Goal: Task Accomplishment & Management: Complete application form

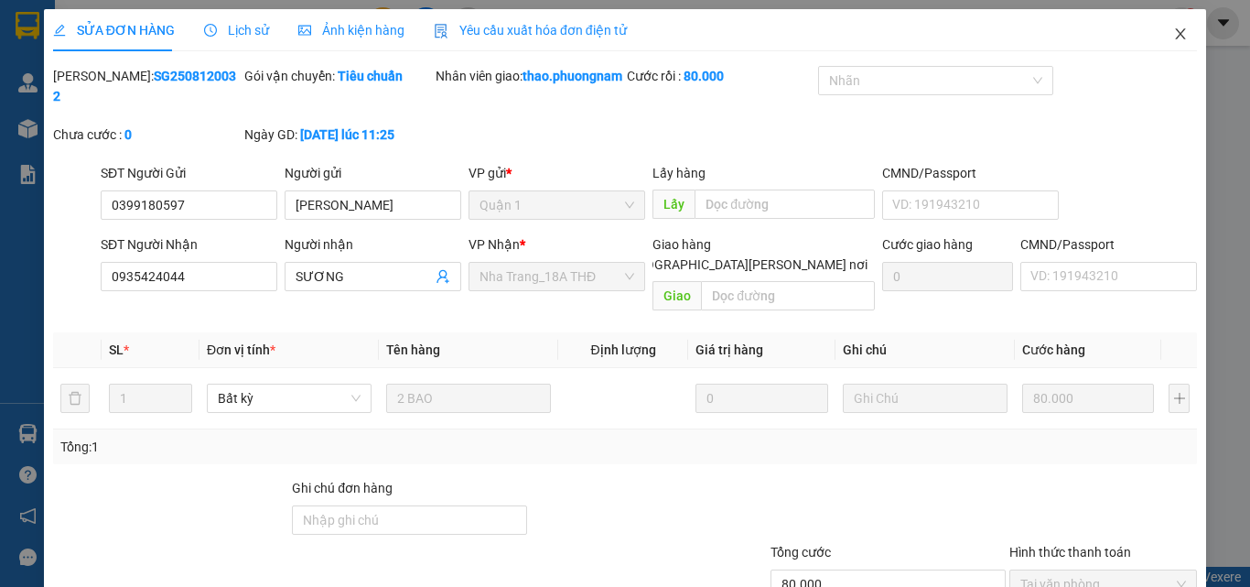
click at [1174, 38] on icon "close" at bounding box center [1181, 34] width 15 height 15
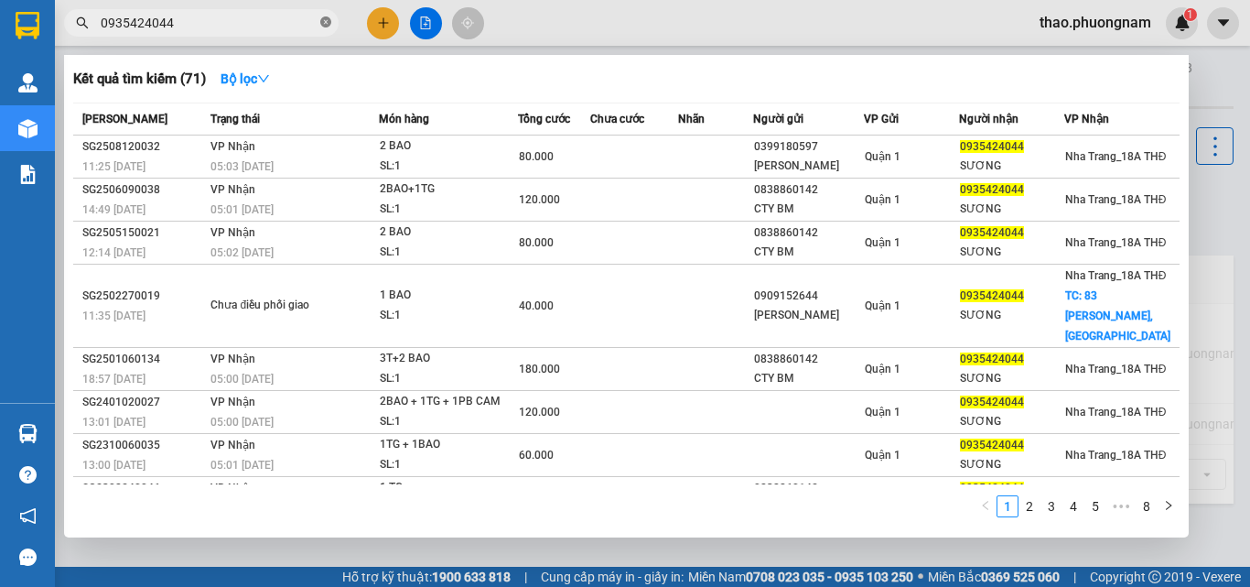
click at [323, 26] on icon "close-circle" at bounding box center [325, 21] width 11 height 11
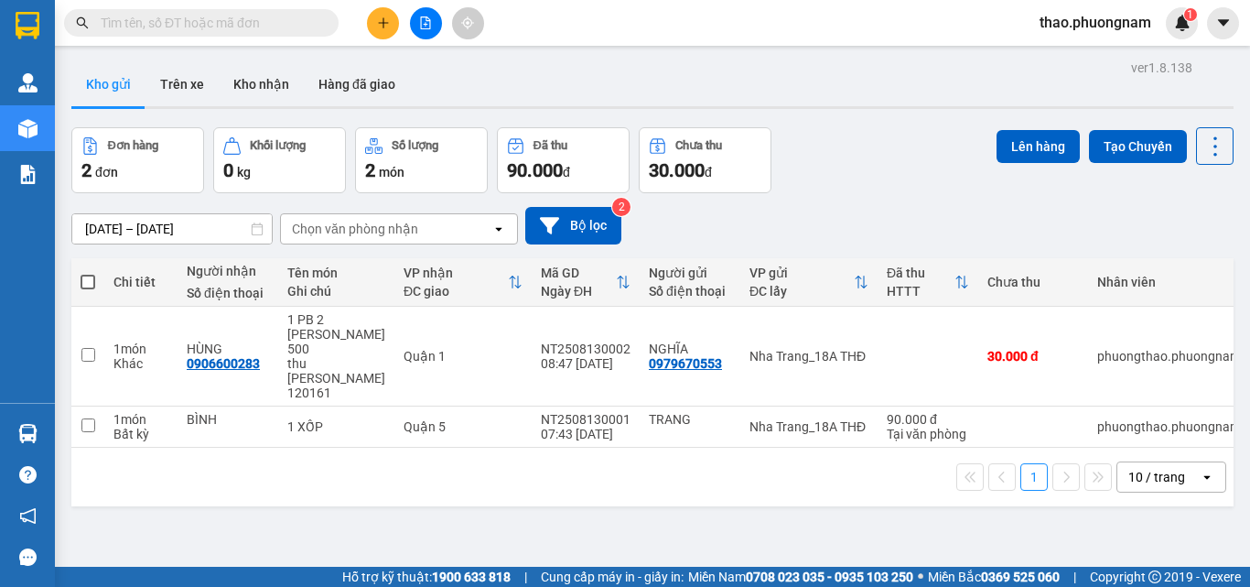
click at [311, 27] on input "text" at bounding box center [209, 23] width 216 height 20
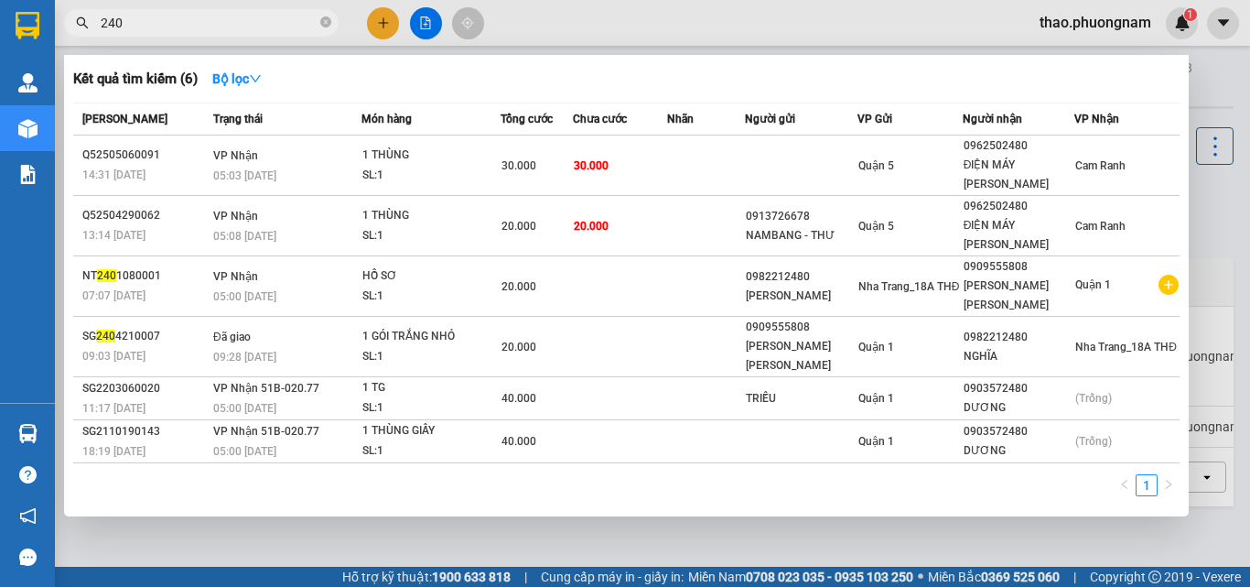
type input "2408"
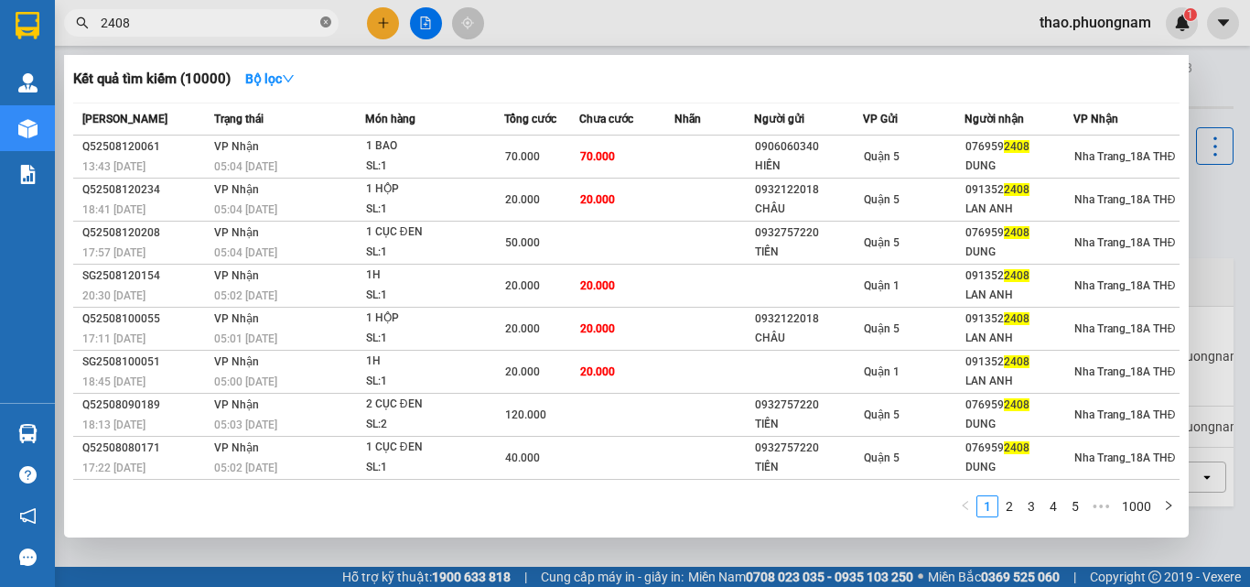
click at [328, 26] on icon "close-circle" at bounding box center [325, 21] width 11 height 11
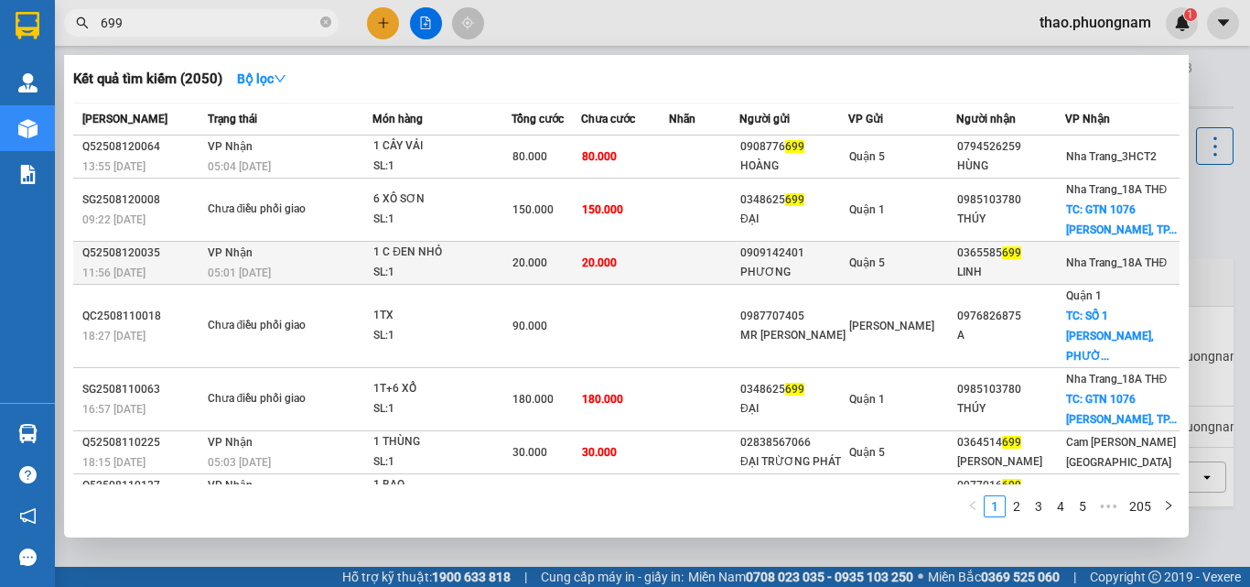
type input "699"
click at [404, 242] on td "1 C ĐEN NHỎ SL: 1" at bounding box center [442, 263] width 139 height 43
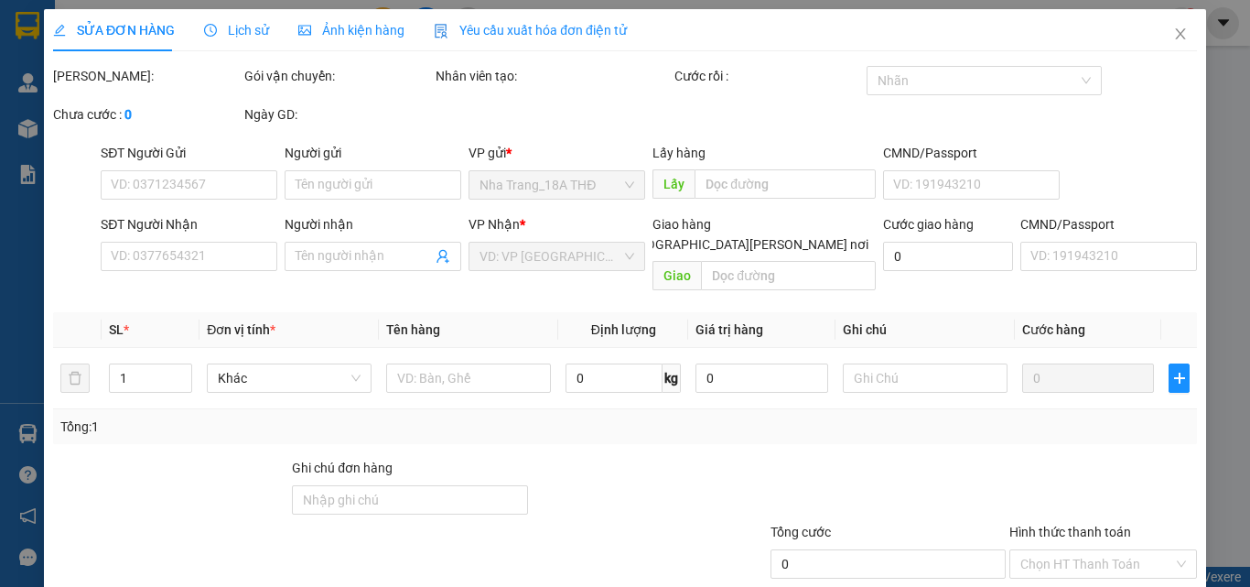
type input "0909142401"
type input "PHƯƠNG"
type input "0365585699"
type input "LINH"
type input "20.000"
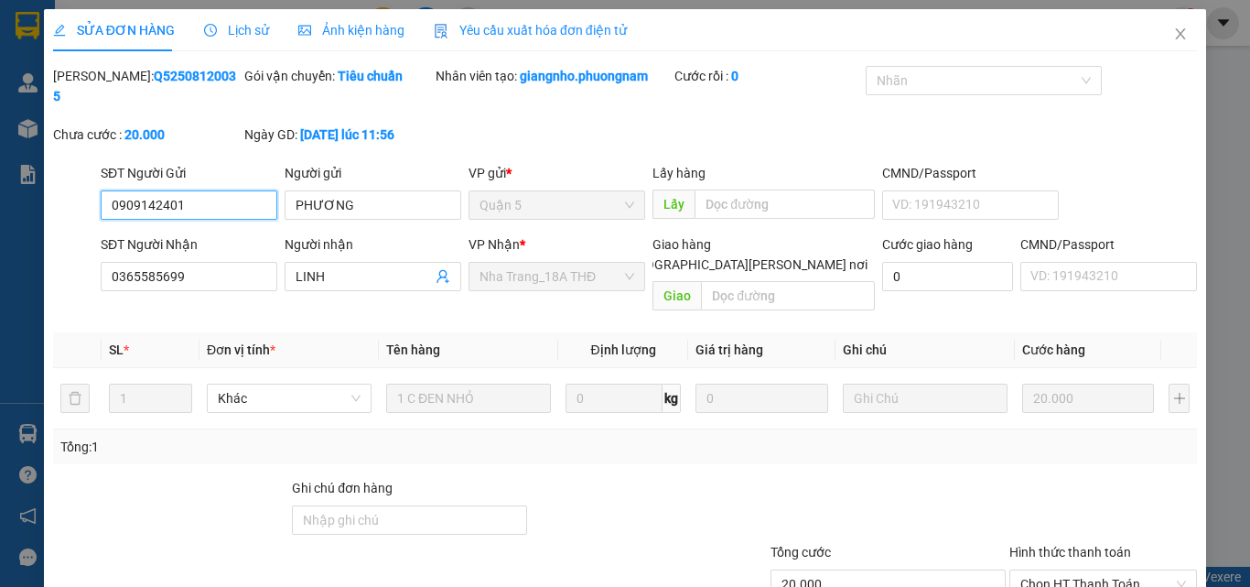
scroll to position [91, 0]
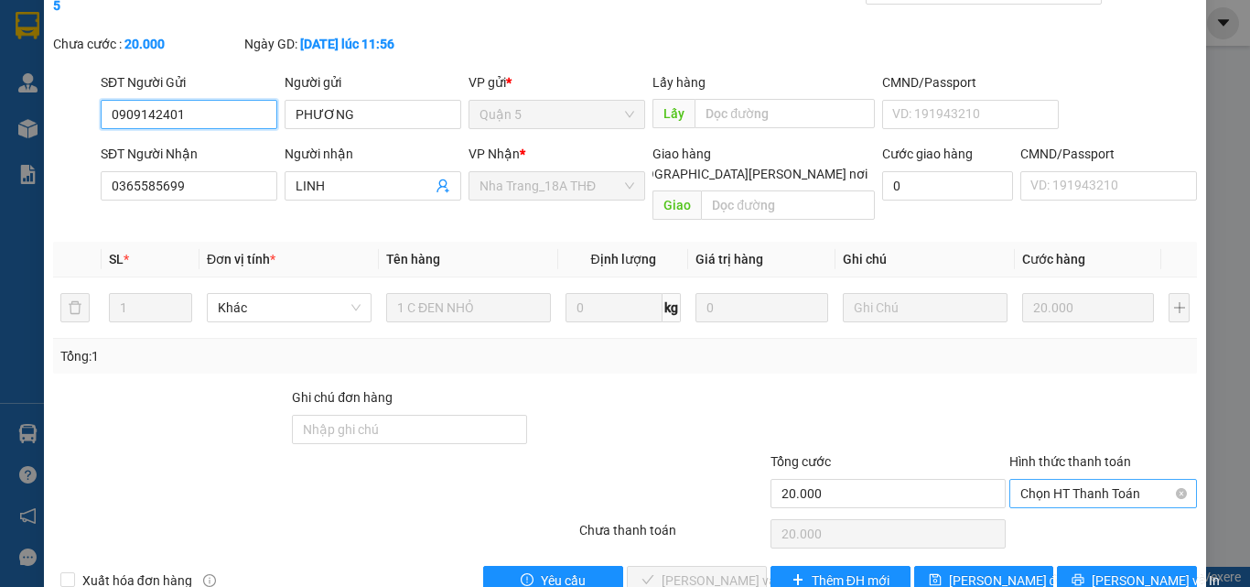
click at [1031, 480] on span "Chọn HT Thanh Toán" at bounding box center [1104, 493] width 166 height 27
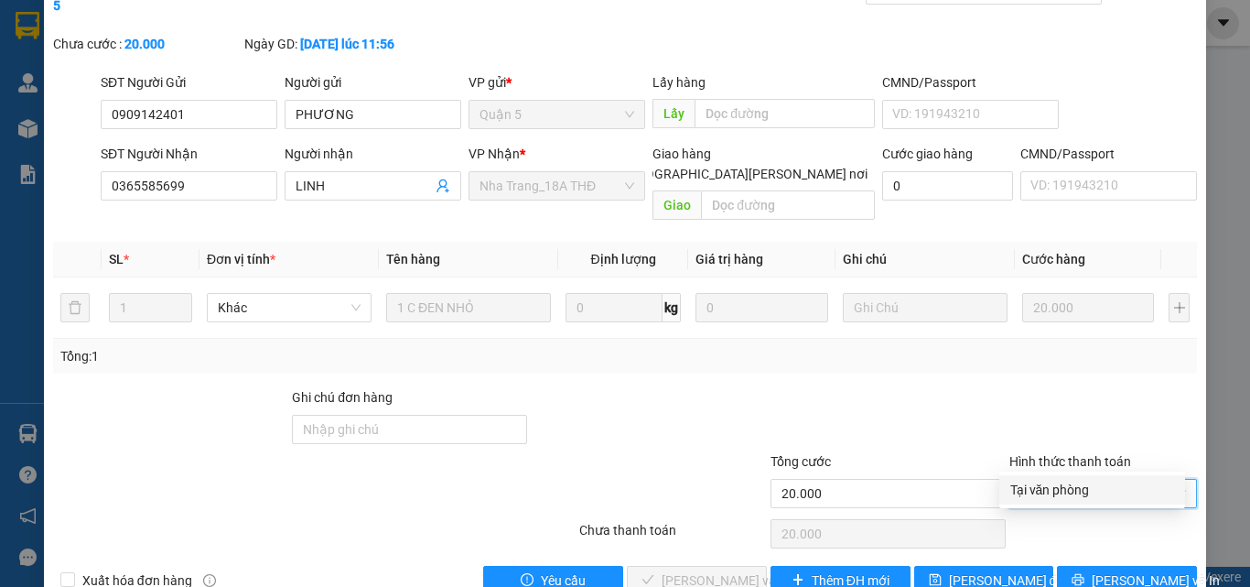
click at [1041, 493] on div "Tại văn phòng" at bounding box center [1093, 490] width 164 height 20
type input "0"
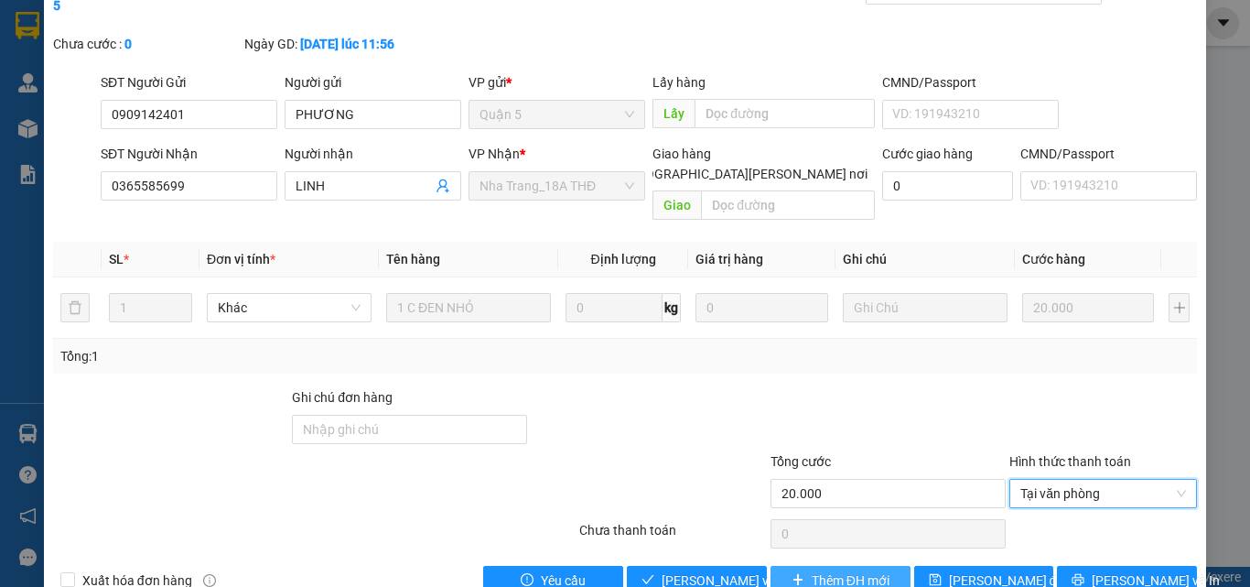
scroll to position [94, 0]
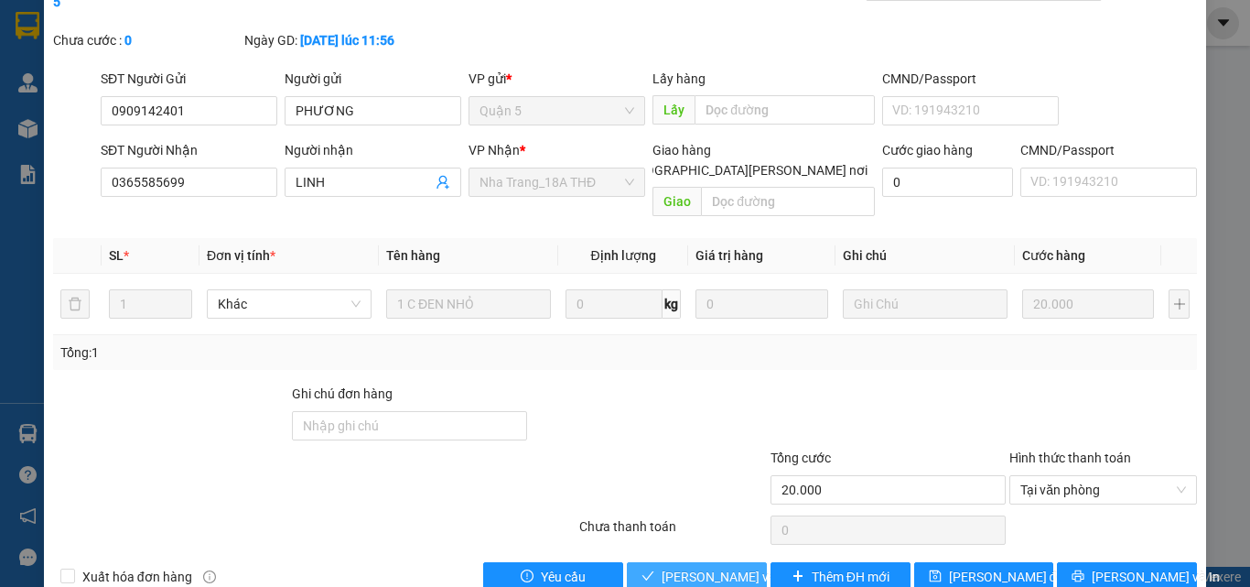
click at [714, 567] on span "[PERSON_NAME] và [PERSON_NAME] hàng" at bounding box center [785, 577] width 247 height 20
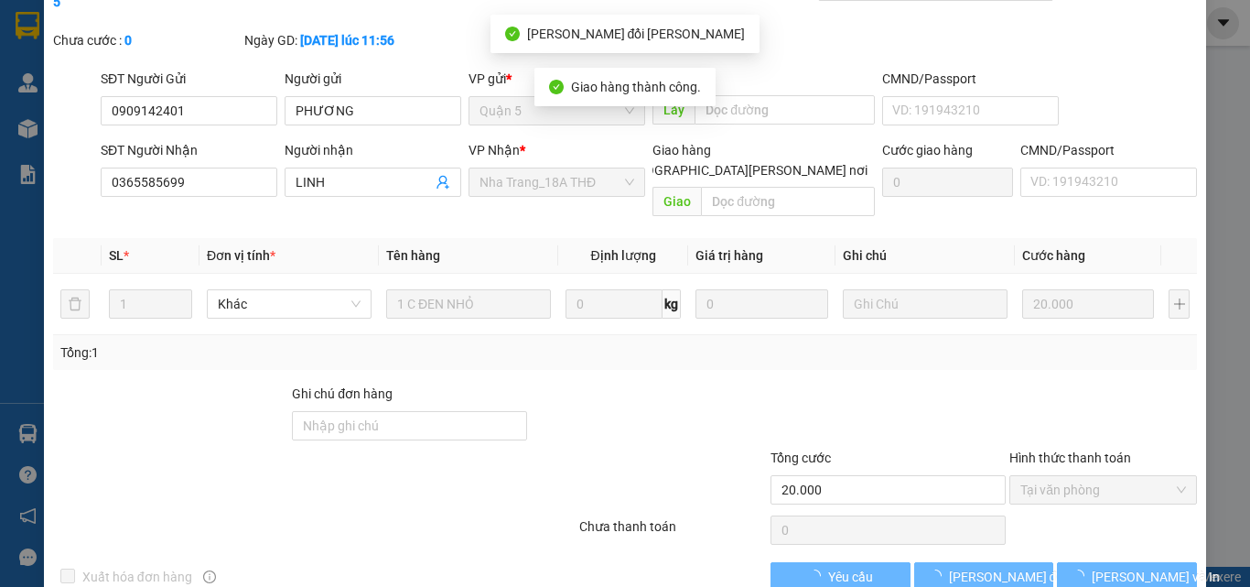
scroll to position [0, 0]
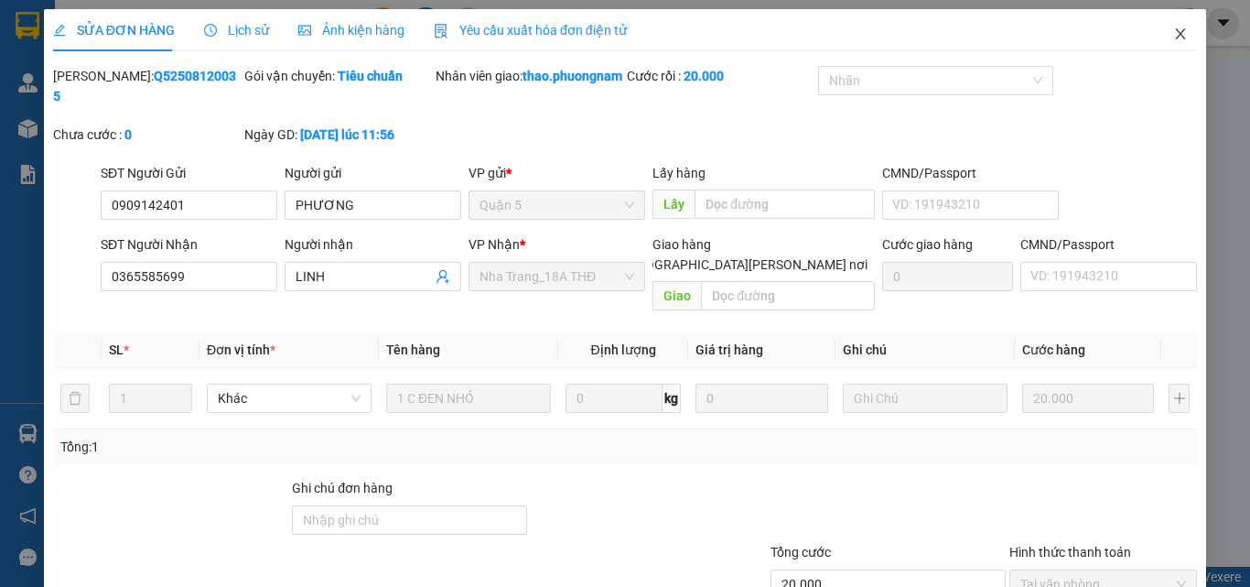
click at [1174, 28] on icon "close" at bounding box center [1181, 34] width 15 height 15
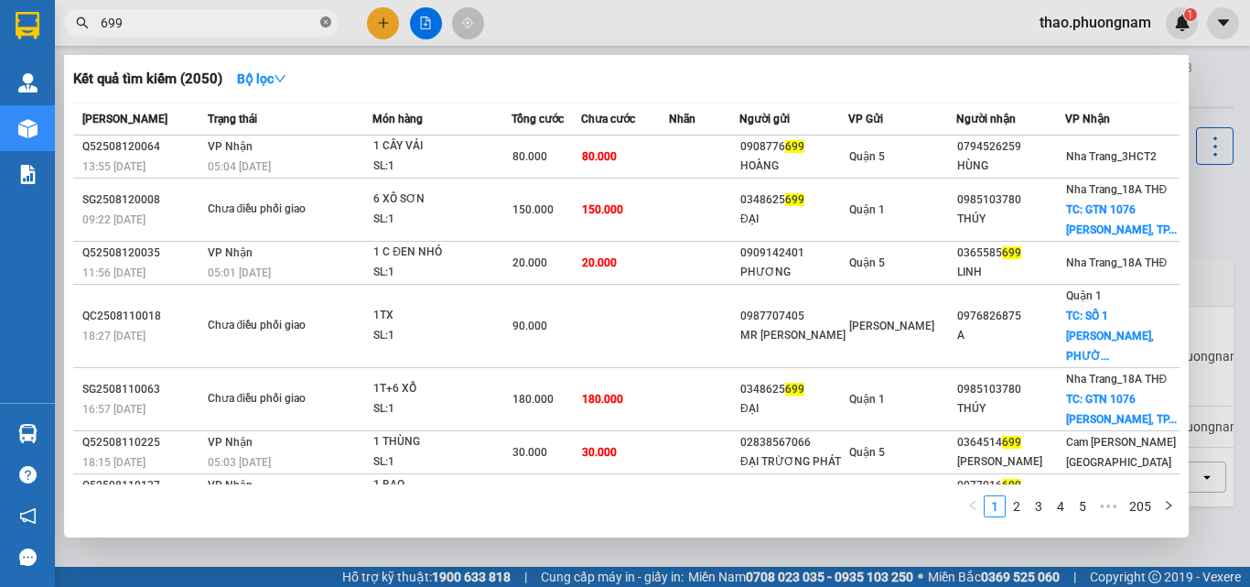
click at [321, 23] on icon "close-circle" at bounding box center [325, 21] width 11 height 11
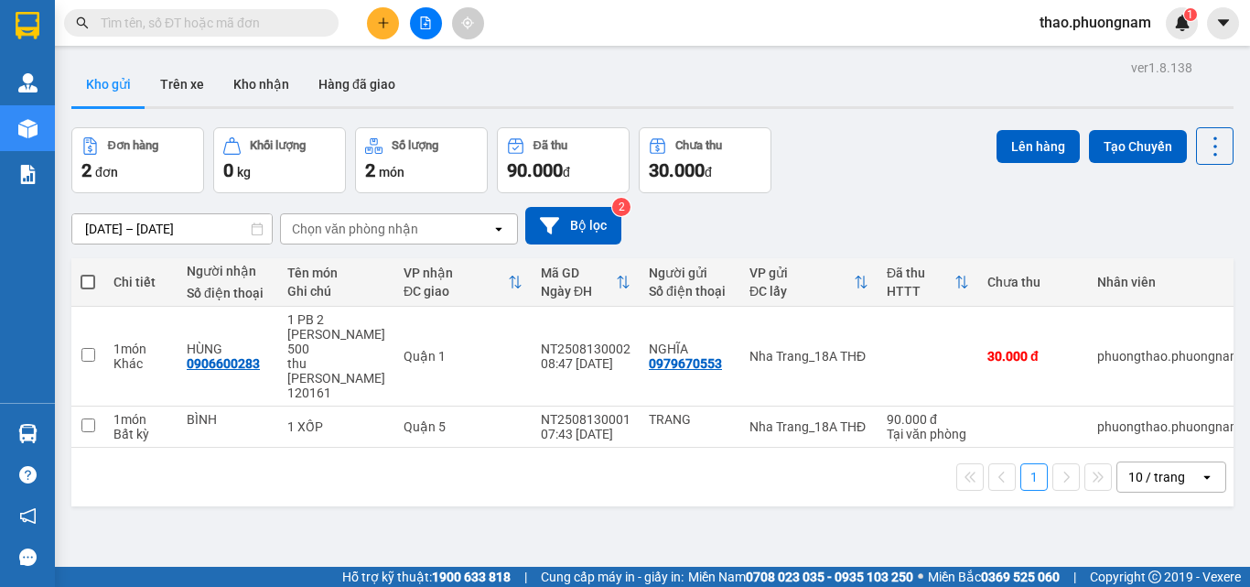
click at [254, 21] on input "text" at bounding box center [209, 23] width 216 height 20
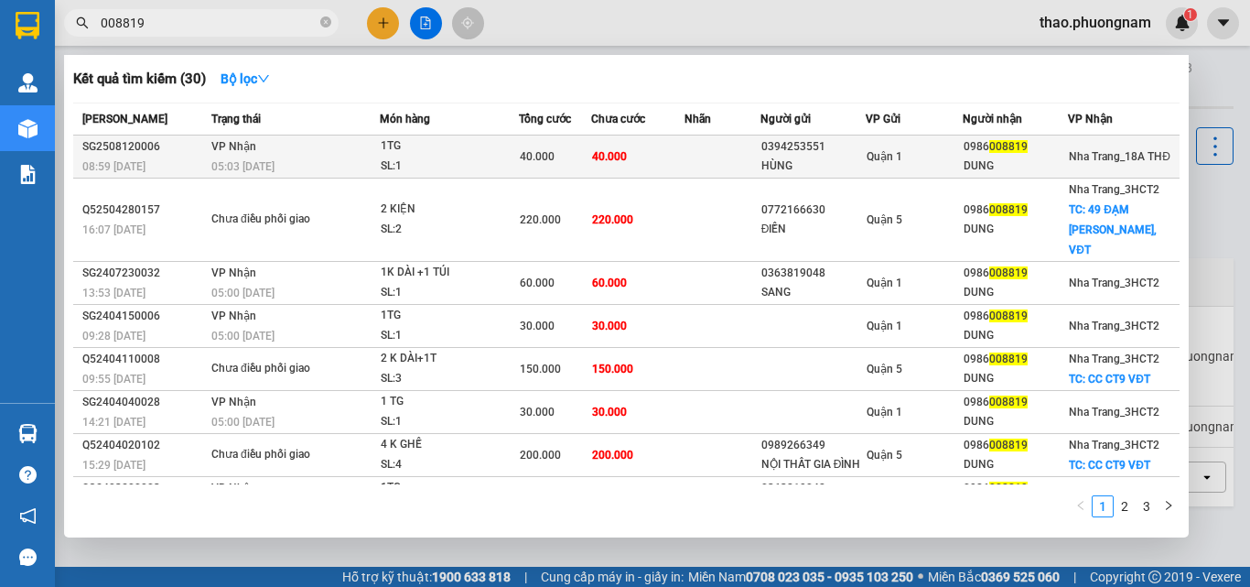
type input "008819"
click at [334, 146] on td "[PERSON_NAME] 05:03 [DATE]" at bounding box center [293, 156] width 173 height 43
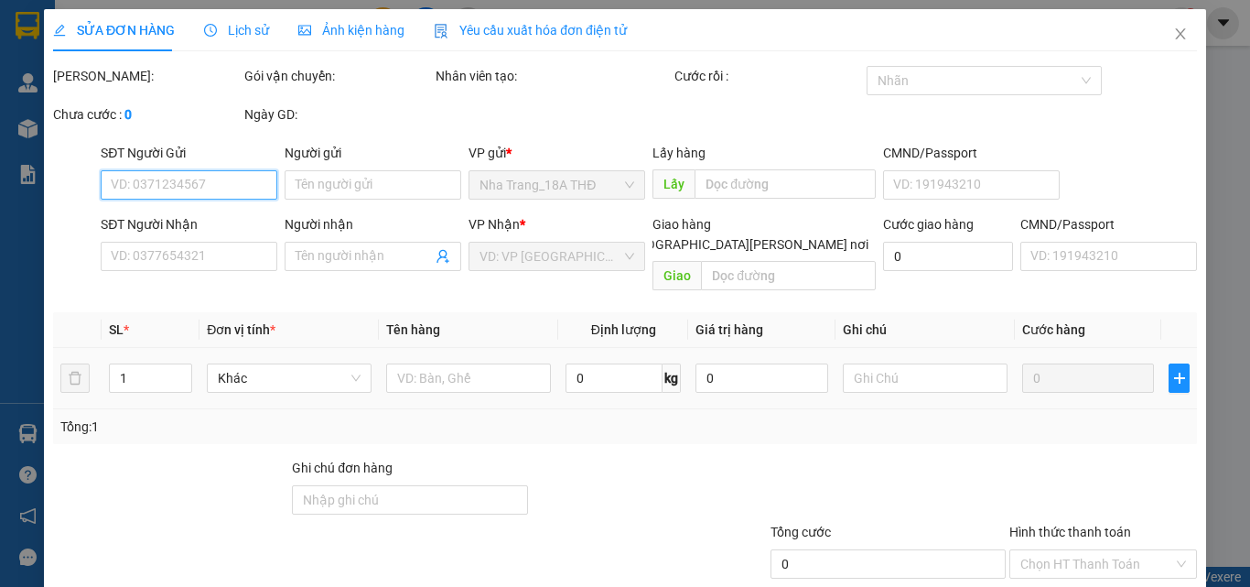
scroll to position [94, 0]
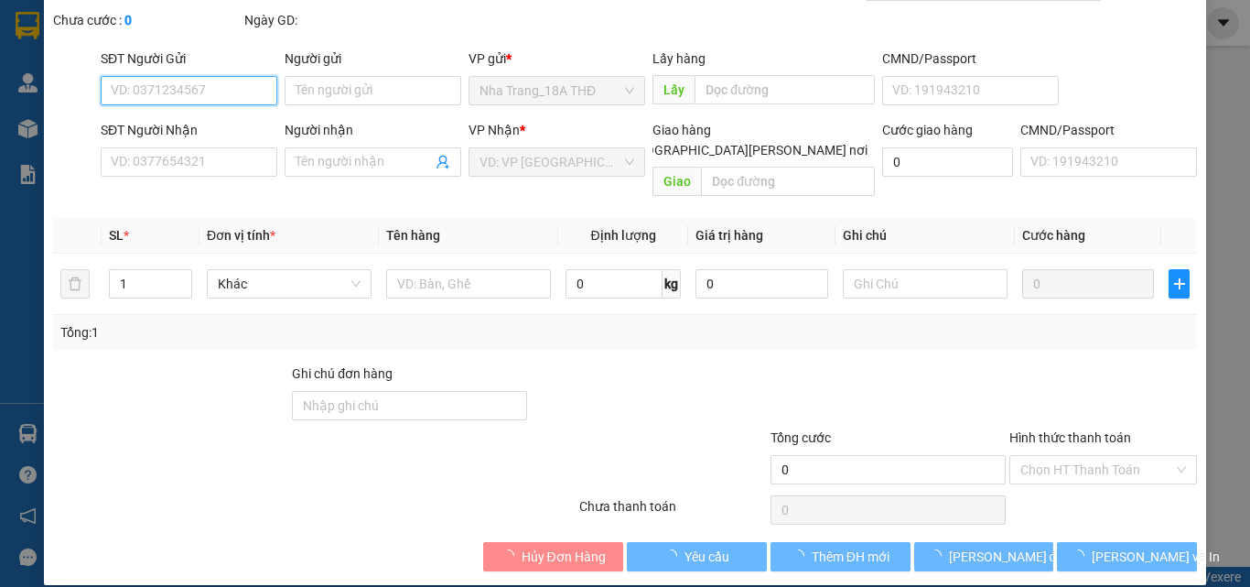
type input "0394253551"
type input "HÙNG"
type input "0986008819"
type input "DUNG"
type input "40.000"
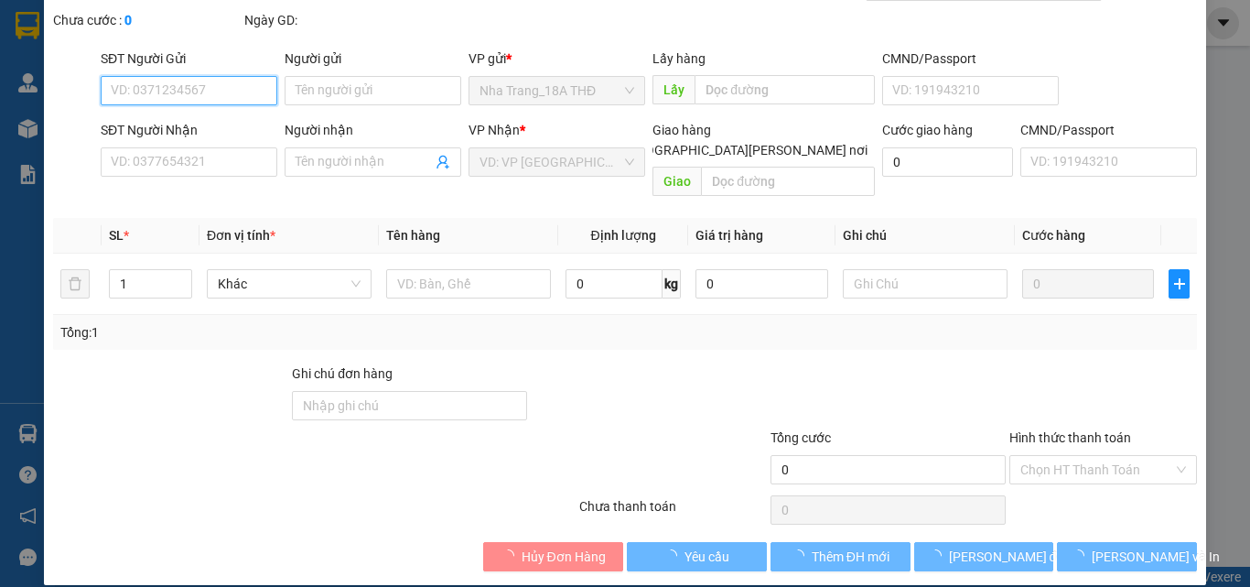
type input "40.000"
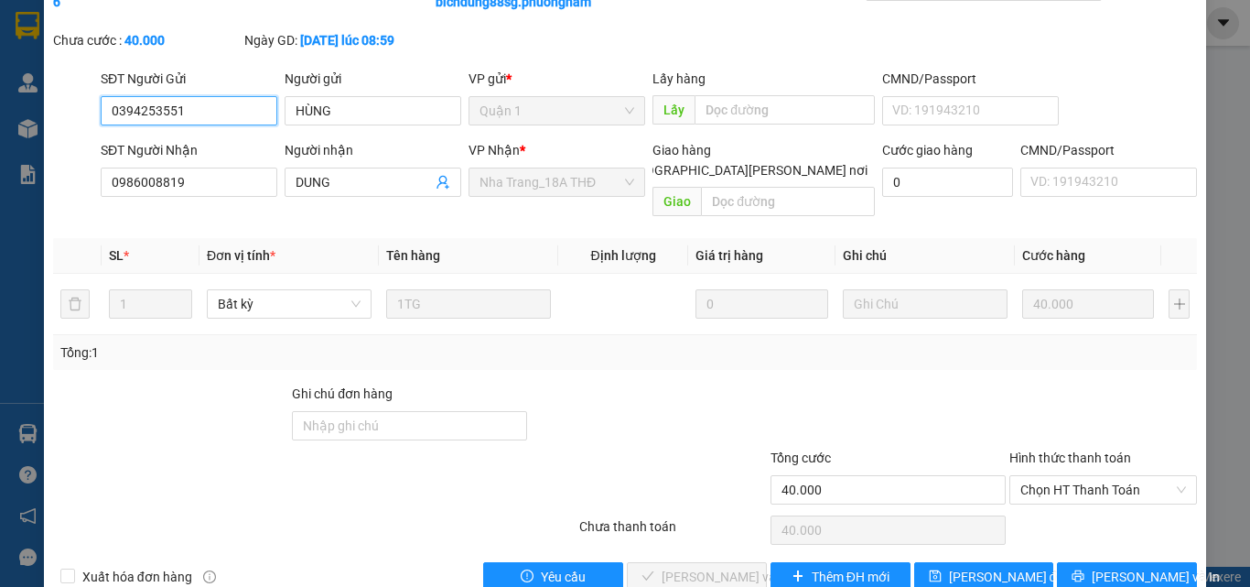
scroll to position [0, 0]
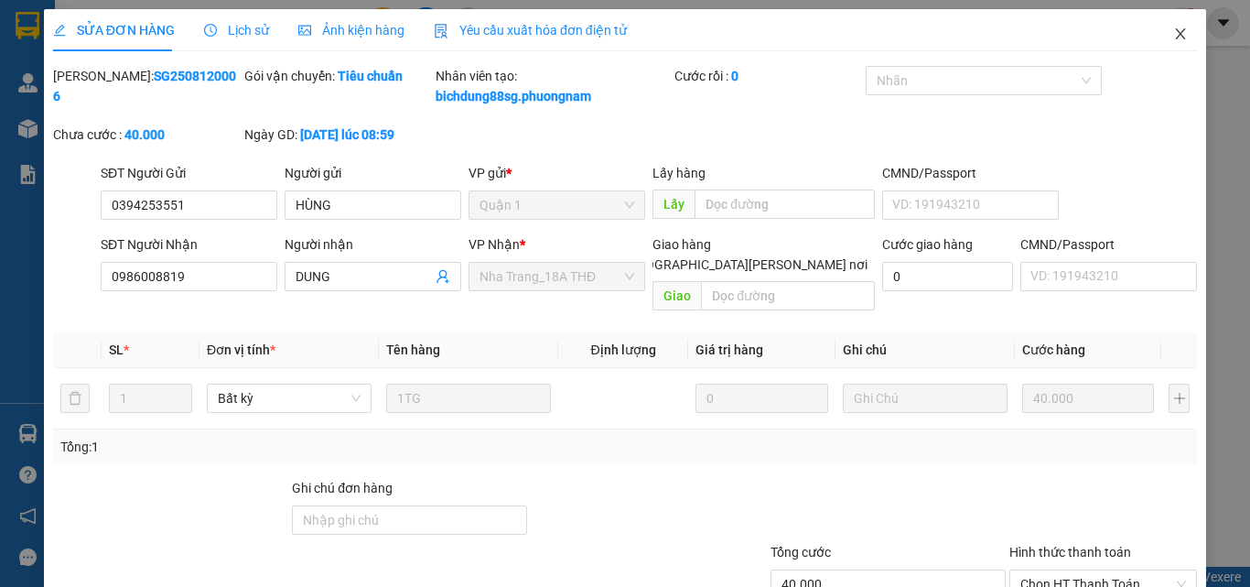
click at [1176, 39] on icon "close" at bounding box center [1181, 33] width 10 height 11
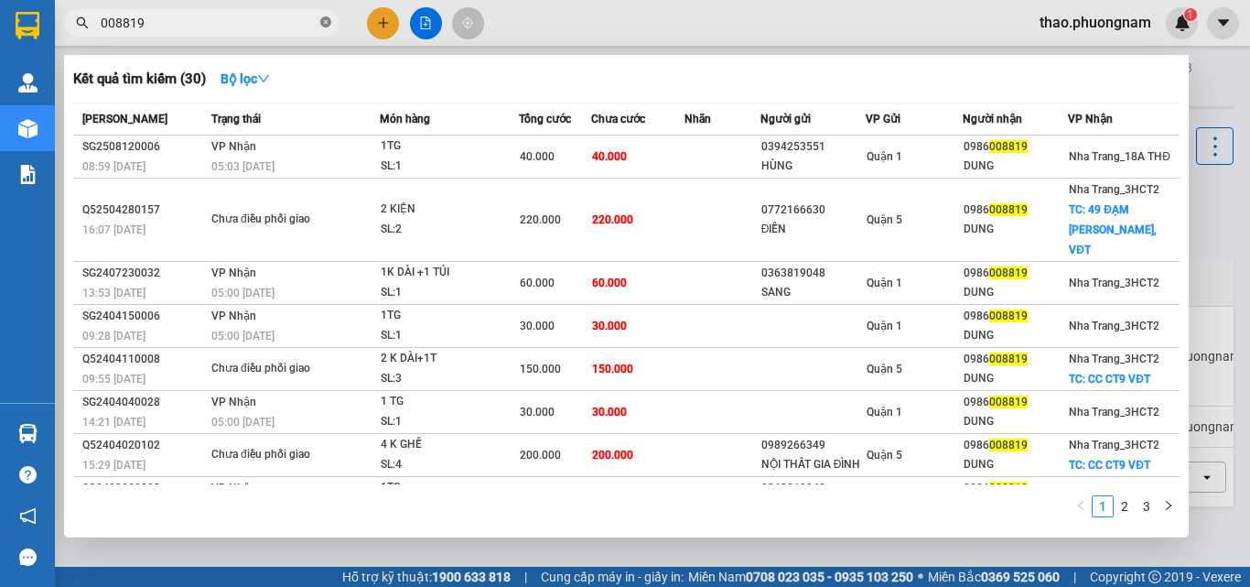
click at [325, 24] on icon "close-circle" at bounding box center [325, 21] width 11 height 11
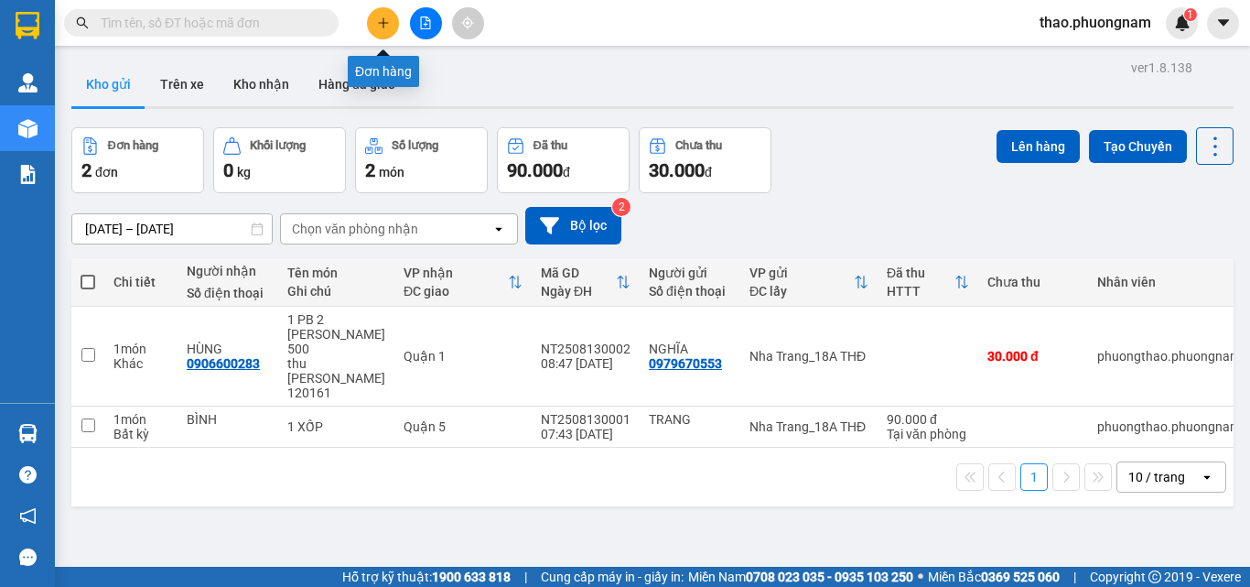
click at [390, 15] on button at bounding box center [383, 23] width 32 height 32
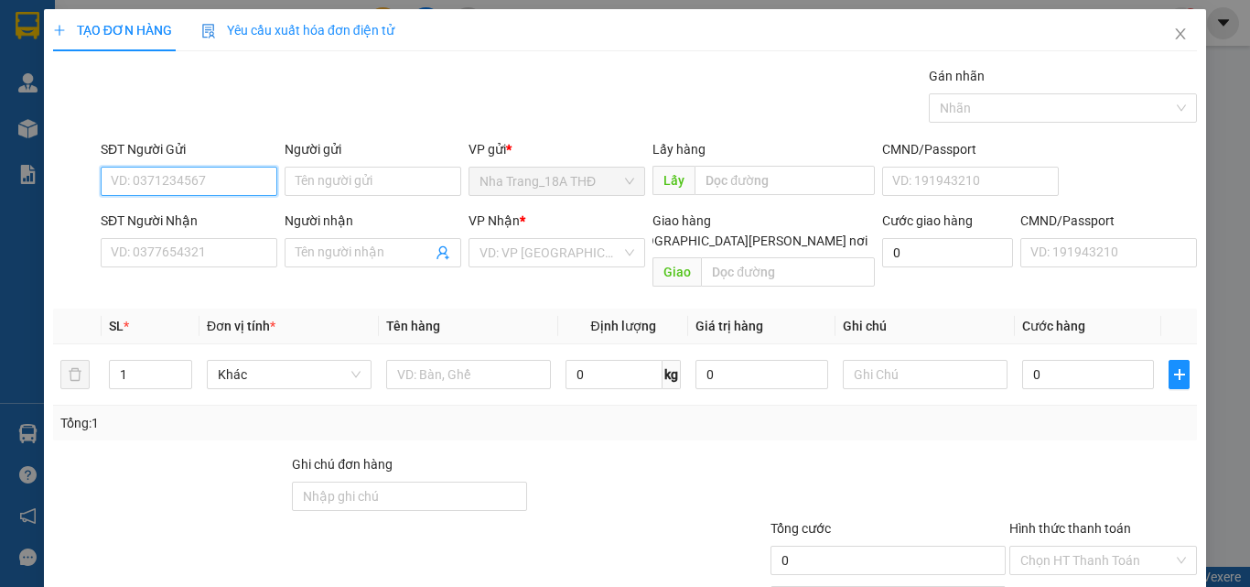
click at [233, 184] on input "SĐT Người Gửi" at bounding box center [189, 181] width 177 height 29
type input "0348761189"
click at [216, 216] on div "0348761189 - BÉ" at bounding box center [187, 218] width 153 height 20
type input "BÉ"
type input "0962130878"
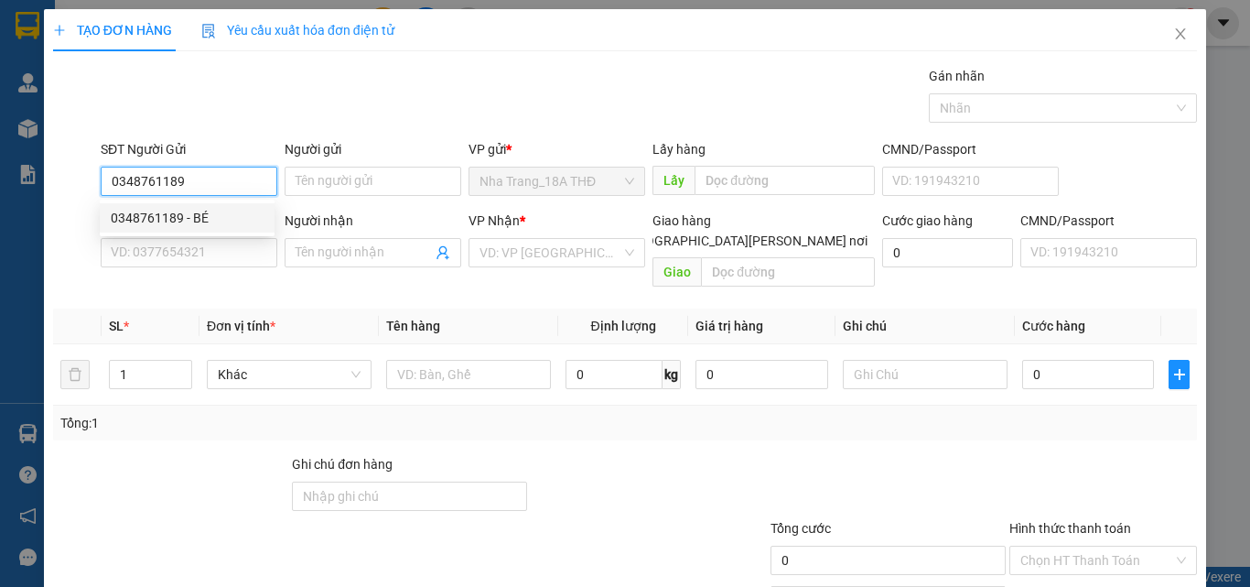
type input "HƯỞNG"
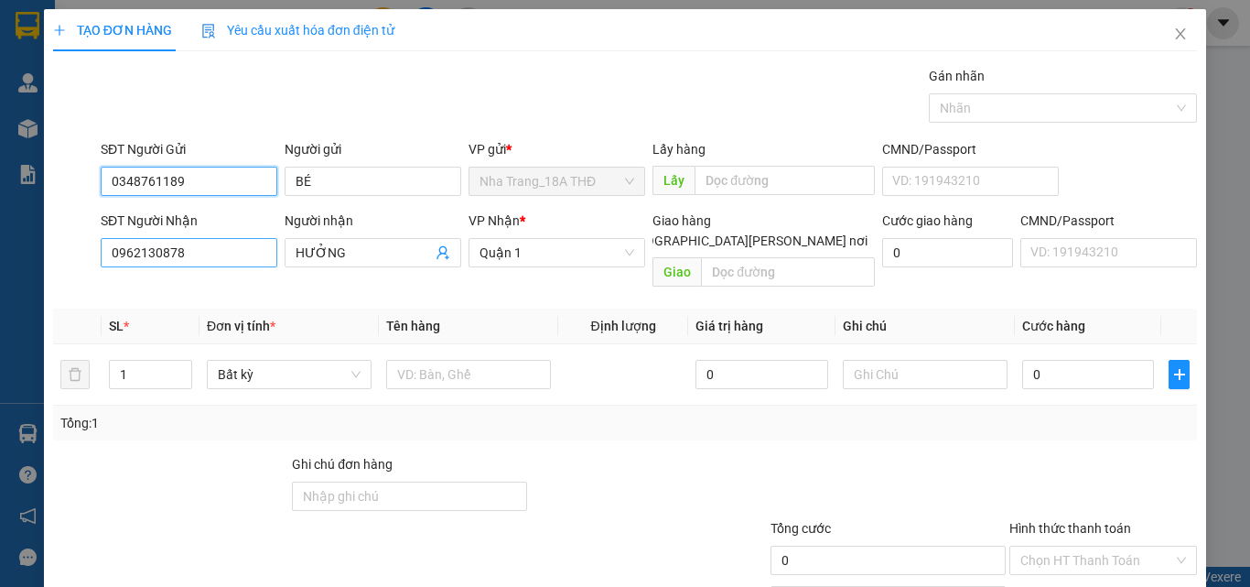
type input "0348761189"
drag, startPoint x: 203, startPoint y: 259, endPoint x: 0, endPoint y: 281, distance: 204.4
click at [0, 281] on div "TẠO ĐƠN HÀNG Yêu cầu xuất [PERSON_NAME] điện tử Transit Pickup Surcharge Ids Tr…" at bounding box center [625, 293] width 1250 height 587
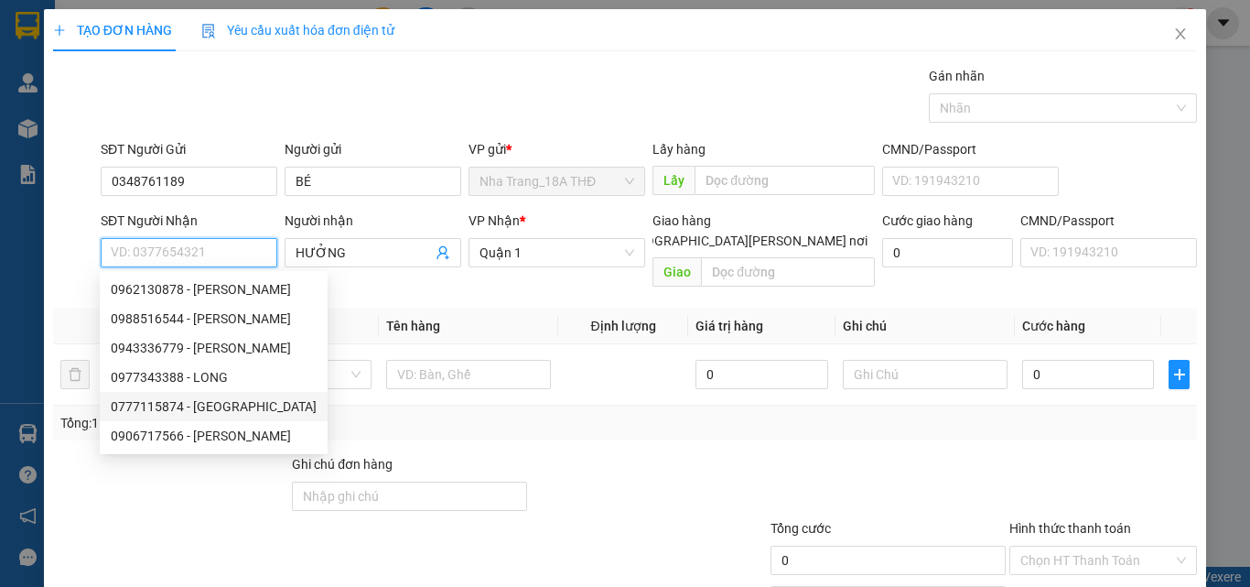
click at [157, 410] on div "0777115874 - [GEOGRAPHIC_DATA]" at bounding box center [214, 406] width 206 height 20
type input "0777115874"
type input "HÀ"
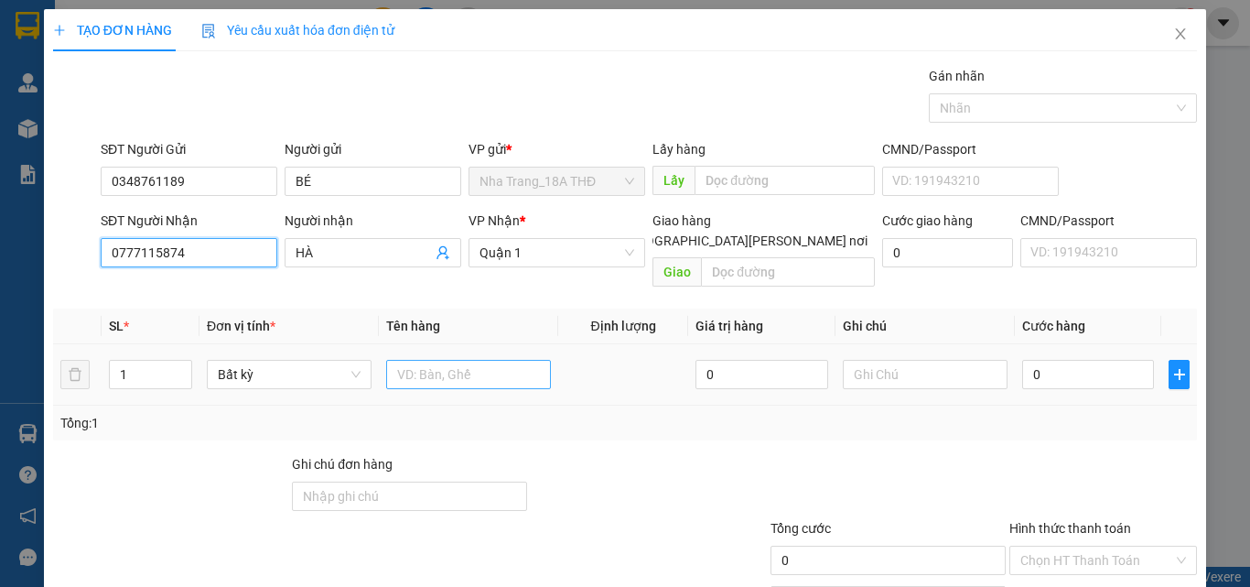
type input "0777115874"
click at [442, 361] on input "text" at bounding box center [468, 374] width 165 height 29
type input "1"
type input "1 XỐP"
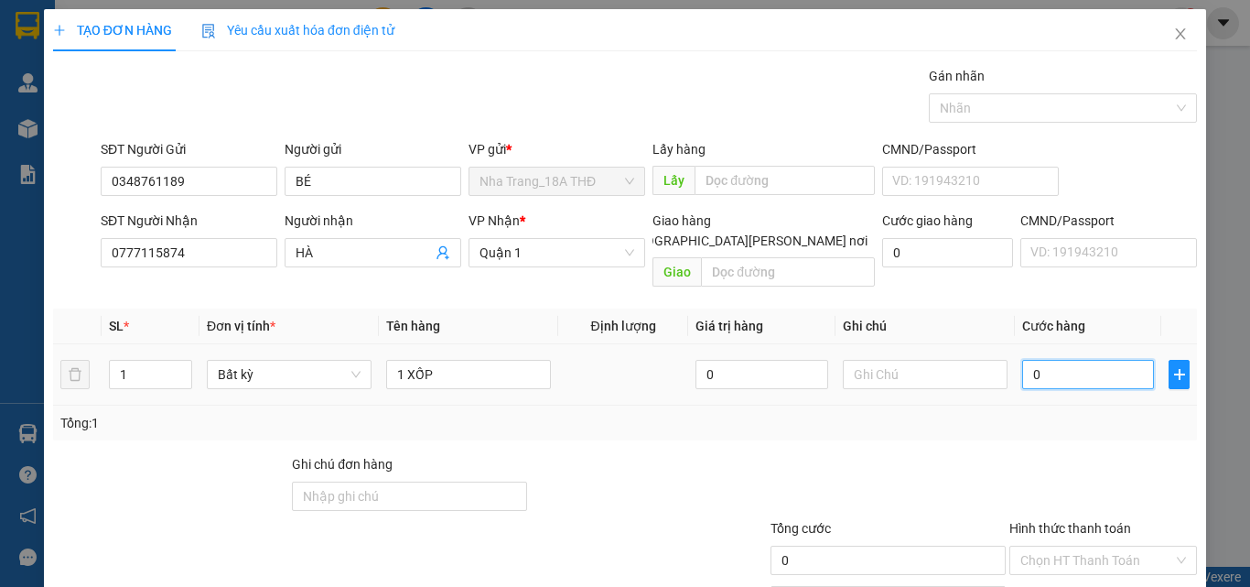
click at [1109, 360] on input "0" at bounding box center [1089, 374] width 132 height 29
type input "3"
type input "30"
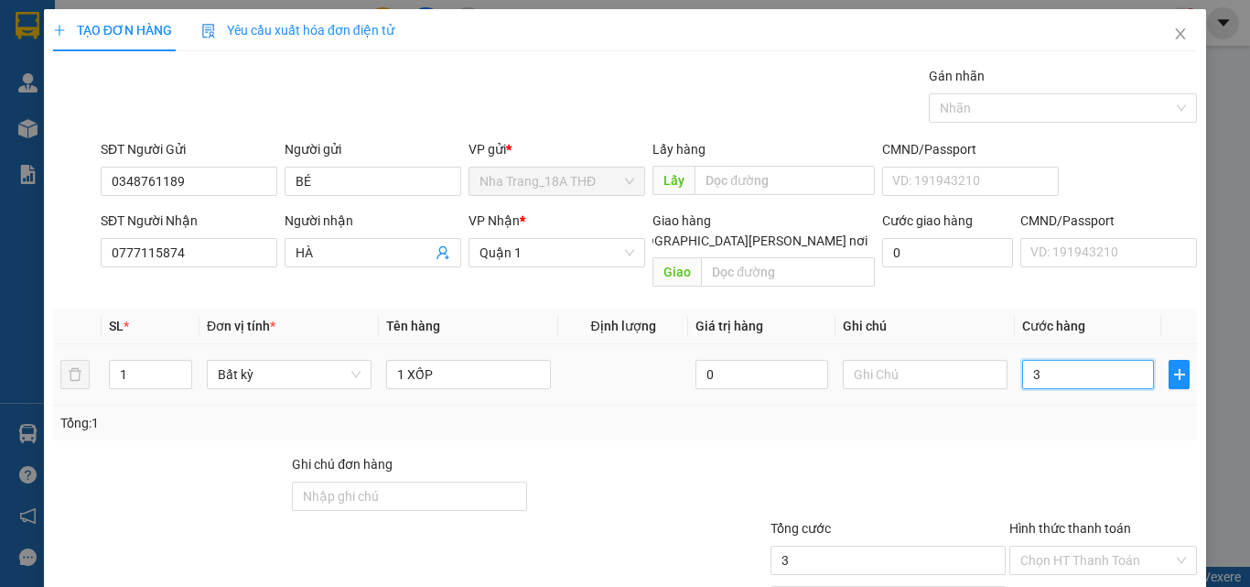
type input "30"
type input "30.000"
click at [1080, 422] on div "Transit Pickup Surcharge Ids Transit Deliver Surcharge Ids Transit Deliver Surc…" at bounding box center [625, 364] width 1144 height 596
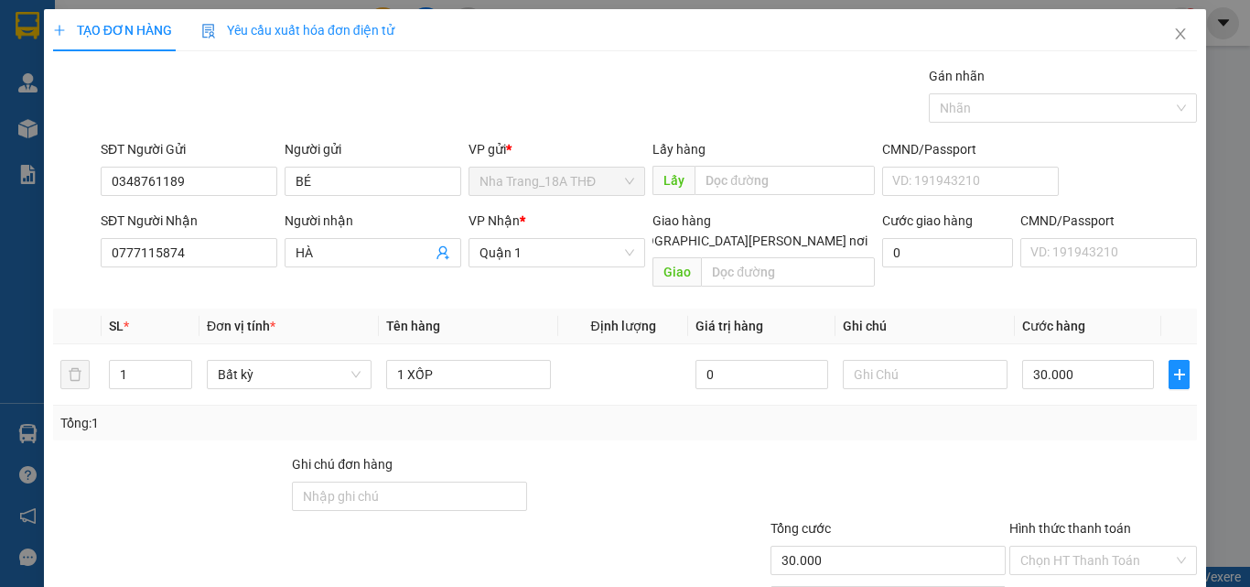
scroll to position [91, 0]
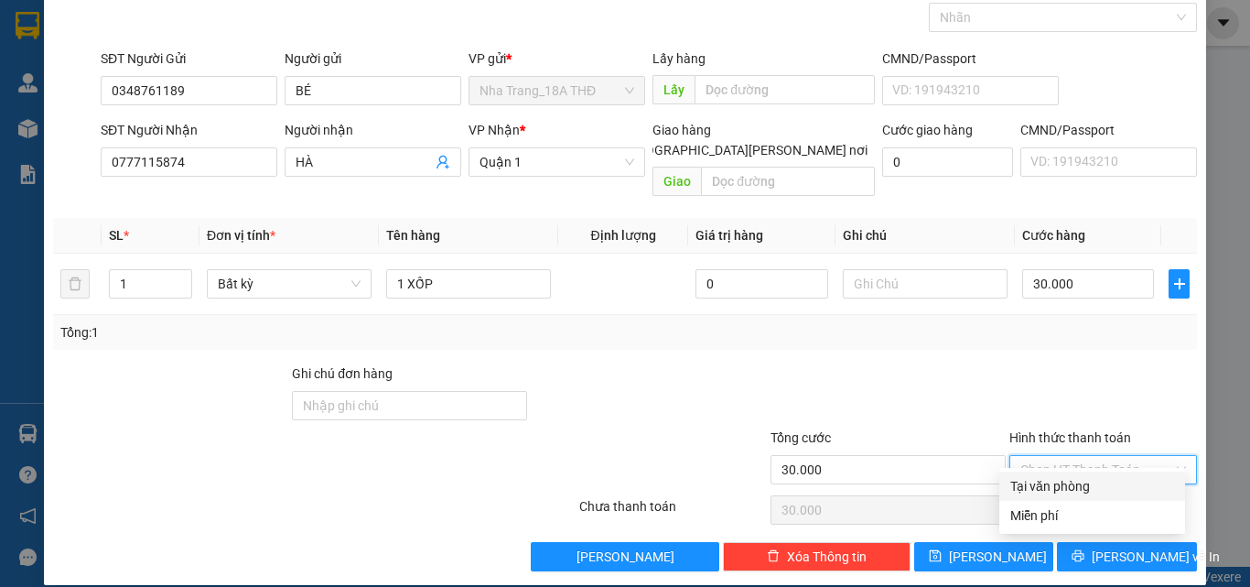
drag, startPoint x: 1082, startPoint y: 443, endPoint x: 1091, endPoint y: 471, distance: 29.8
click at [1082, 456] on input "Hình thức thanh toán" at bounding box center [1097, 469] width 153 height 27
click at [1095, 487] on div "Tại văn phòng" at bounding box center [1093, 486] width 164 height 20
type input "0"
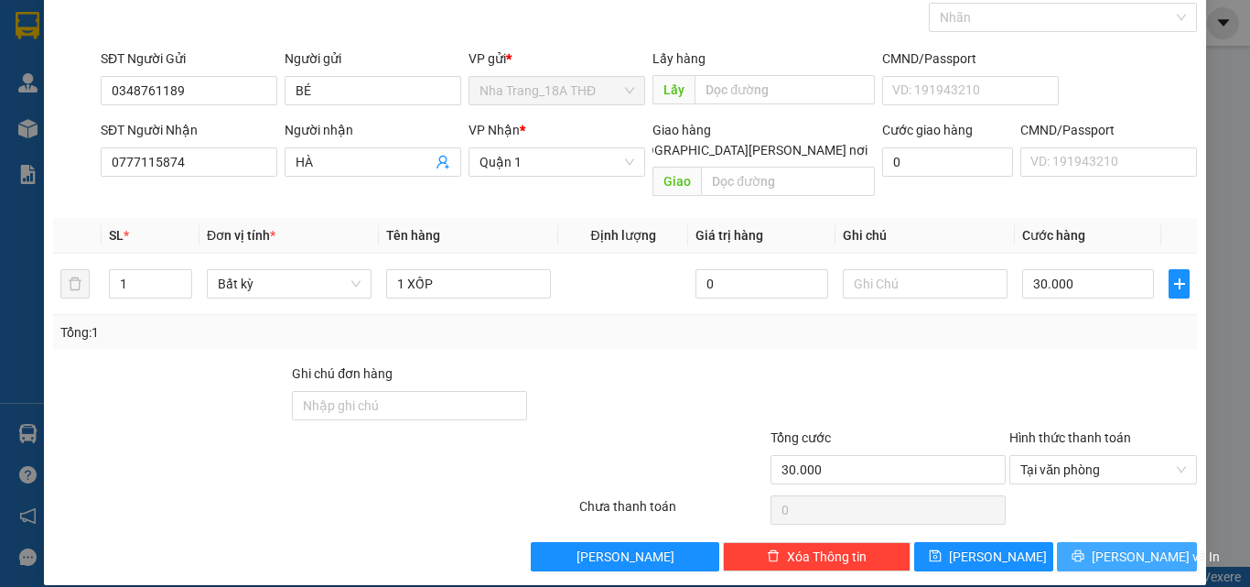
click at [1112, 546] on span "[PERSON_NAME] và In" at bounding box center [1156, 556] width 128 height 20
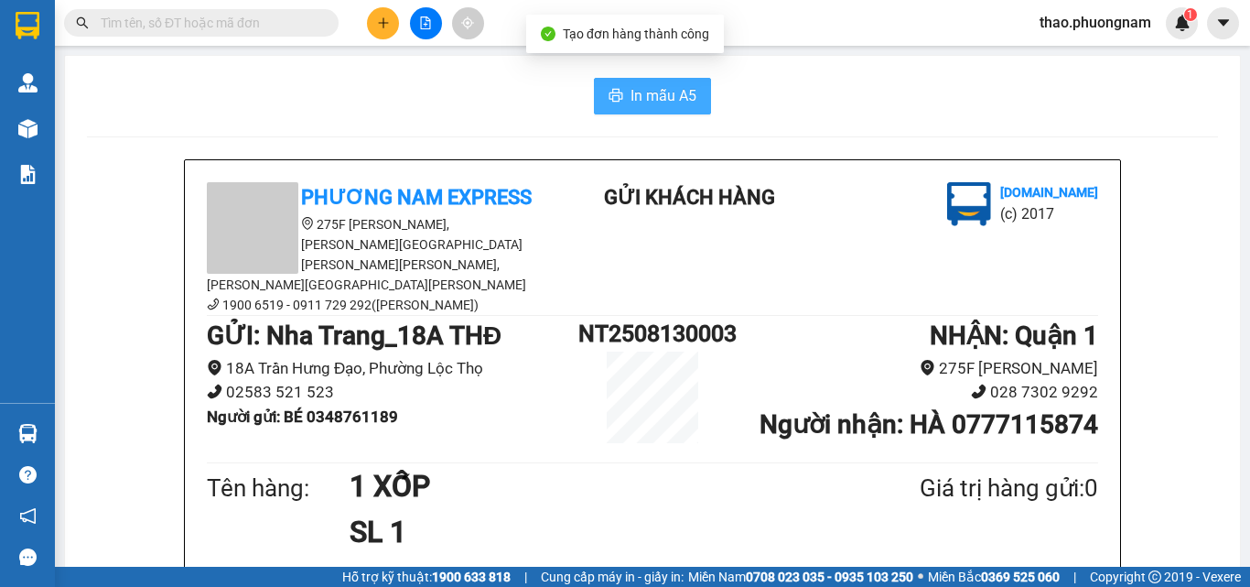
click at [662, 97] on span "In mẫu A5" at bounding box center [664, 95] width 66 height 23
click at [250, 30] on input "text" at bounding box center [209, 23] width 216 height 20
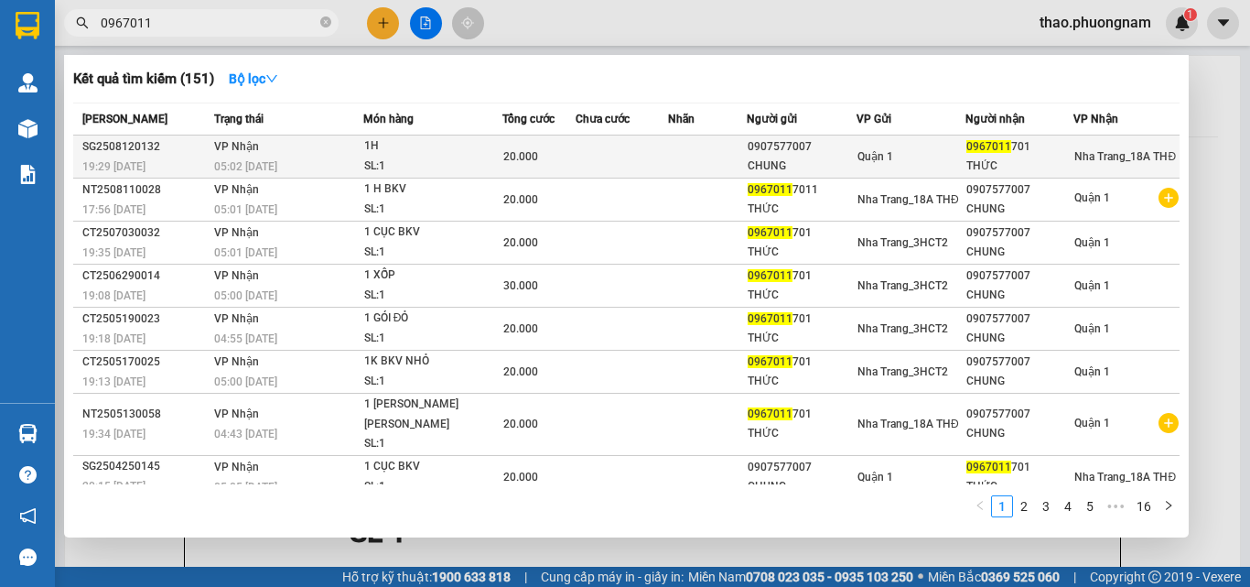
type input "0967011"
click at [552, 155] on div "20.000" at bounding box center [538, 156] width 71 height 20
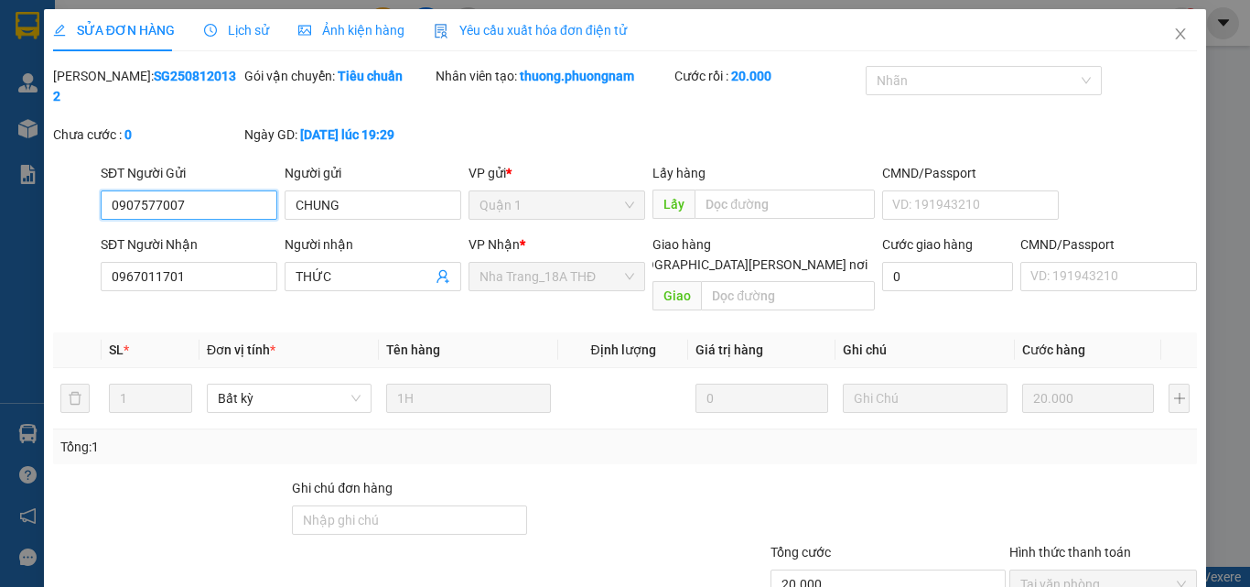
type input "0907577007"
type input "CHUNG"
type input "0967011701"
type input "THỨC"
type input "20.000"
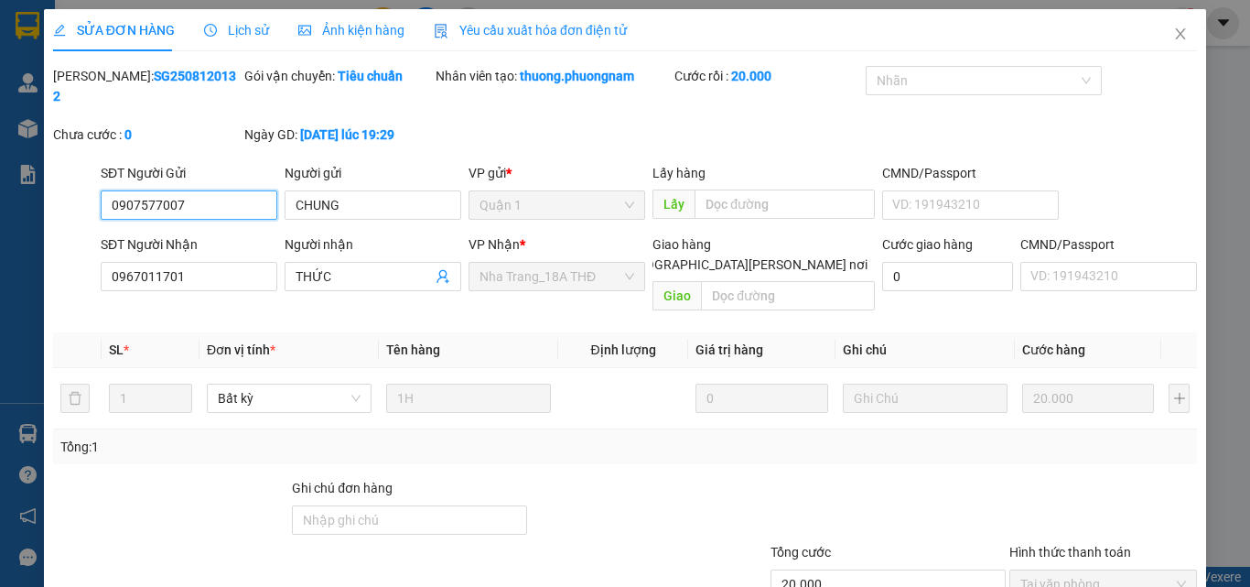
scroll to position [94, 0]
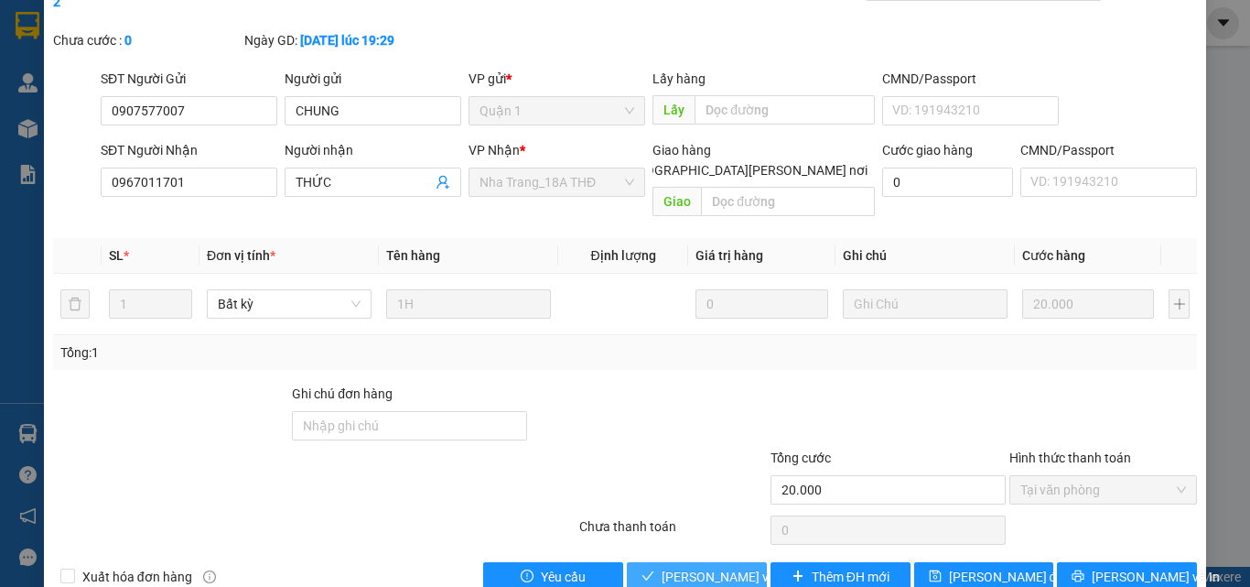
click at [715, 567] on span "[PERSON_NAME] và [PERSON_NAME] hàng" at bounding box center [785, 577] width 247 height 20
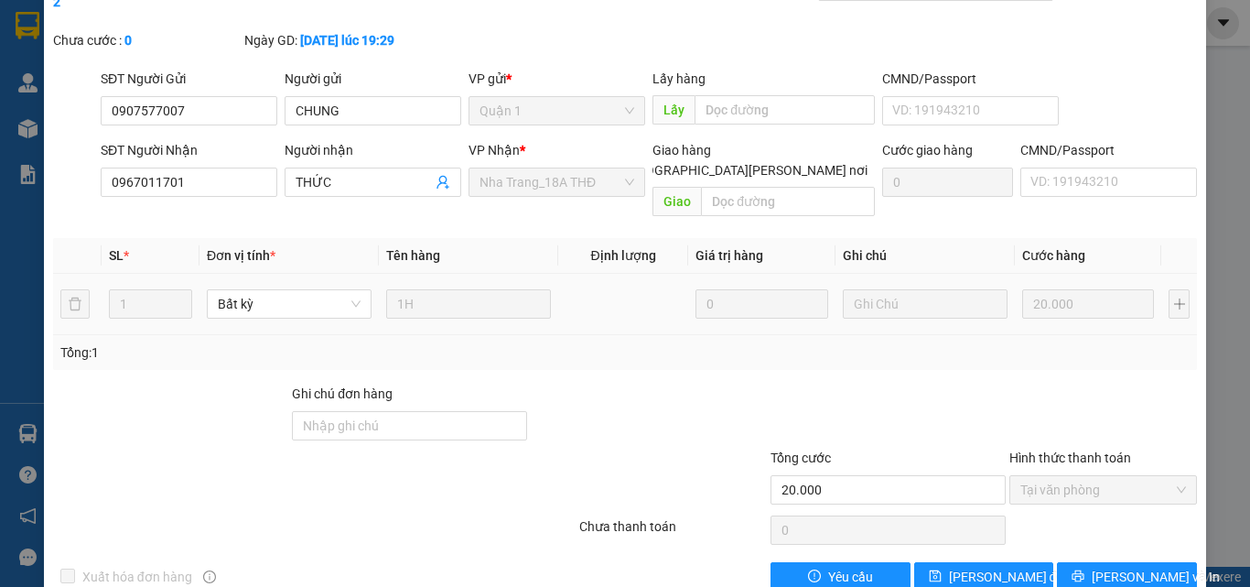
scroll to position [0, 0]
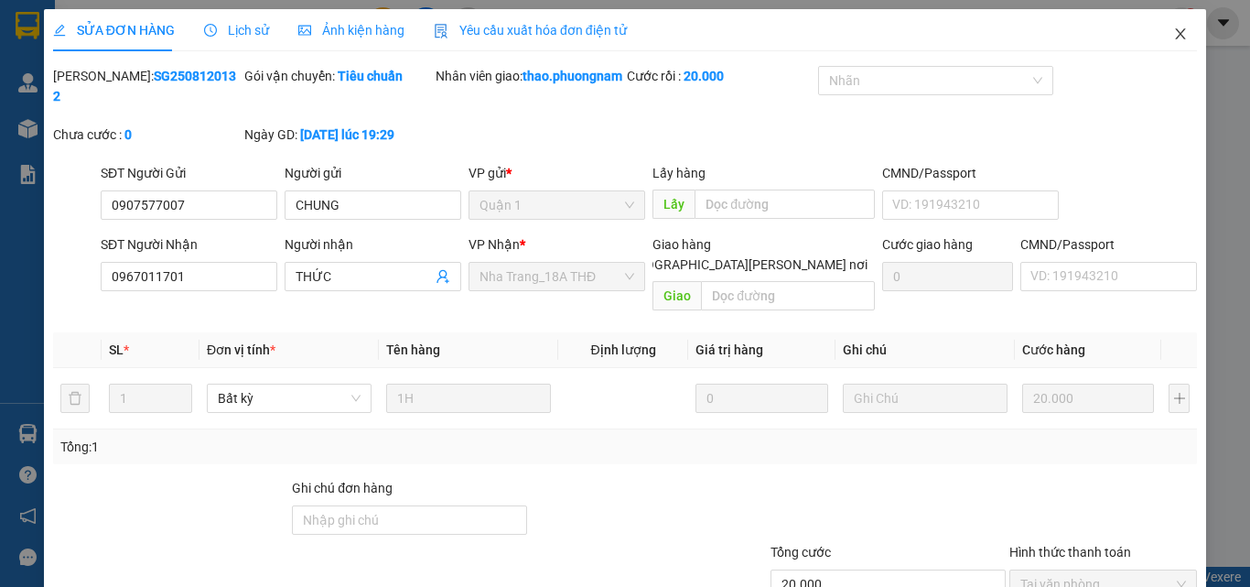
drag, startPoint x: 1168, startPoint y: 33, endPoint x: 1124, endPoint y: 28, distance: 44.2
click at [1174, 35] on icon "close" at bounding box center [1181, 34] width 15 height 15
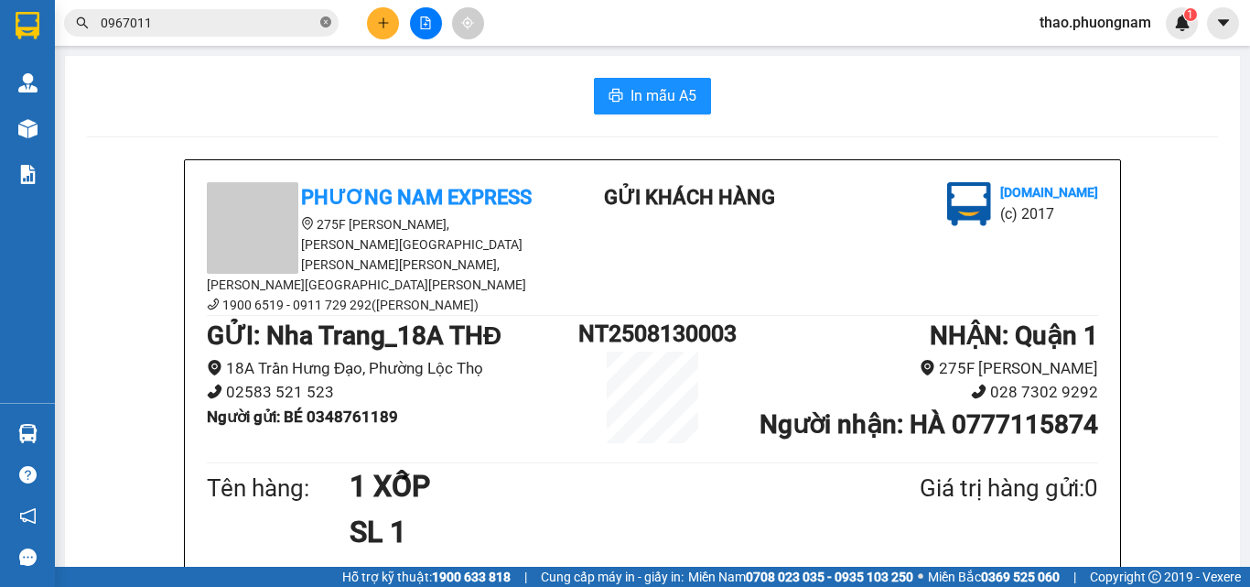
click at [326, 19] on icon "close-circle" at bounding box center [325, 21] width 11 height 11
click at [303, 24] on input "text" at bounding box center [209, 23] width 216 height 20
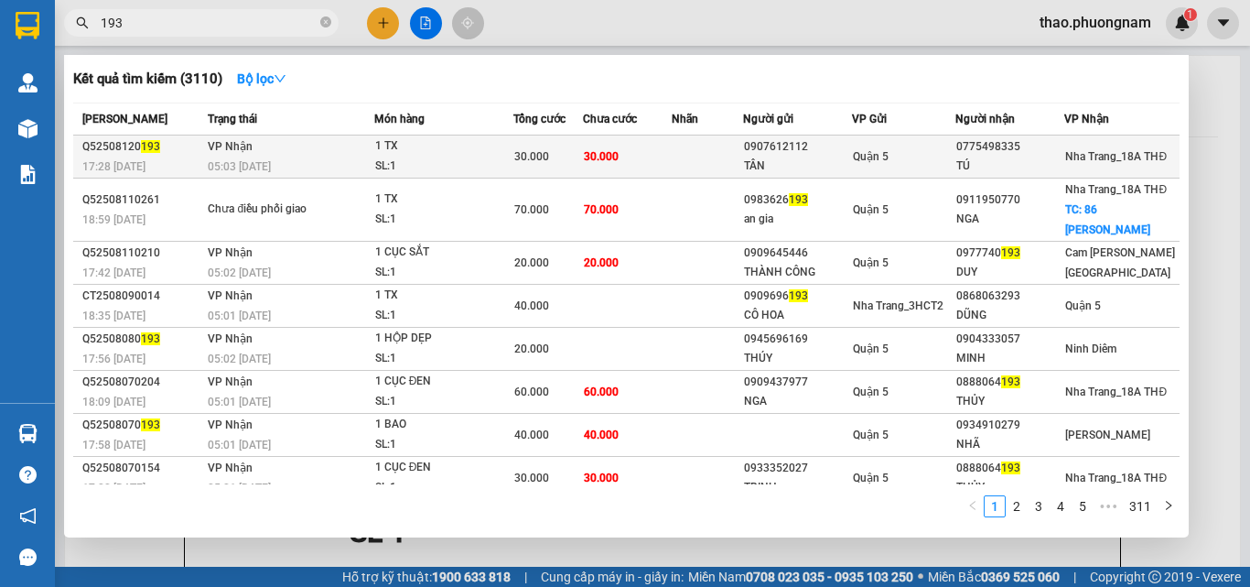
type input "193"
click at [435, 156] on div "1 TX" at bounding box center [443, 146] width 137 height 20
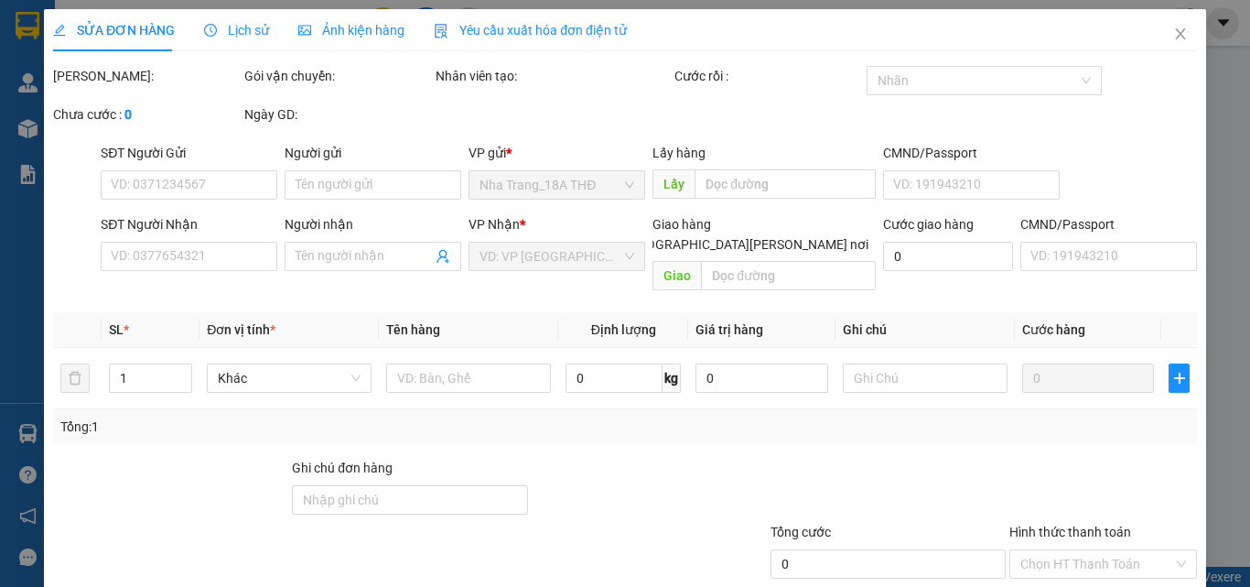
type input "0907612112"
type input "TÂN"
type input "0775498335"
type input "TÚ"
type input "30.000"
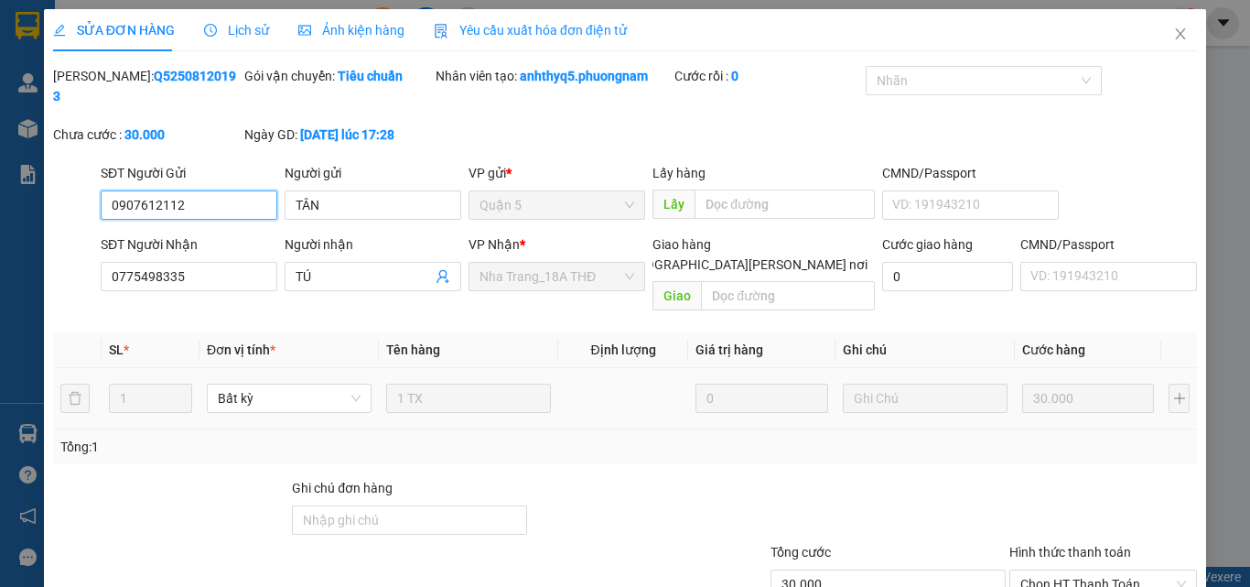
scroll to position [85, 0]
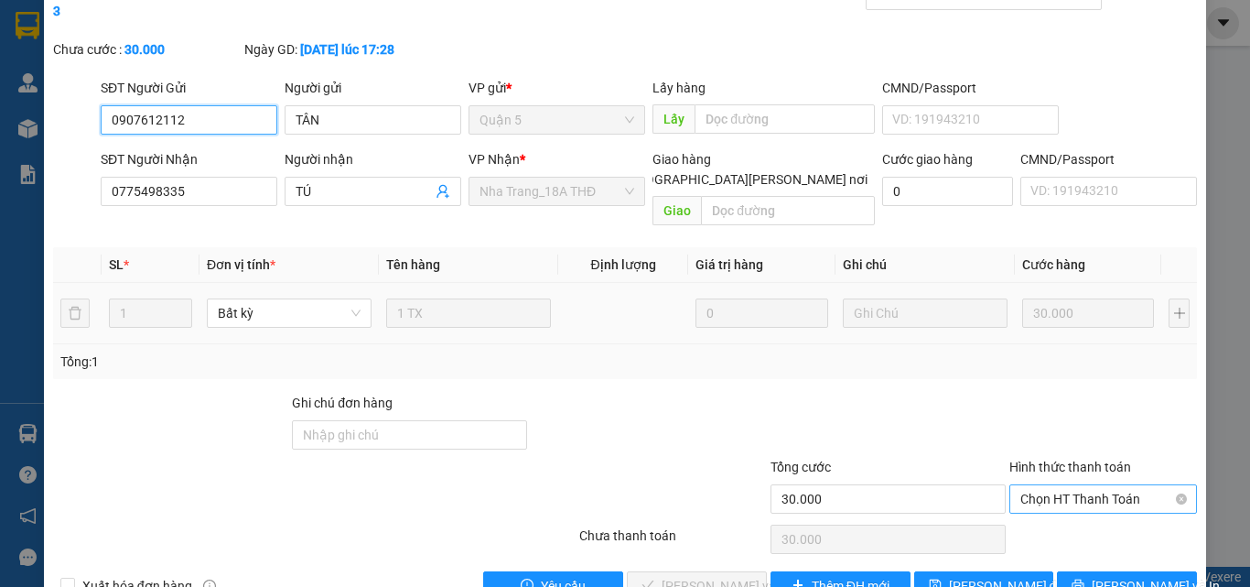
click at [1023, 485] on span "Chọn HT Thanh Toán" at bounding box center [1104, 498] width 166 height 27
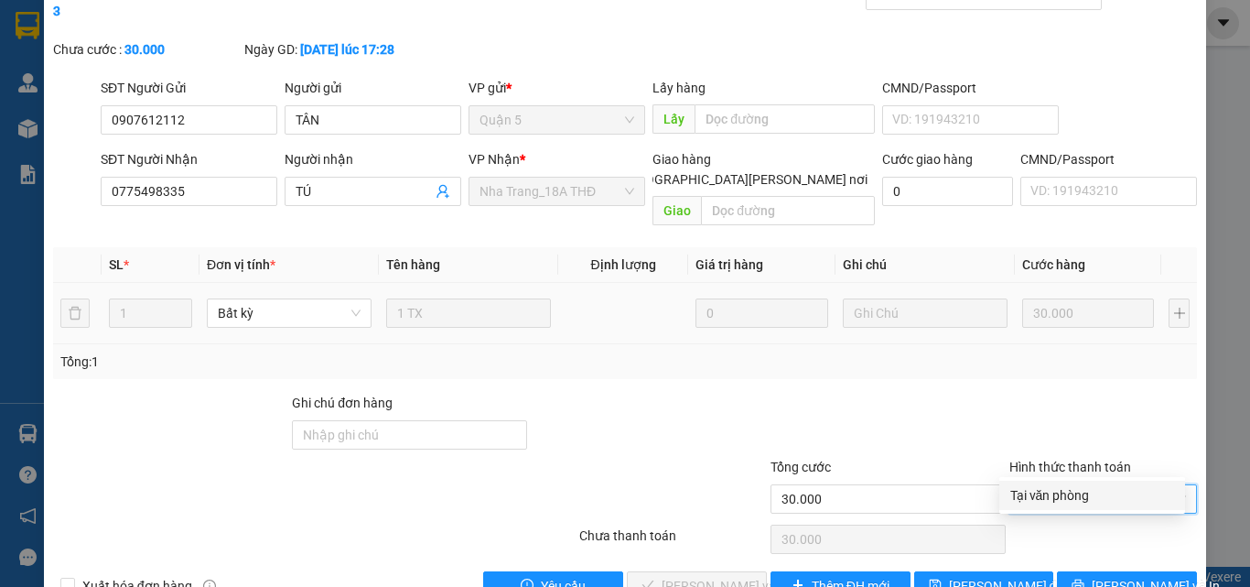
drag, startPoint x: 1051, startPoint y: 504, endPoint x: 1039, endPoint y: 505, distance: 11.9
click at [1048, 504] on div "Tại văn phòng" at bounding box center [1093, 495] width 164 height 20
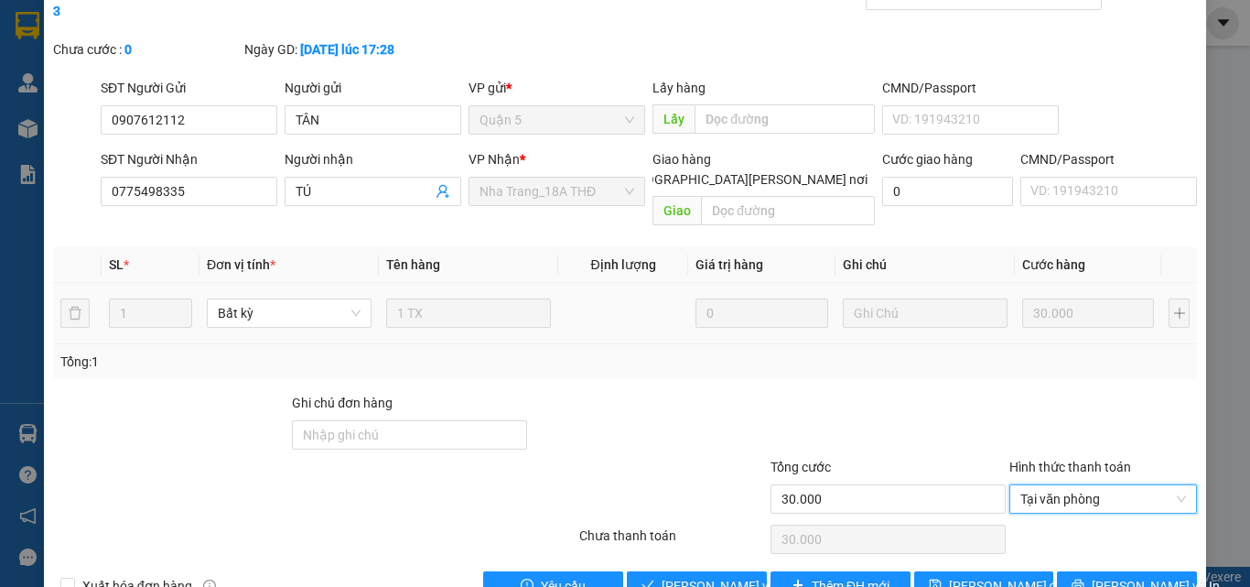
type input "0"
click at [724, 576] on span "[PERSON_NAME] và [PERSON_NAME] hàng" at bounding box center [785, 586] width 247 height 20
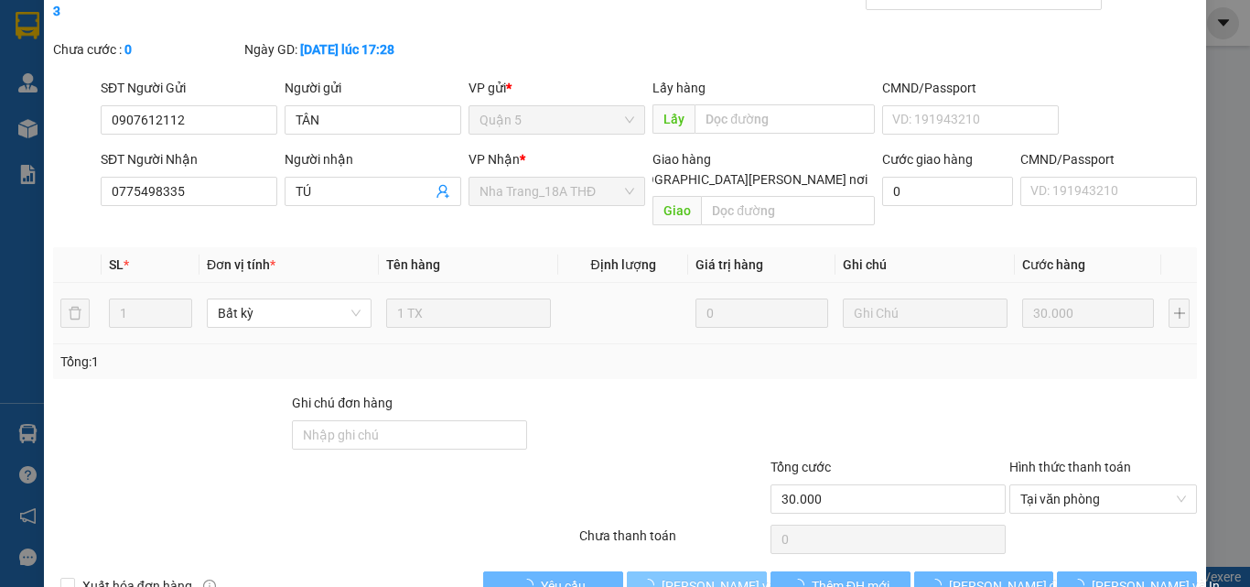
scroll to position [0, 0]
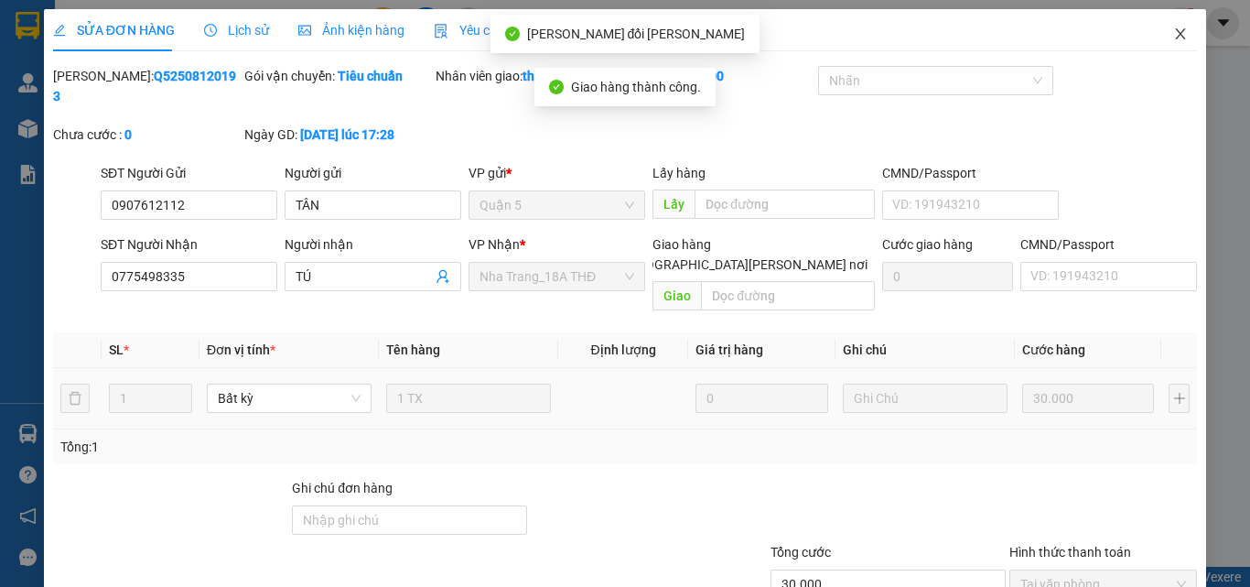
click at [1178, 32] on span "Close" at bounding box center [1180, 34] width 51 height 51
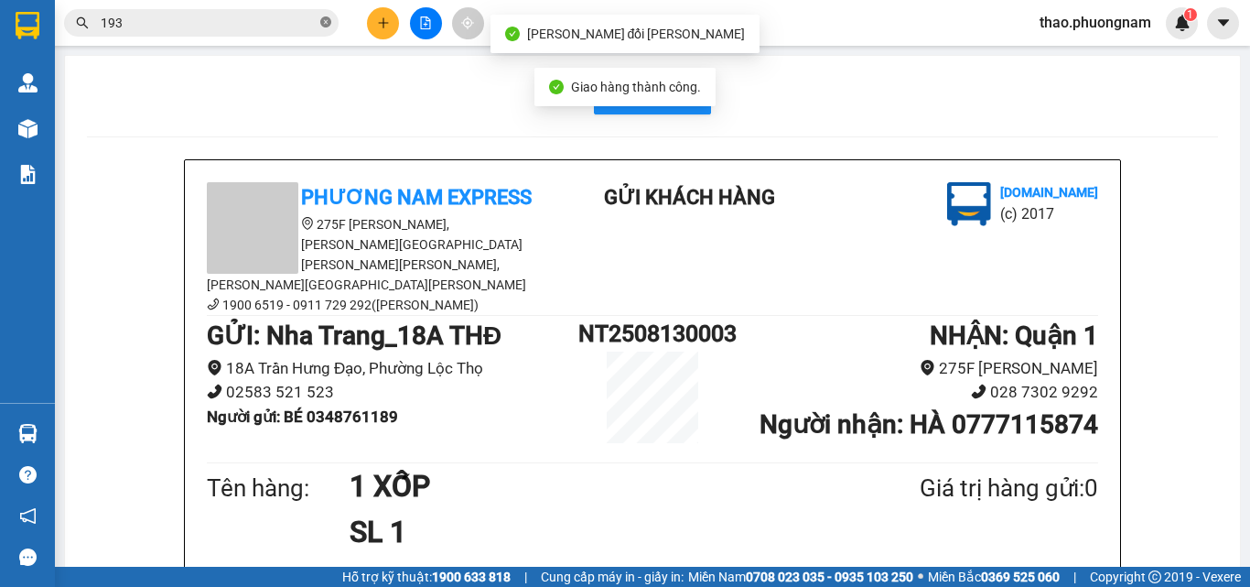
click at [326, 27] on icon "close-circle" at bounding box center [325, 21] width 11 height 11
click at [323, 25] on span at bounding box center [325, 23] width 11 height 20
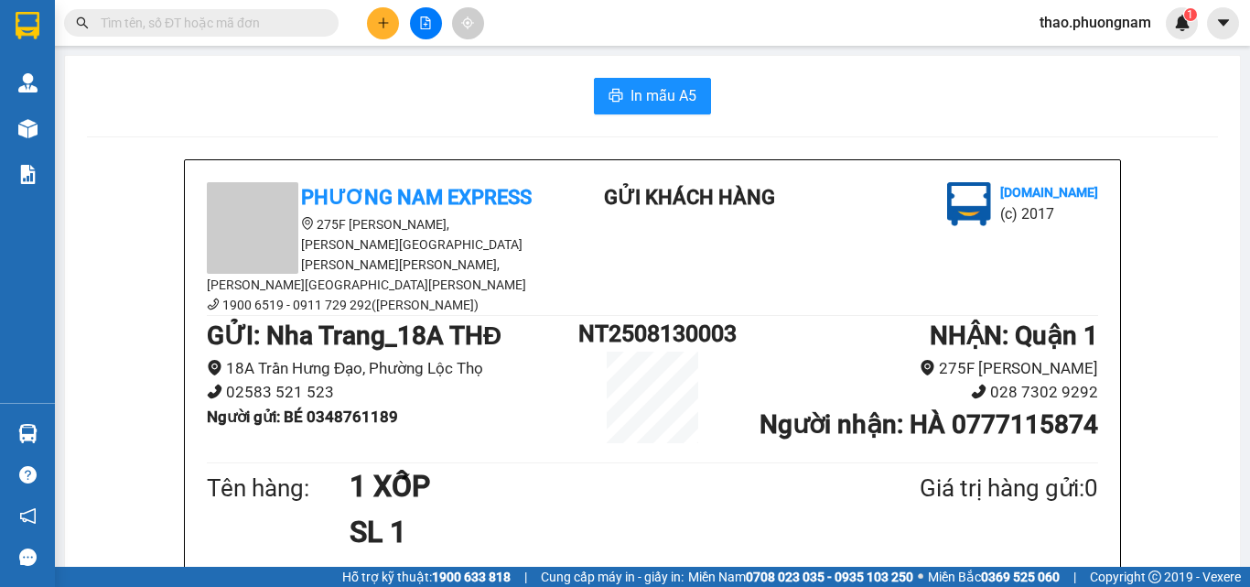
click at [298, 28] on input "text" at bounding box center [209, 23] width 216 height 20
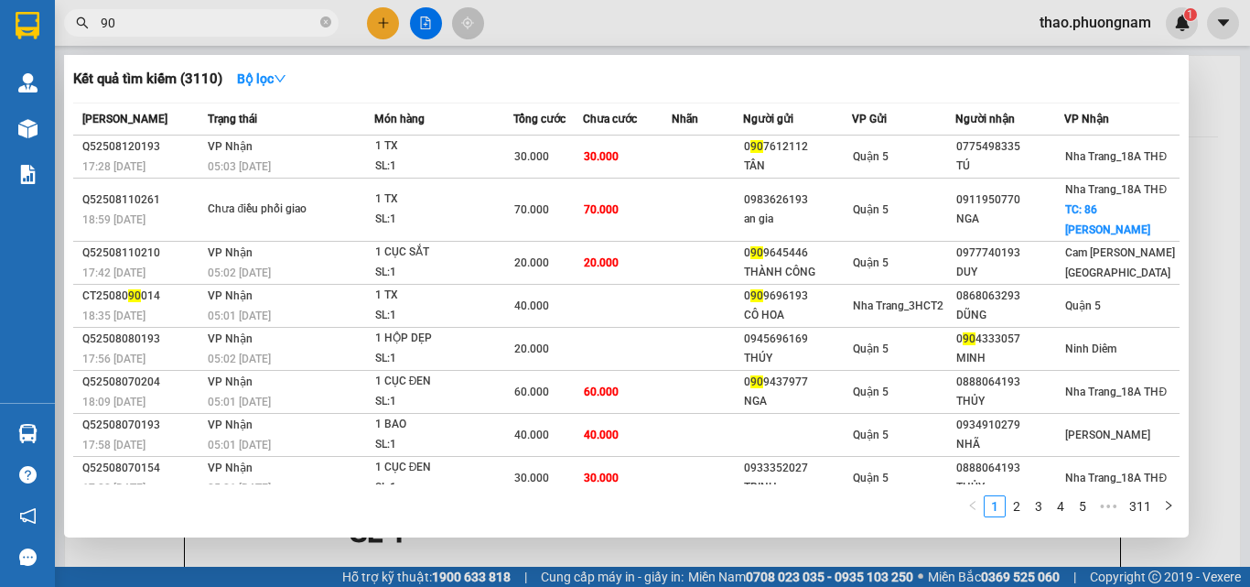
type input "907"
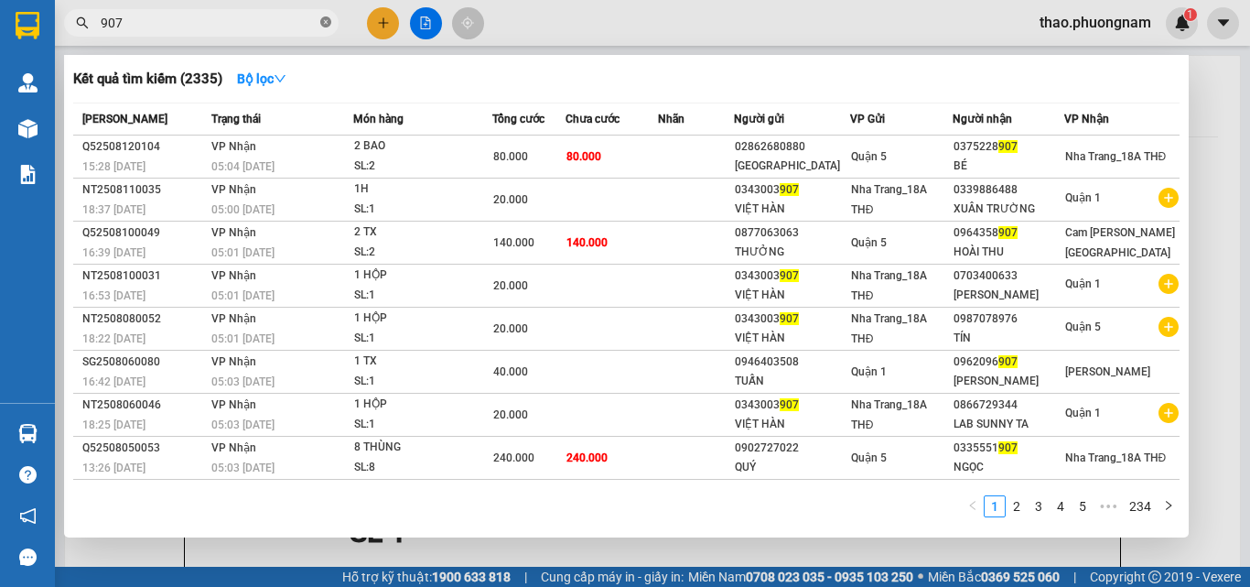
click at [326, 22] on icon "close-circle" at bounding box center [325, 21] width 11 height 11
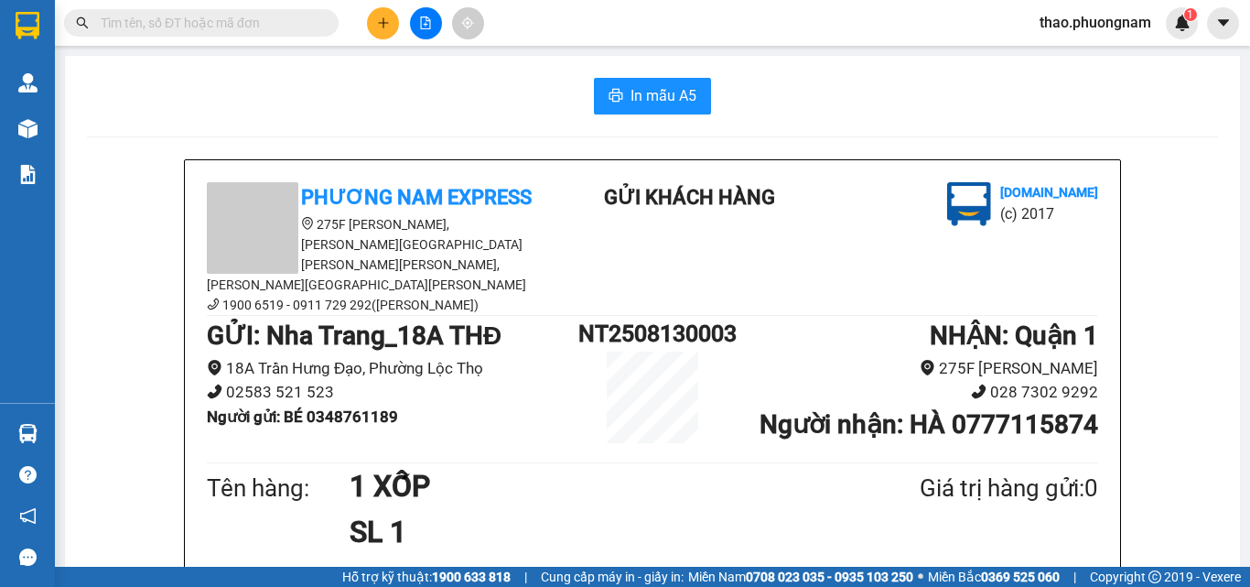
click at [309, 22] on input "text" at bounding box center [209, 23] width 216 height 20
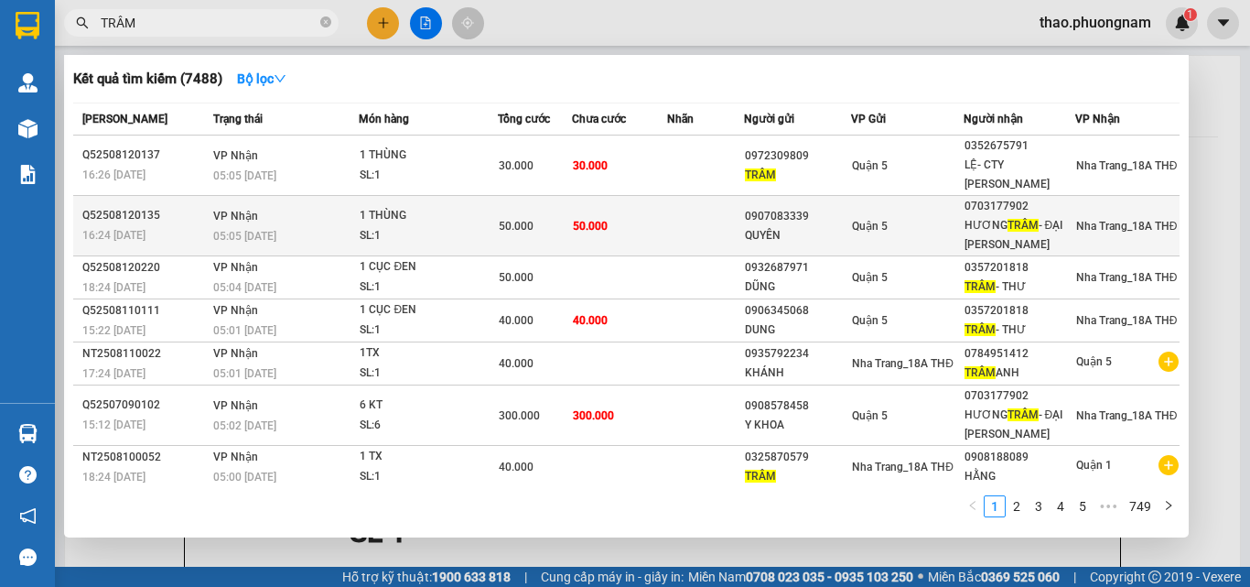
type input "TRÂM"
click at [482, 250] on td "1 THÙNG SL: 1" at bounding box center [428, 226] width 139 height 60
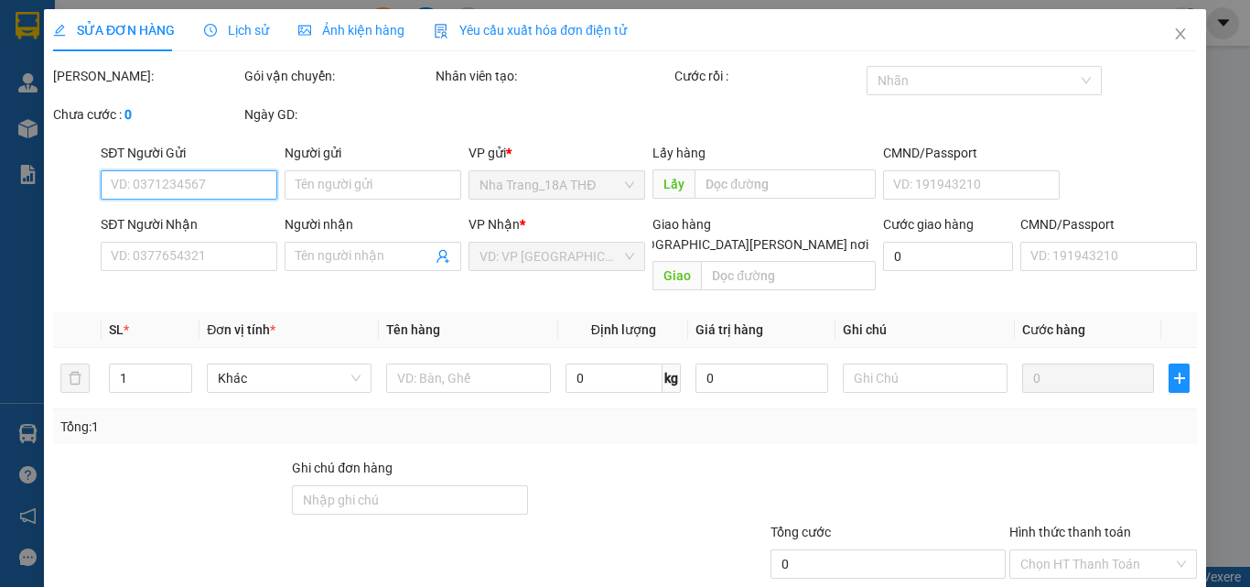
type input "0907083339"
type input "QUYÊN"
type input "0703177902"
type input "HƯƠNG TRÂM - ĐẠI DƯƠNG"
type input "50.000"
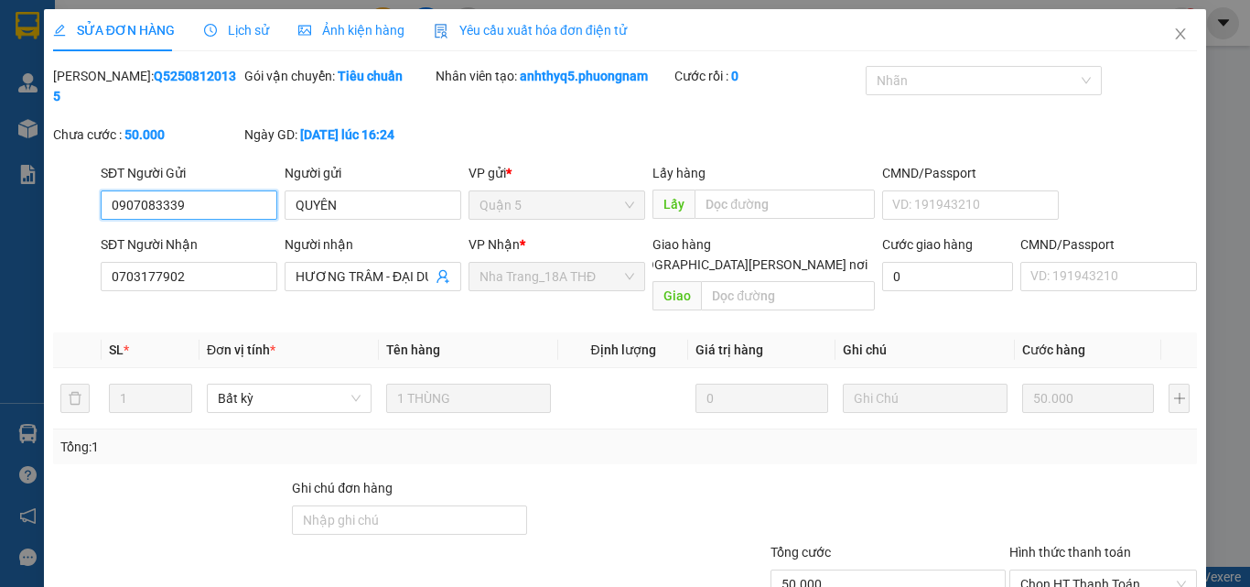
scroll to position [94, 0]
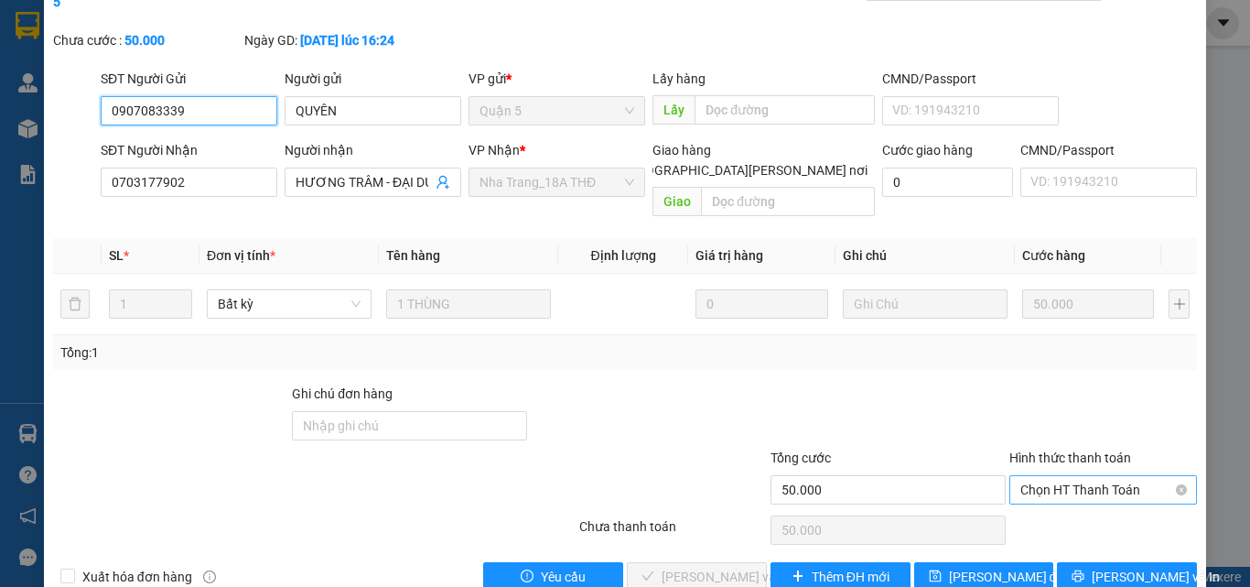
click at [1048, 476] on span "Chọn HT Thanh Toán" at bounding box center [1104, 489] width 166 height 27
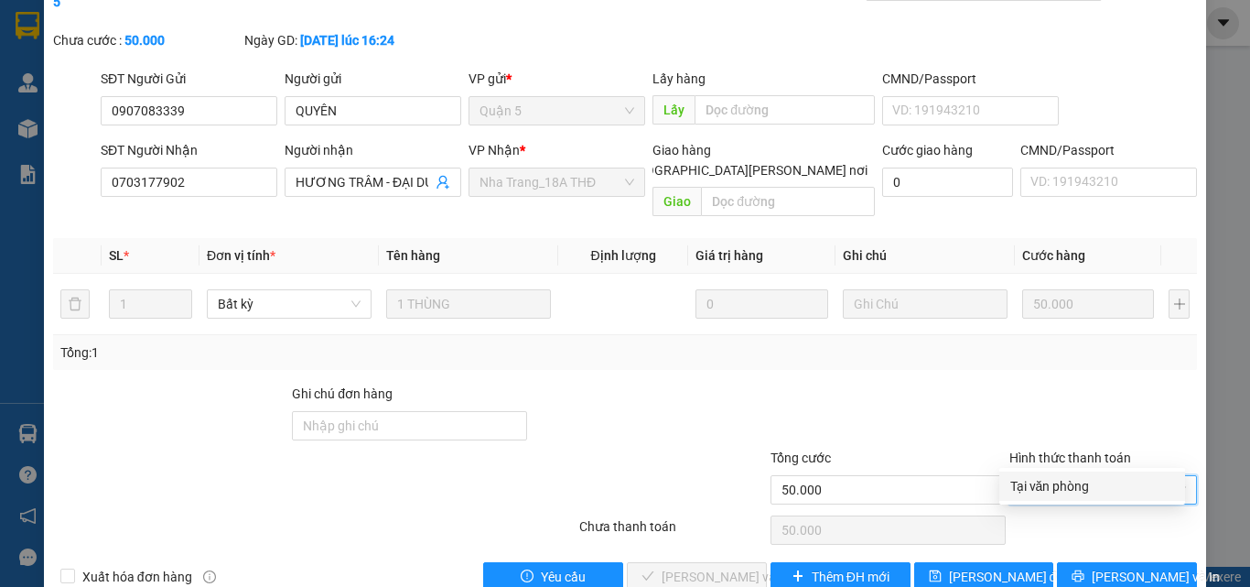
drag, startPoint x: 1058, startPoint y: 488, endPoint x: 1037, endPoint y: 492, distance: 21.5
click at [1055, 489] on div "Tại văn phòng" at bounding box center [1093, 486] width 164 height 20
type input "0"
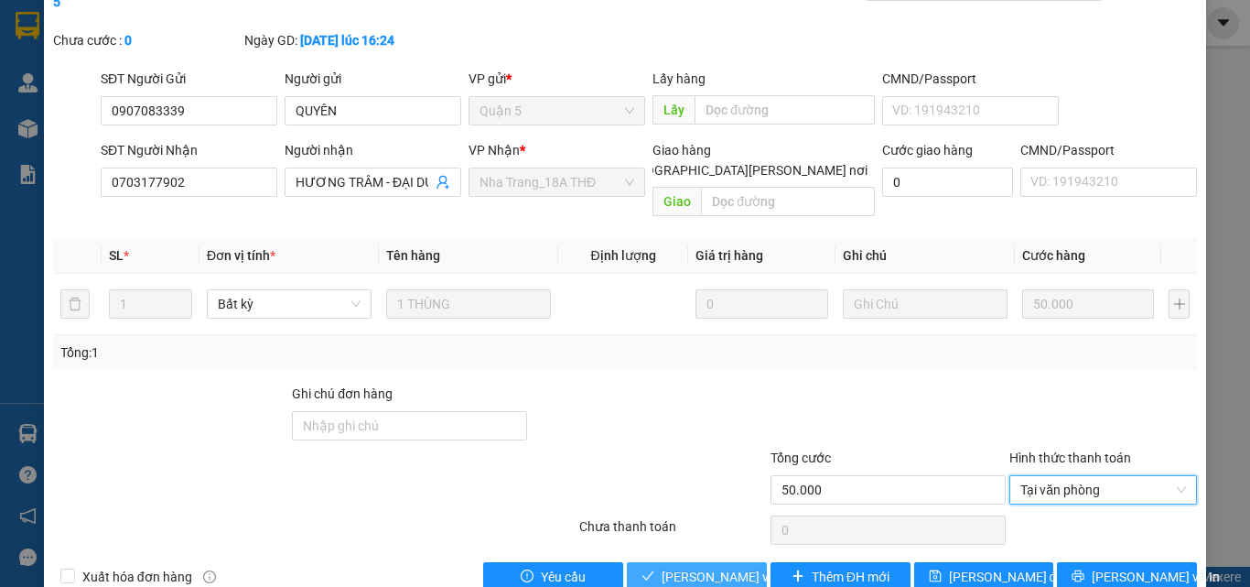
click at [687, 567] on span "[PERSON_NAME] và [PERSON_NAME] hàng" at bounding box center [785, 577] width 247 height 20
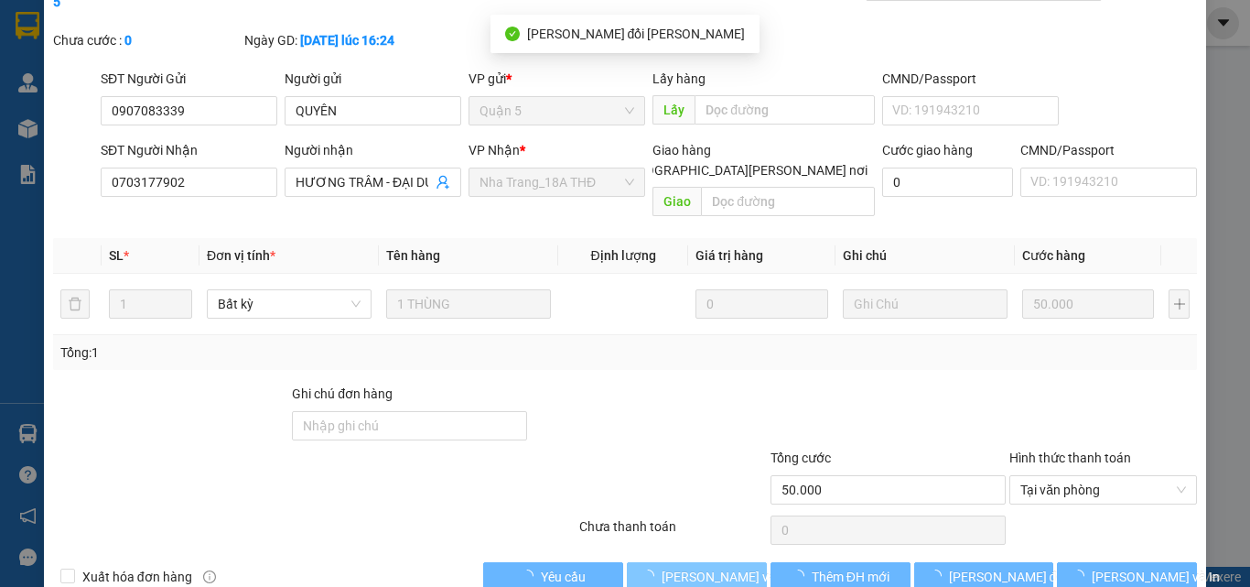
scroll to position [0, 0]
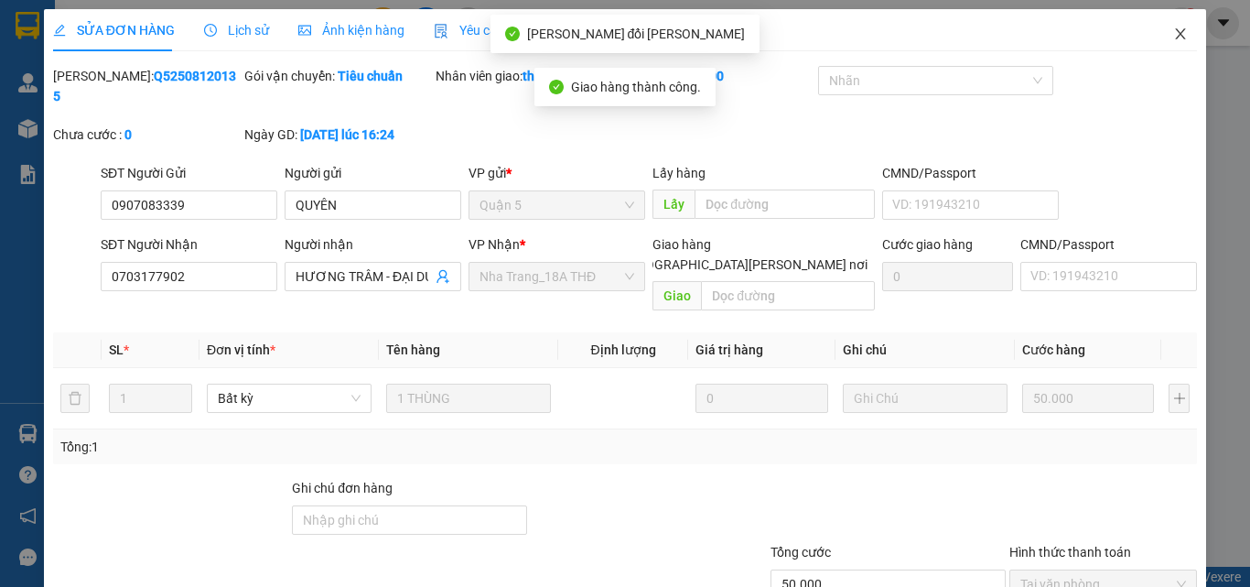
click at [1174, 41] on icon "close" at bounding box center [1181, 34] width 15 height 15
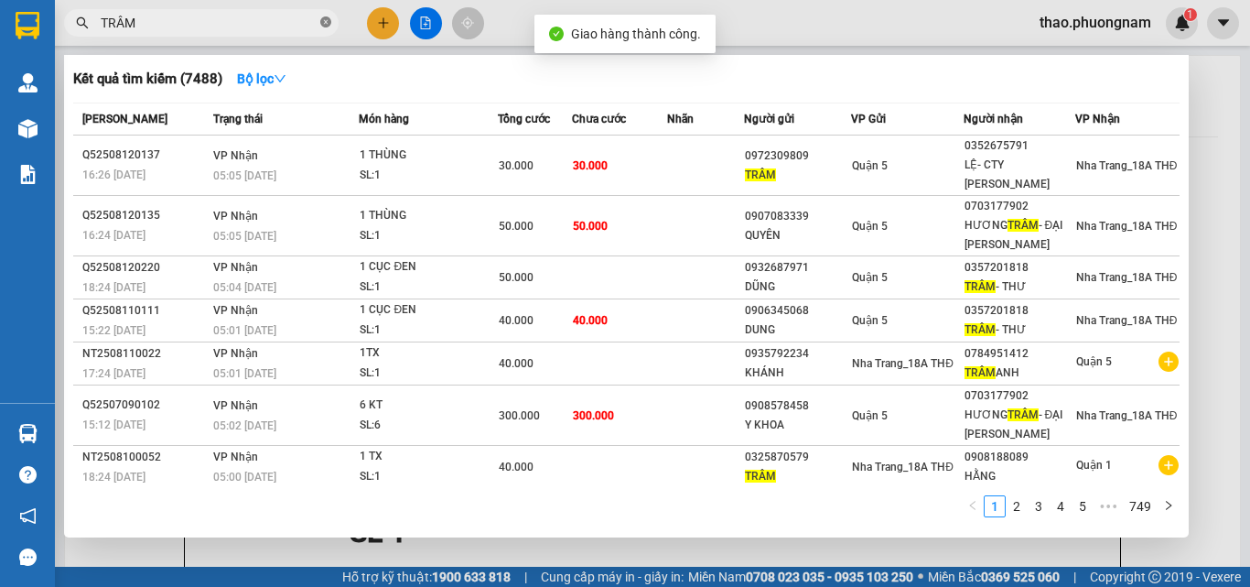
click at [322, 20] on icon "close-circle" at bounding box center [325, 21] width 11 height 11
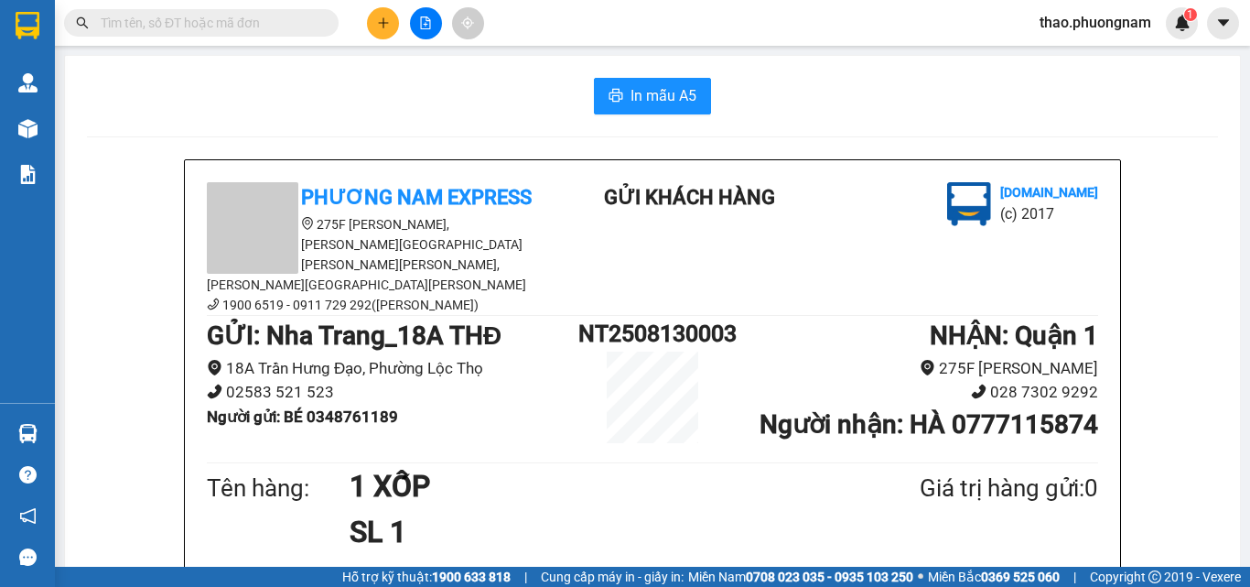
click at [310, 25] on input "text" at bounding box center [209, 23] width 216 height 20
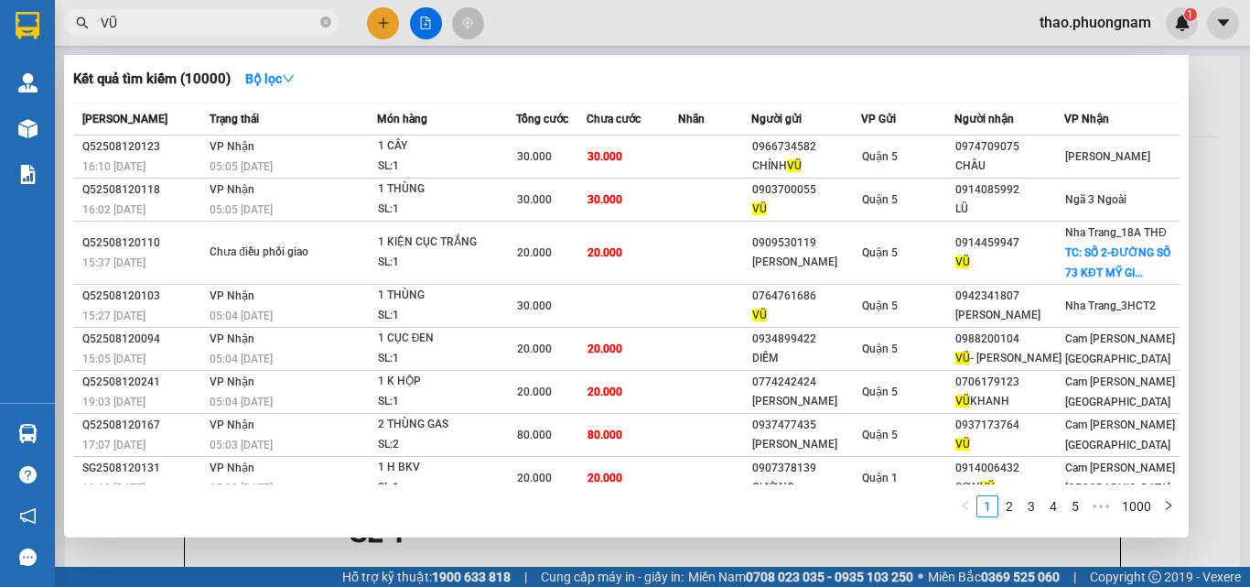
click at [124, 14] on input "VŨ" at bounding box center [209, 23] width 216 height 20
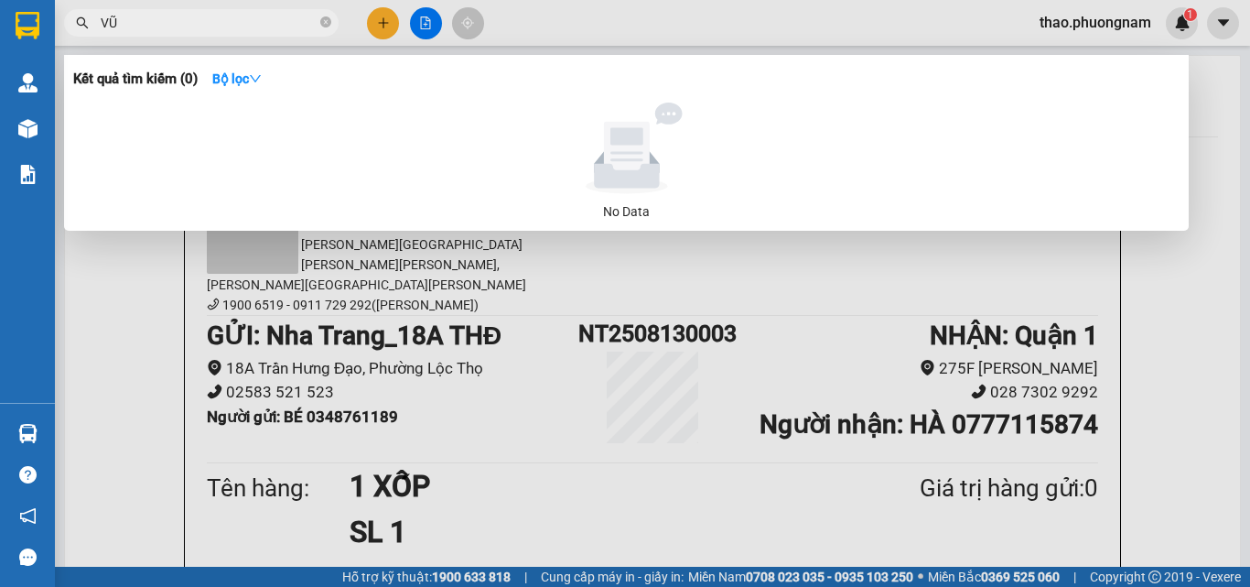
type input "V"
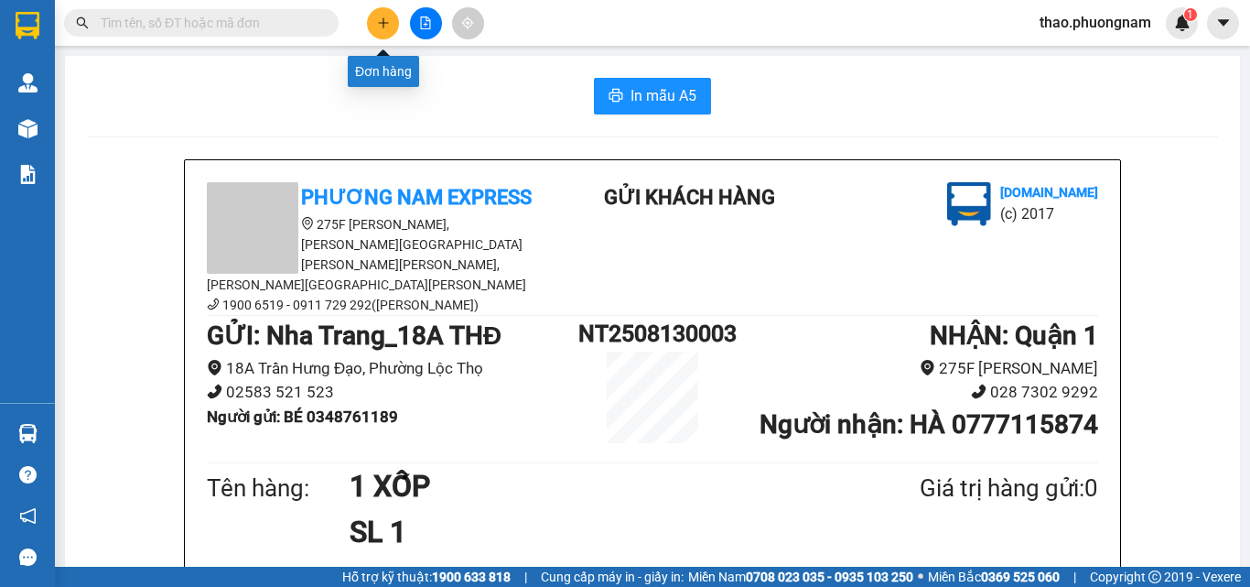
click at [381, 26] on icon "plus" at bounding box center [383, 22] width 13 height 13
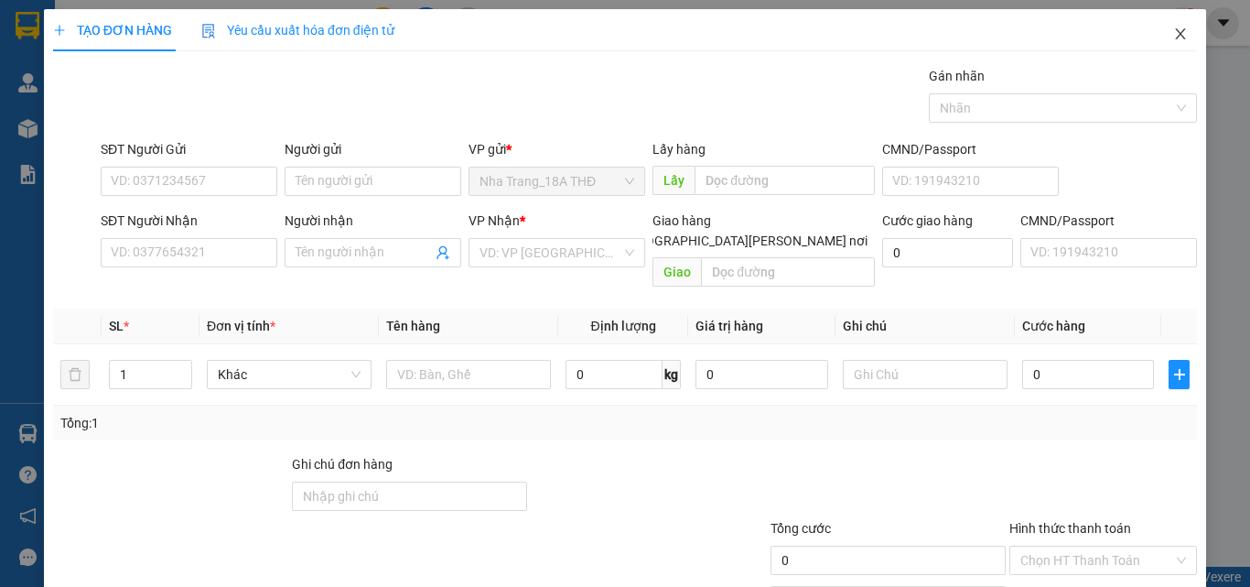
click at [1174, 35] on icon "close" at bounding box center [1181, 34] width 15 height 15
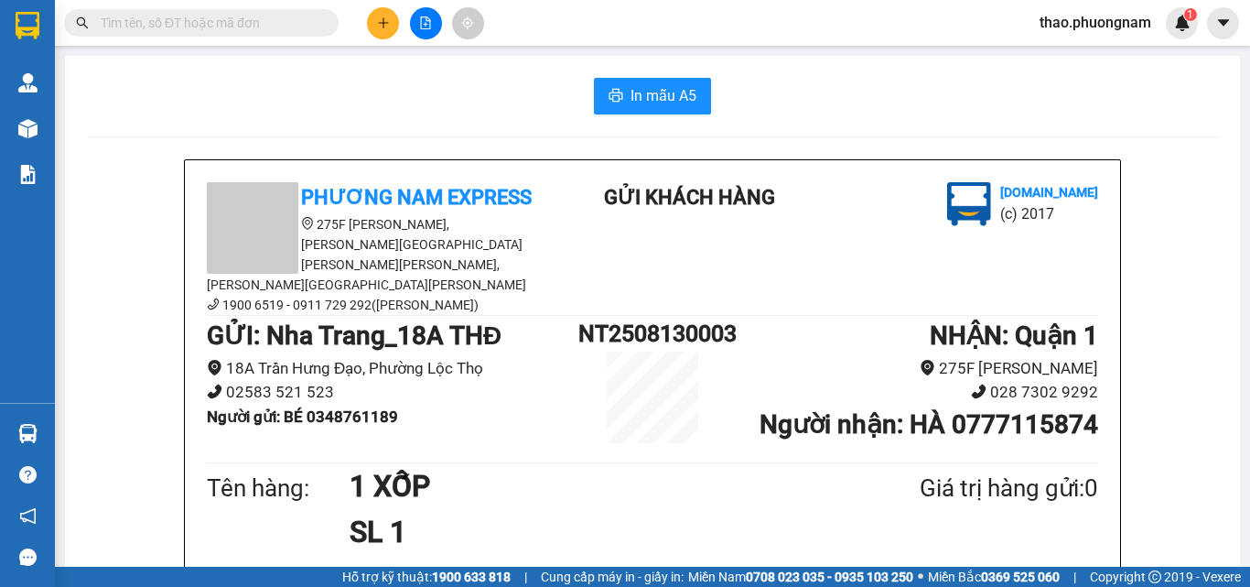
click at [305, 29] on input "text" at bounding box center [209, 23] width 216 height 20
type input "VU"
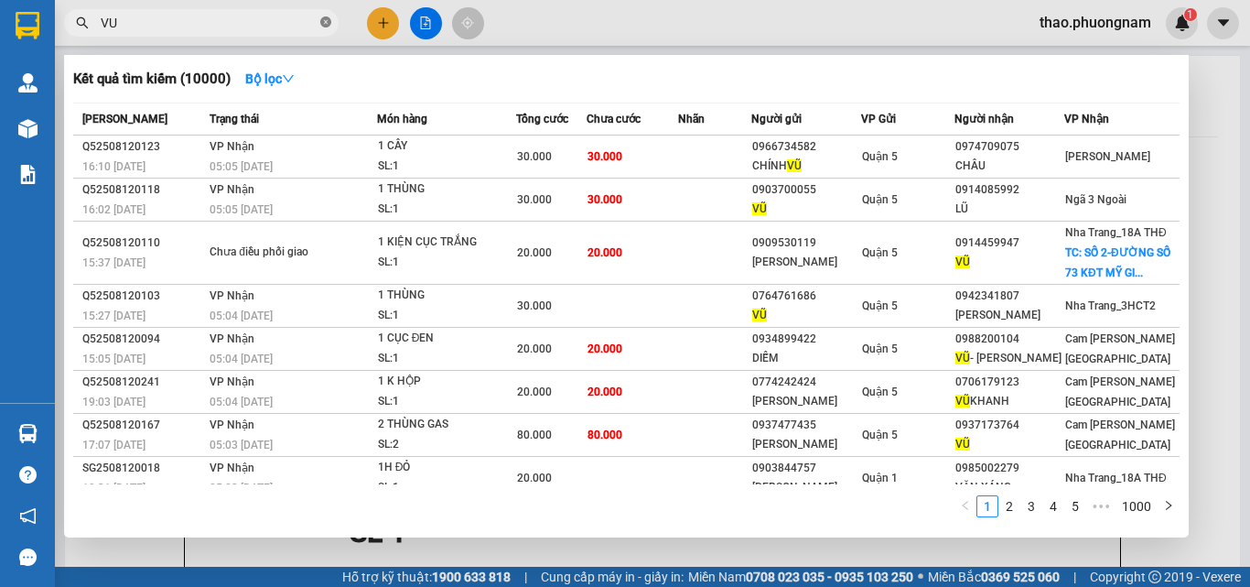
click at [321, 25] on icon "close-circle" at bounding box center [325, 21] width 11 height 11
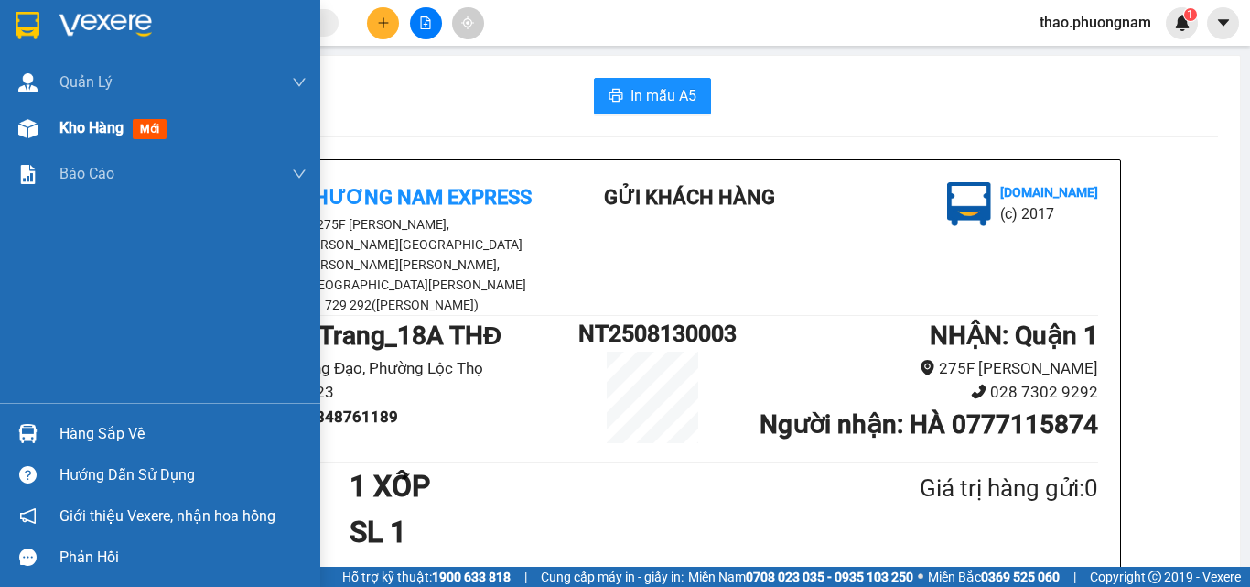
click at [64, 135] on span "Kho hàng" at bounding box center [92, 127] width 64 height 17
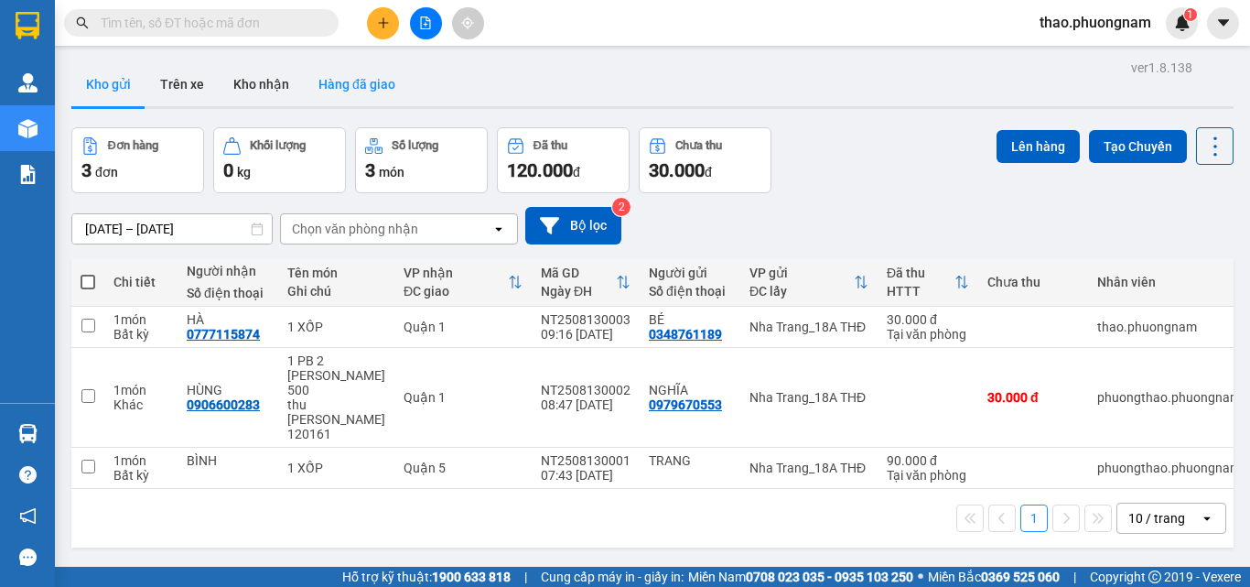
click at [337, 85] on button "Hàng đã giao" at bounding box center [357, 84] width 106 height 44
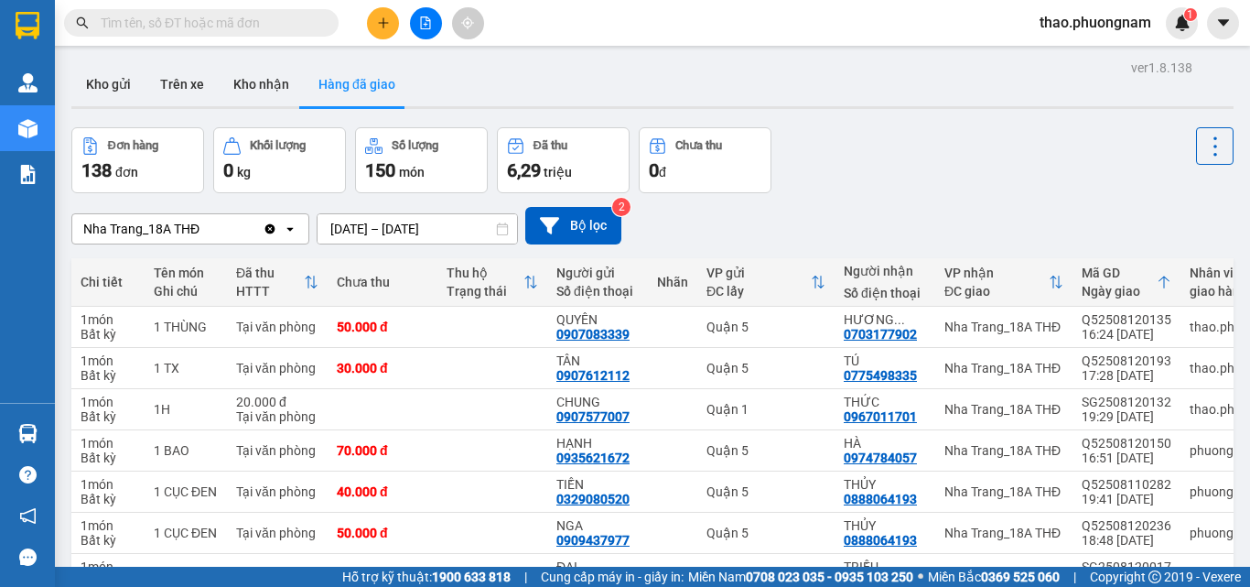
click at [199, 28] on input "text" at bounding box center [209, 23] width 216 height 20
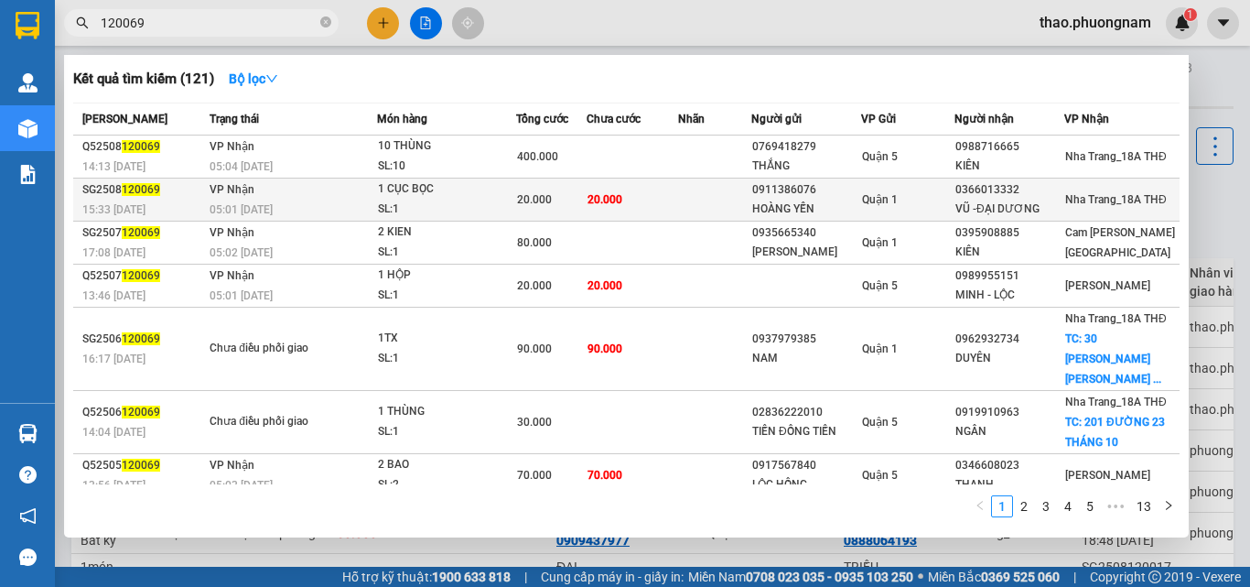
type input "120069"
click at [349, 196] on td "[PERSON_NAME] 05:01 [DATE]" at bounding box center [291, 200] width 172 height 43
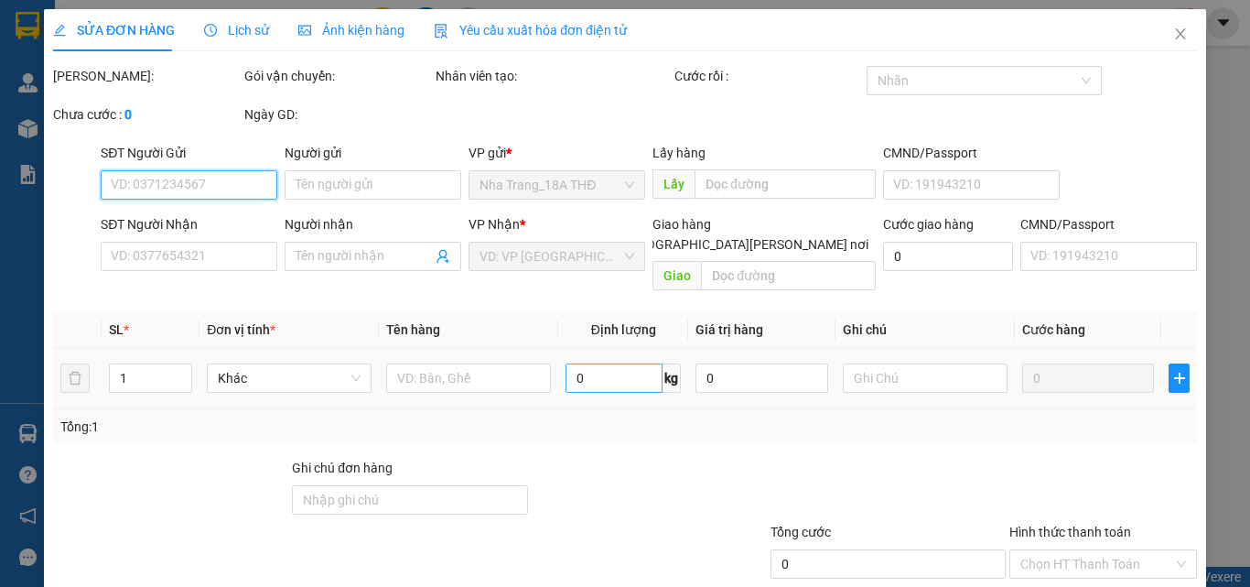
scroll to position [94, 0]
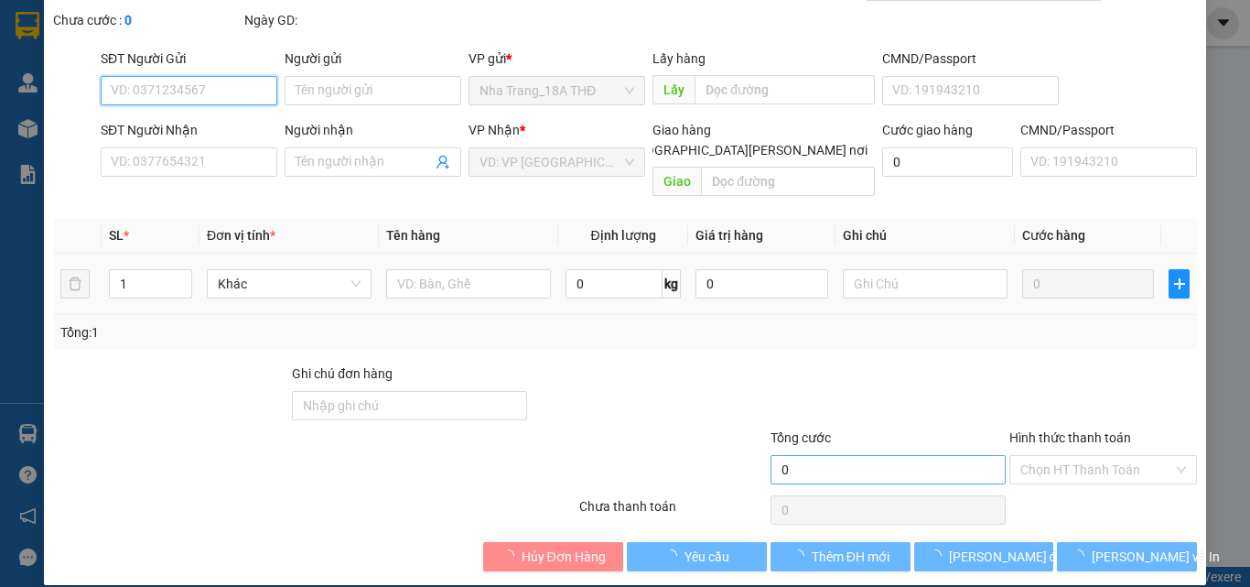
type input "0911386076"
type input "HOÀNG YẾN"
type input "0366013332"
type input "VŨ -ĐẠI DƯƠNG"
type input "20.000"
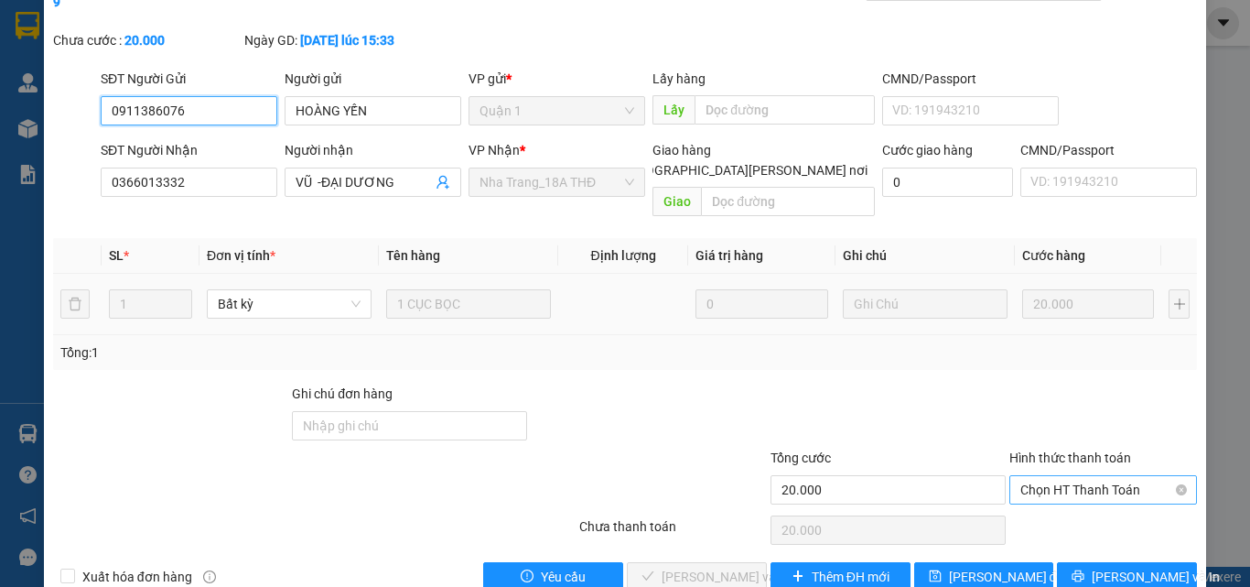
click at [1065, 476] on span "Chọn HT Thanh Toán" at bounding box center [1104, 489] width 166 height 27
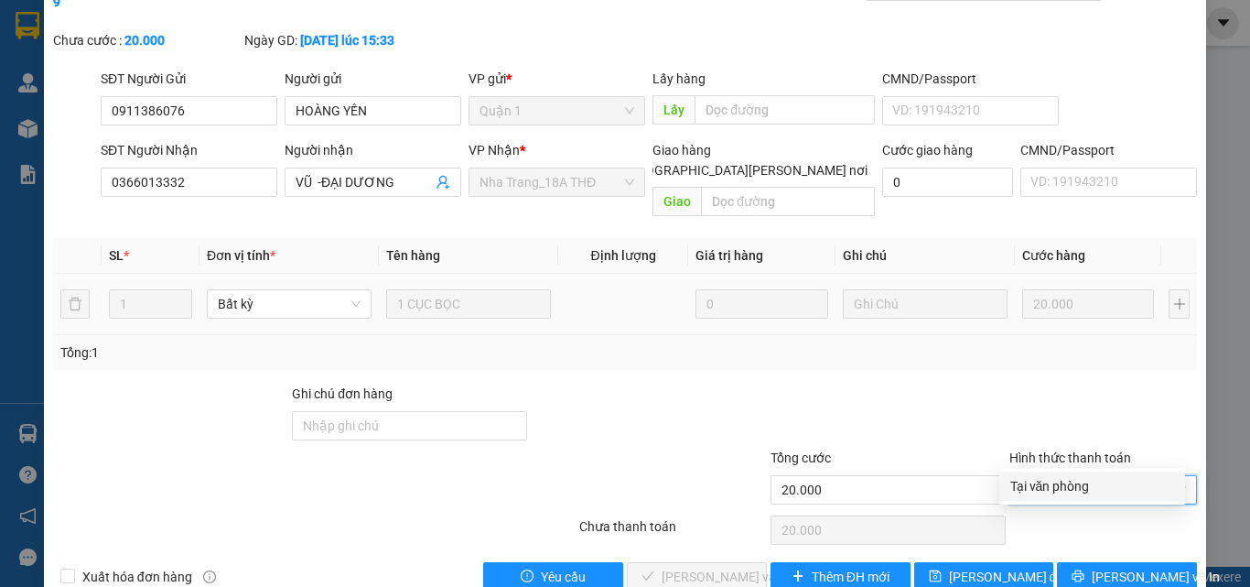
click at [1075, 498] on div "Tại văn phòng" at bounding box center [1093, 485] width 186 height 29
type input "0"
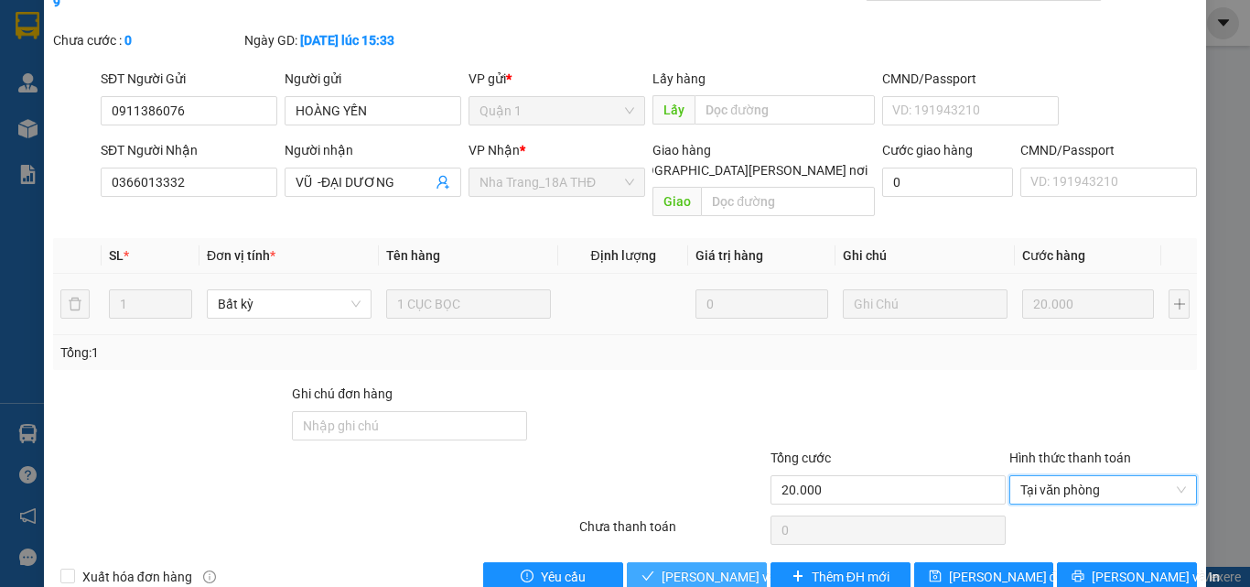
click at [712, 567] on span "[PERSON_NAME] và [PERSON_NAME] hàng" at bounding box center [785, 577] width 247 height 20
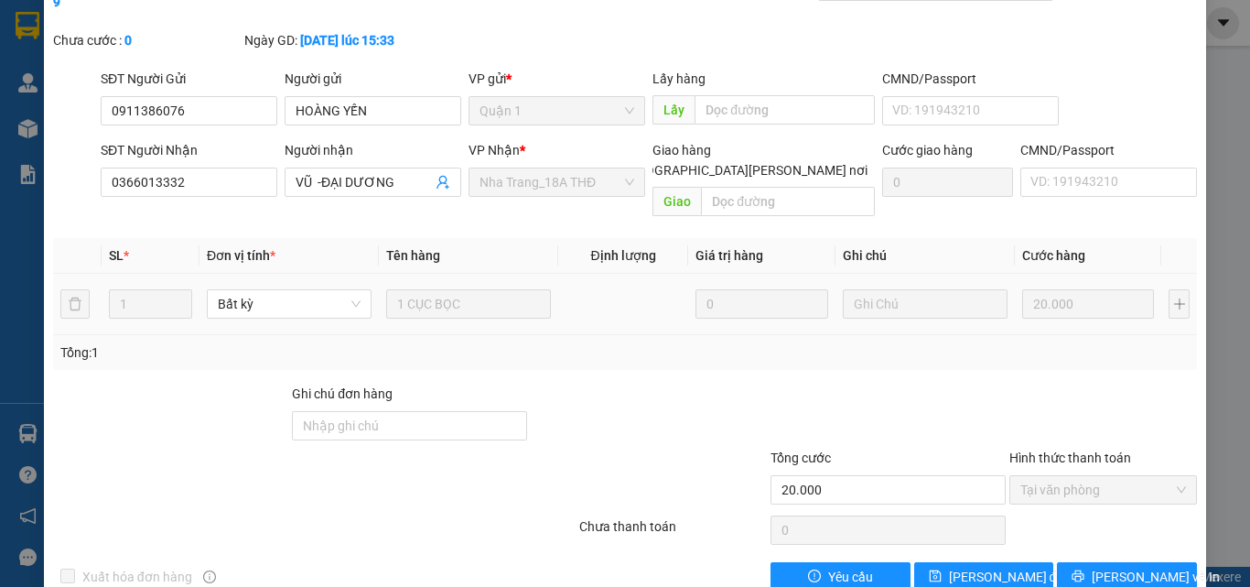
scroll to position [0, 0]
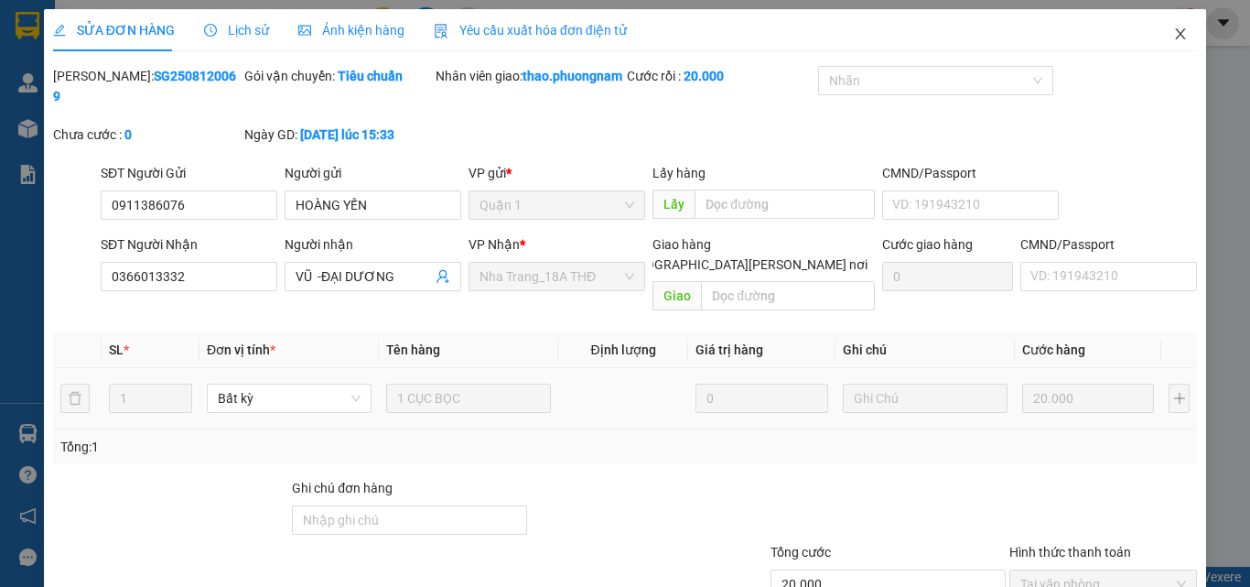
click at [1174, 33] on icon "close" at bounding box center [1181, 34] width 15 height 15
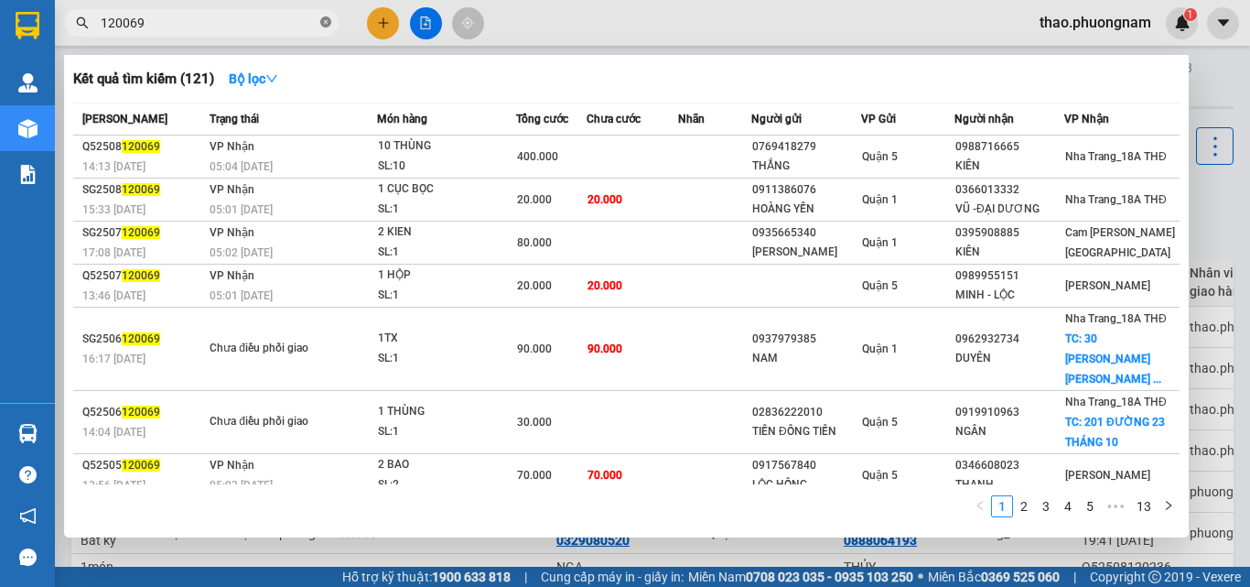
click at [323, 23] on icon "close-circle" at bounding box center [325, 21] width 11 height 11
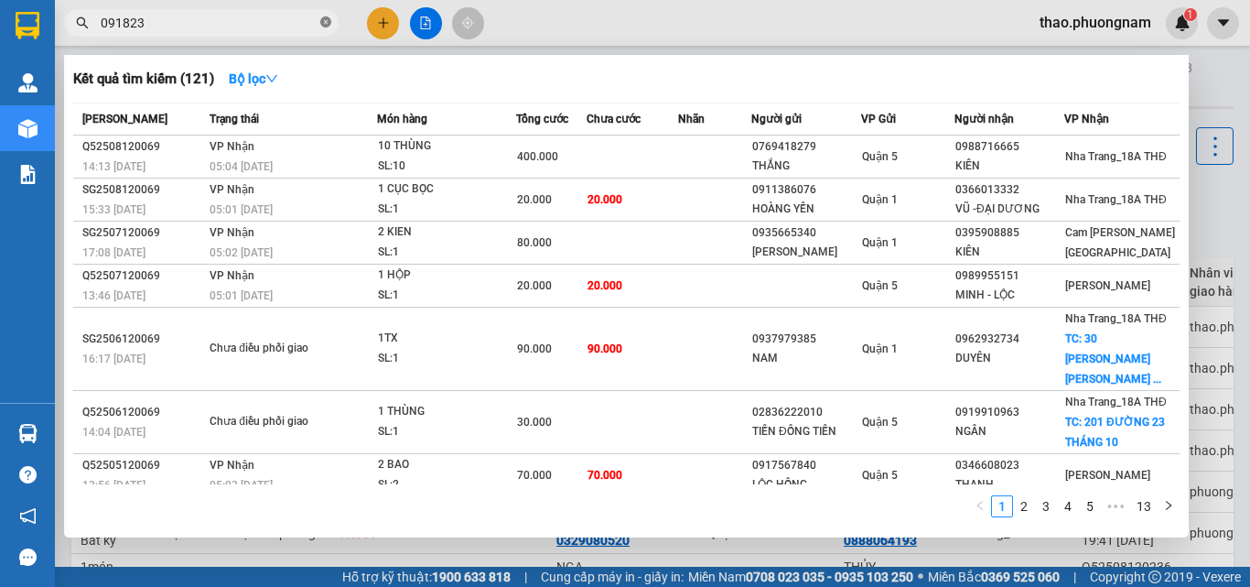
type input "0918236"
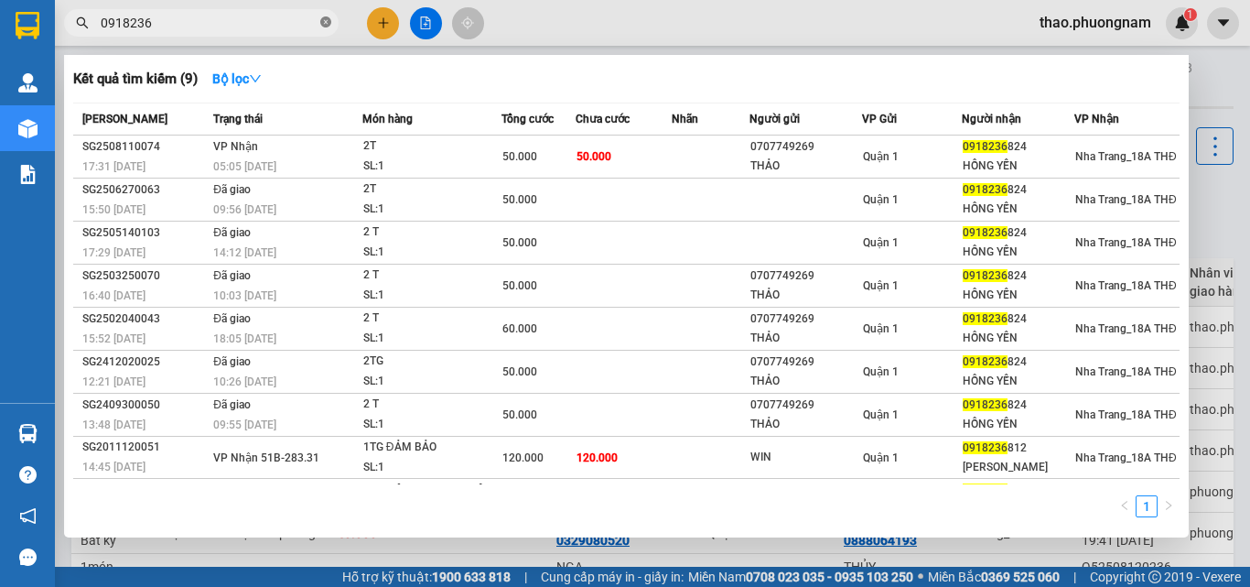
click at [324, 25] on icon "close-circle" at bounding box center [325, 21] width 11 height 11
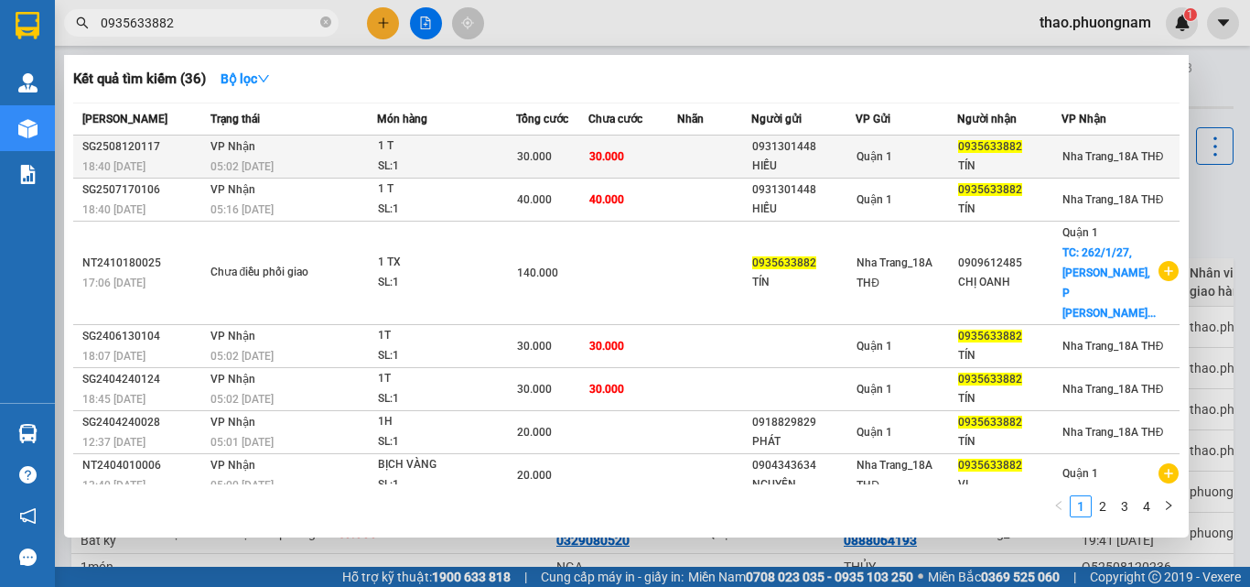
type input "0935633882"
click at [328, 148] on td "[PERSON_NAME] 05:02 [DATE]" at bounding box center [292, 156] width 172 height 43
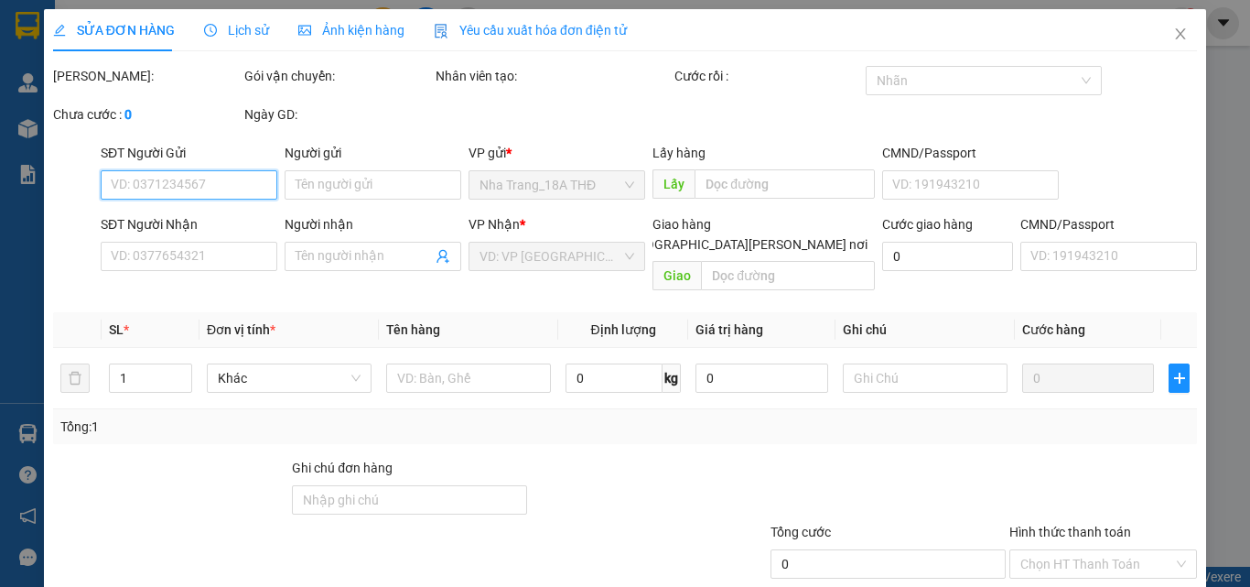
type input "0931301448"
type input "HIẾU"
type input "0935633882"
type input "TÍN"
type input "30.000"
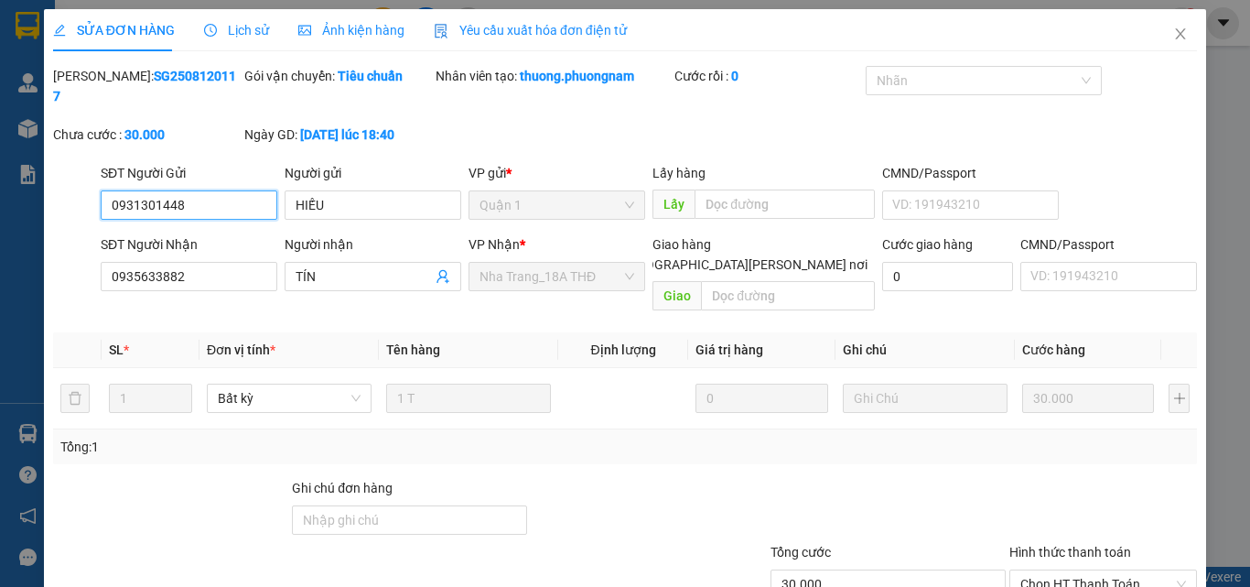
scroll to position [94, 0]
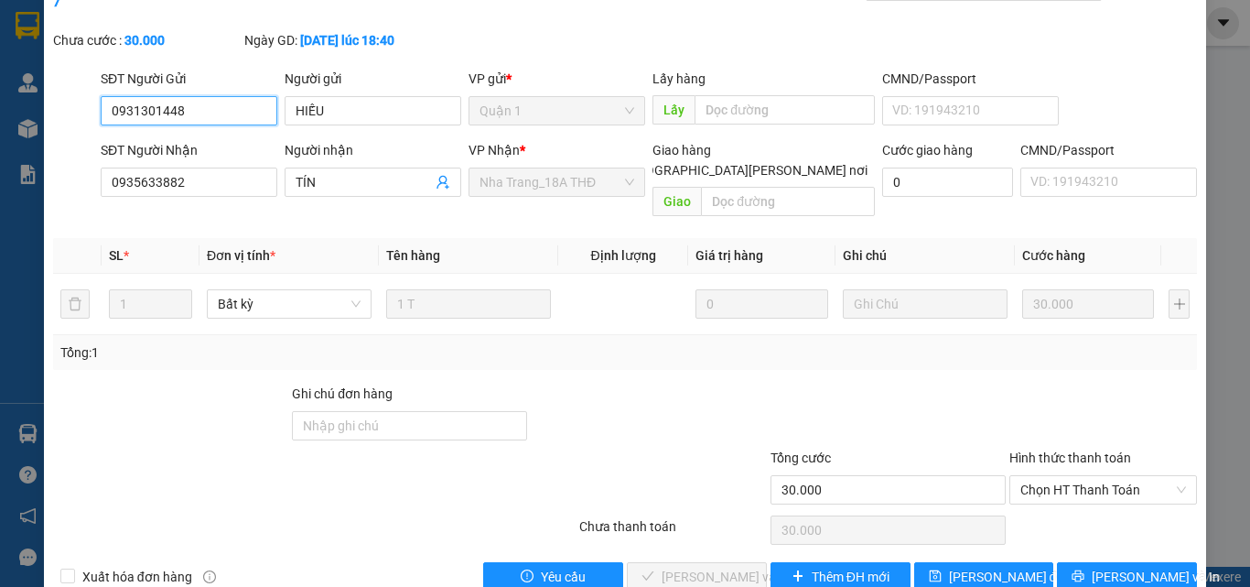
drag, startPoint x: 1056, startPoint y: 451, endPoint x: 1055, endPoint y: 467, distance: 15.7
click at [1055, 476] on span "Chọn HT Thanh Toán" at bounding box center [1104, 489] width 166 height 27
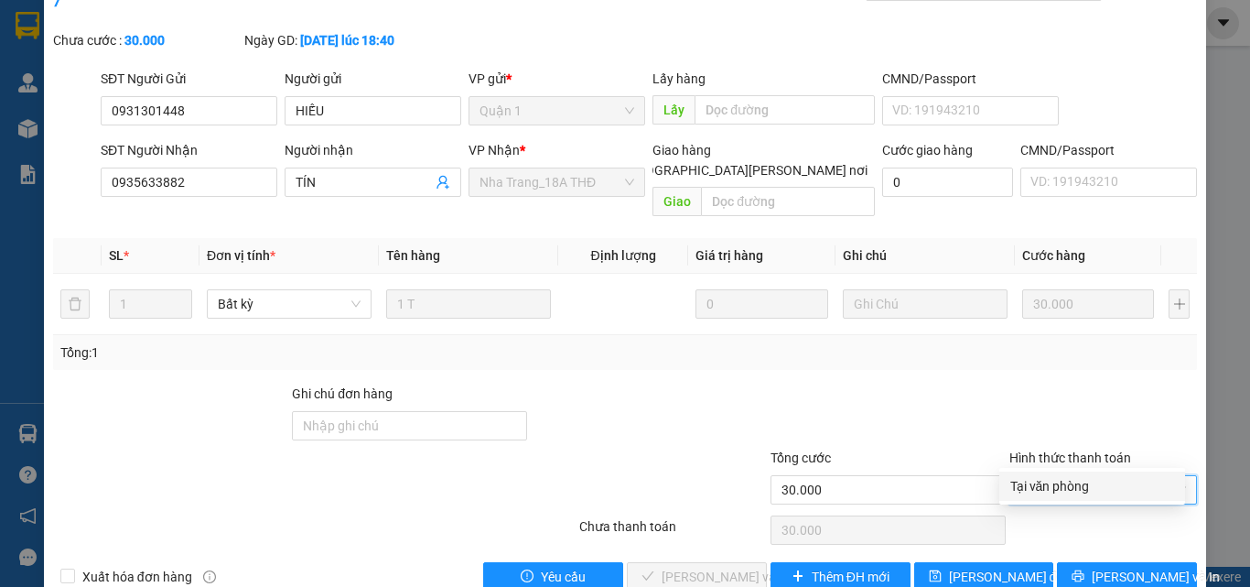
click at [1058, 490] on div "Tại văn phòng" at bounding box center [1093, 486] width 164 height 20
type input "0"
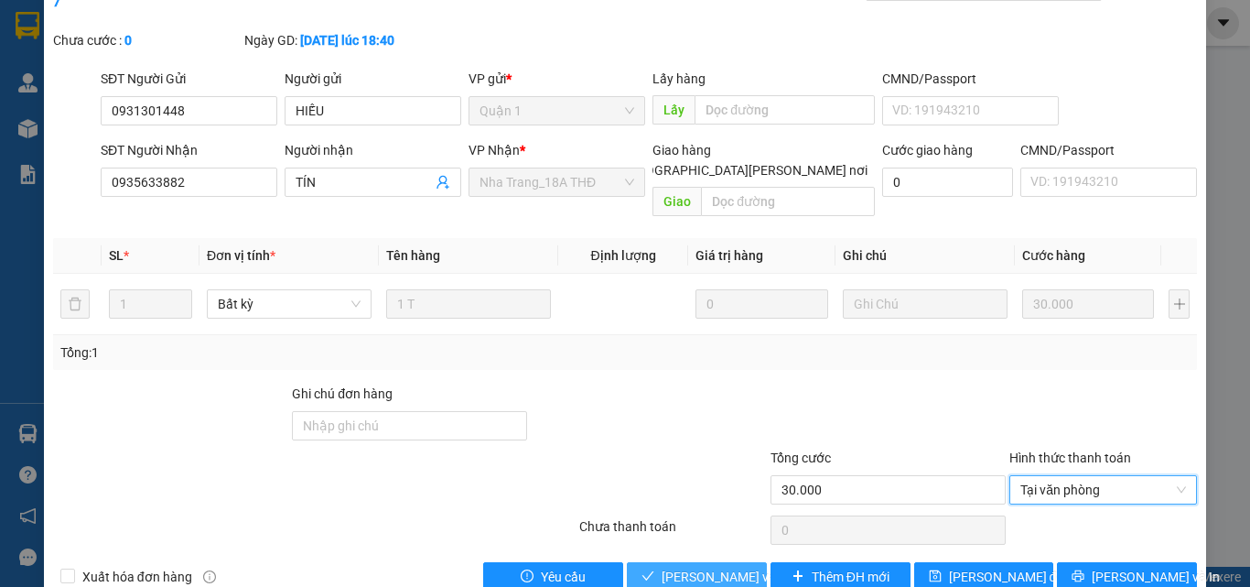
click at [724, 567] on span "[PERSON_NAME] và [PERSON_NAME] hàng" at bounding box center [785, 577] width 247 height 20
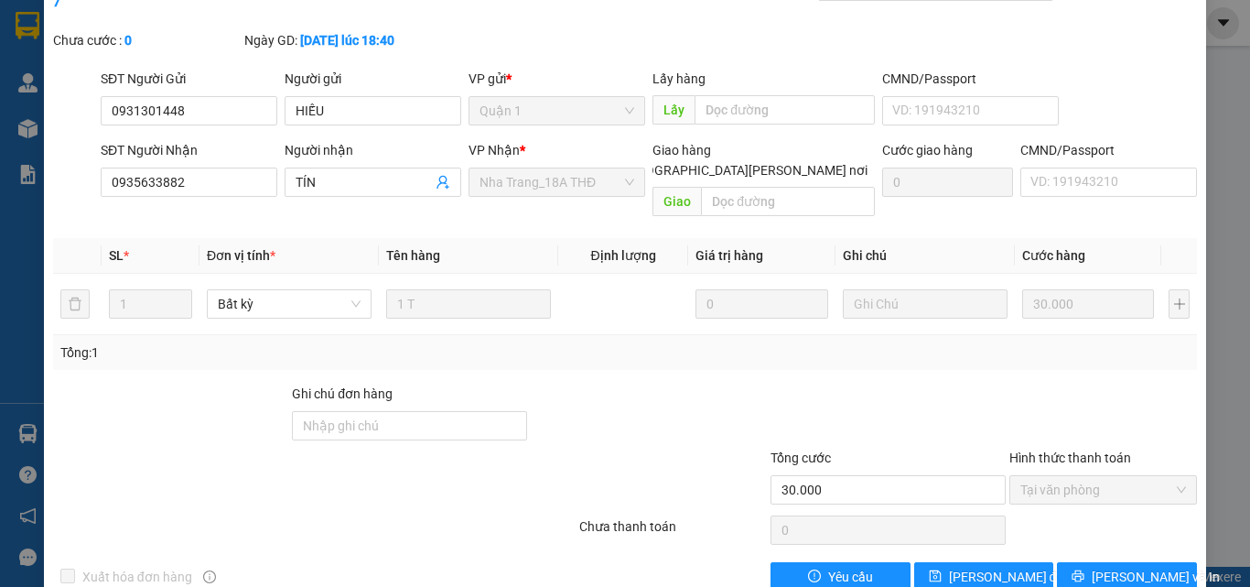
scroll to position [0, 0]
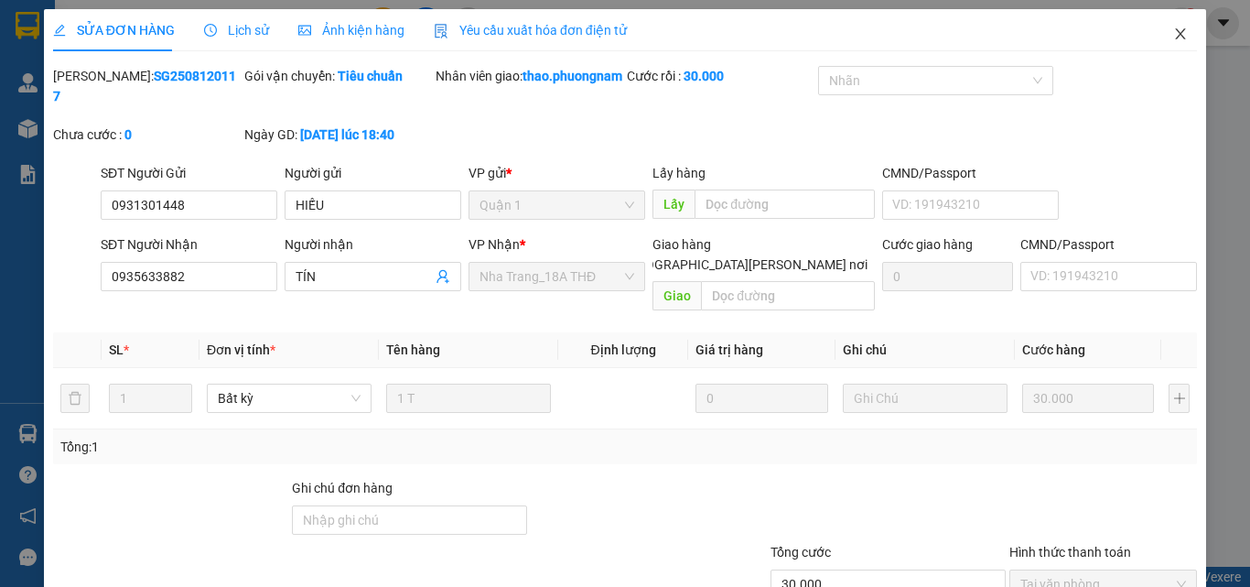
click at [1176, 32] on icon "close" at bounding box center [1181, 33] width 10 height 11
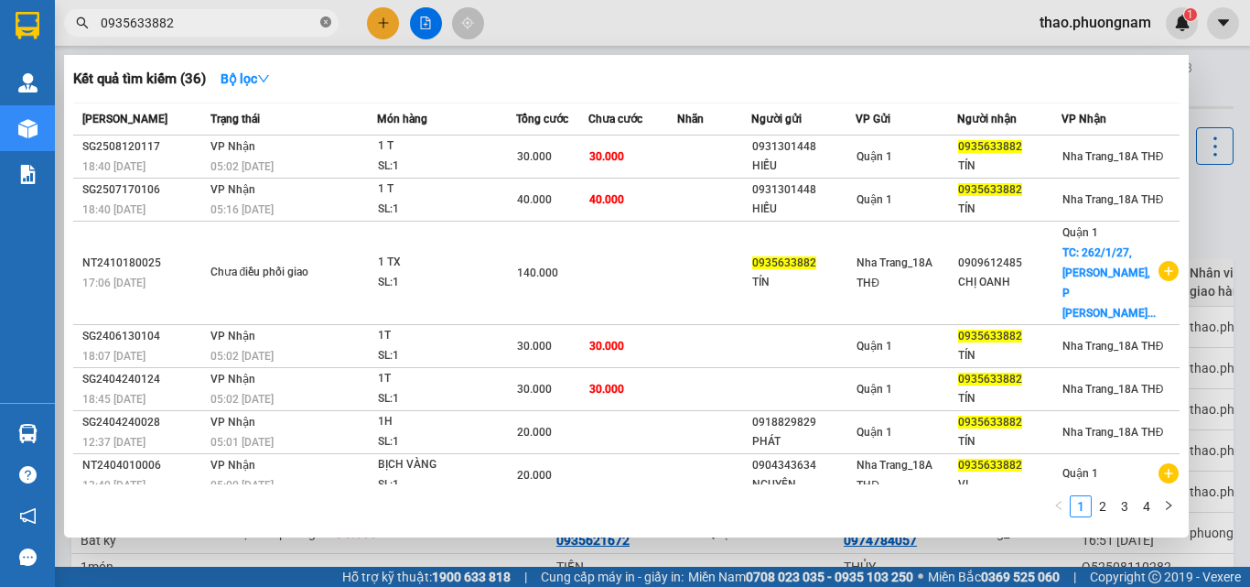
click at [324, 20] on icon "close-circle" at bounding box center [325, 21] width 11 height 11
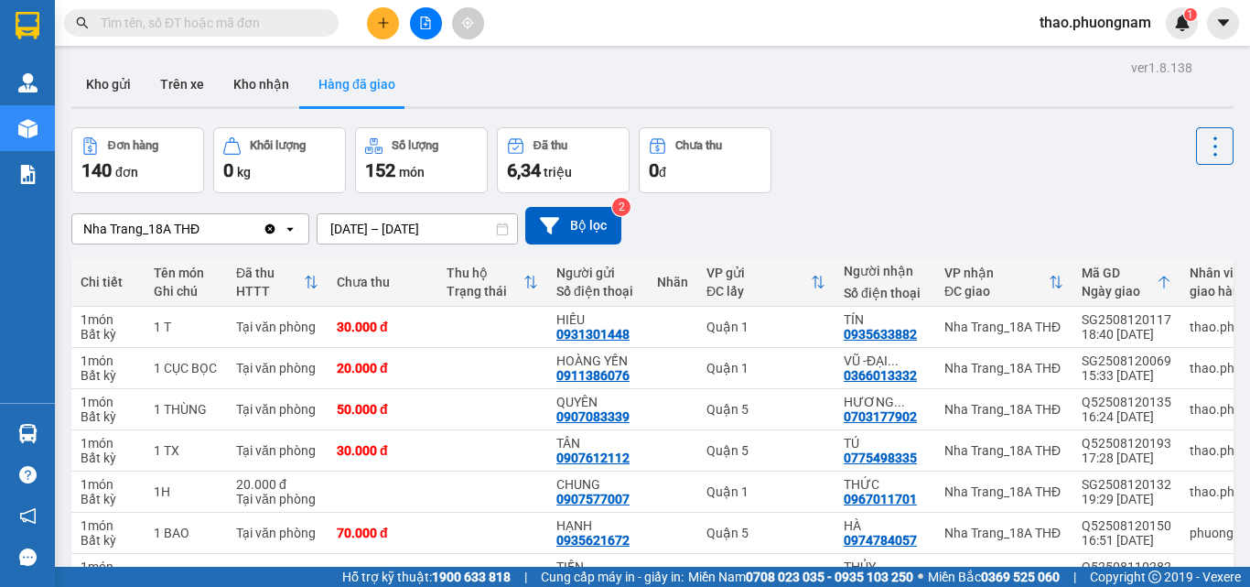
click at [276, 16] on input "text" at bounding box center [209, 23] width 216 height 20
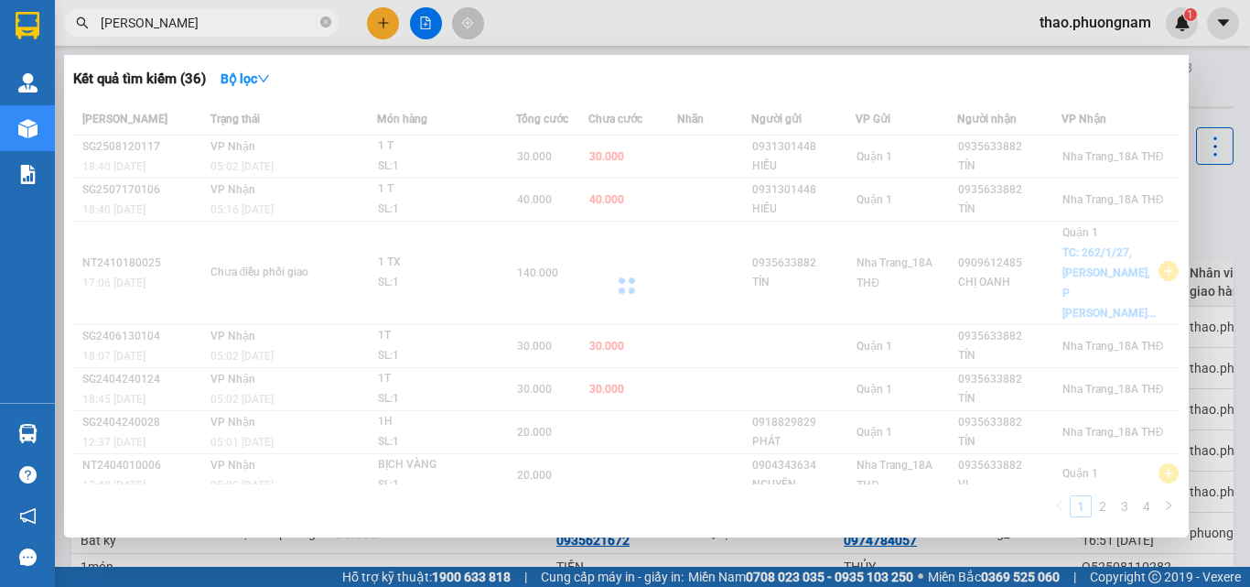
type input "HỒNG YẾN"
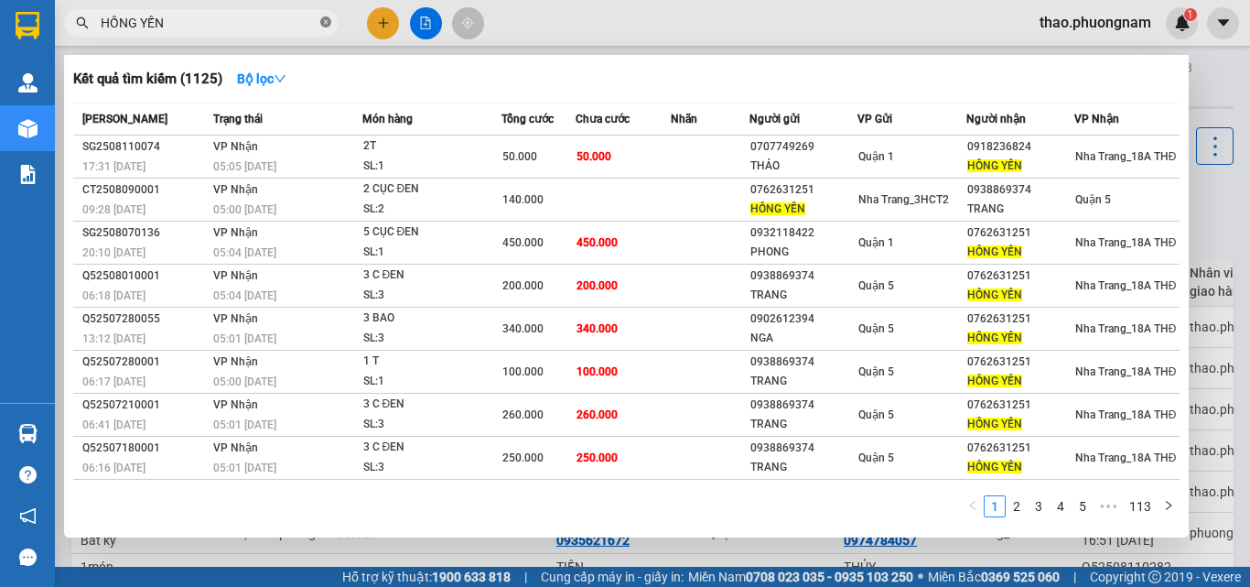
click at [326, 26] on icon "close-circle" at bounding box center [325, 21] width 11 height 11
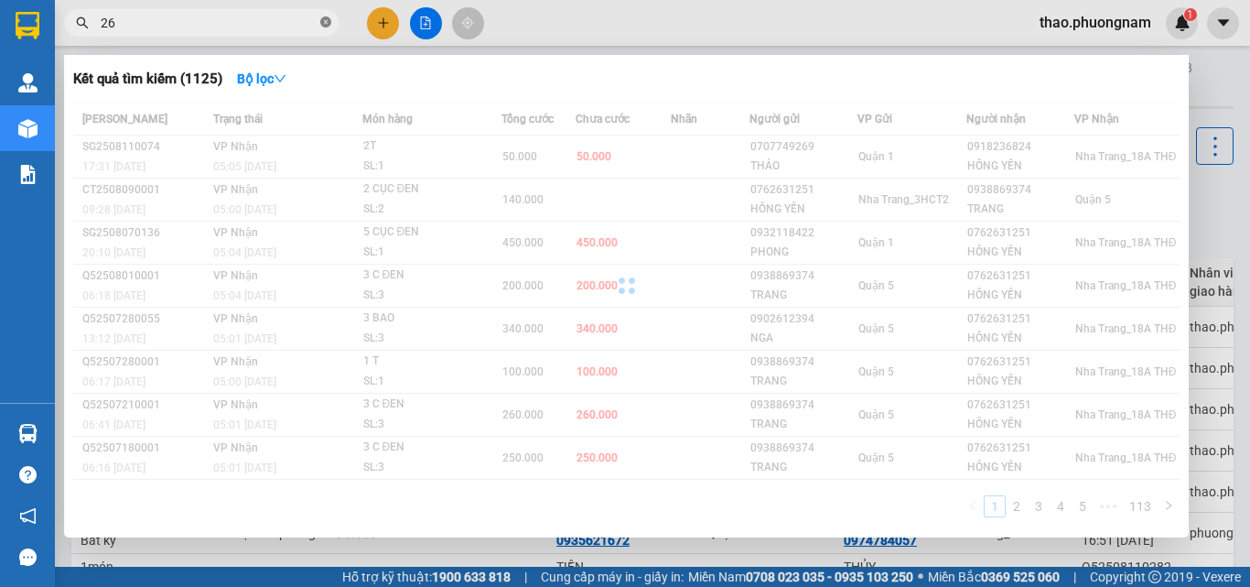
type input "2"
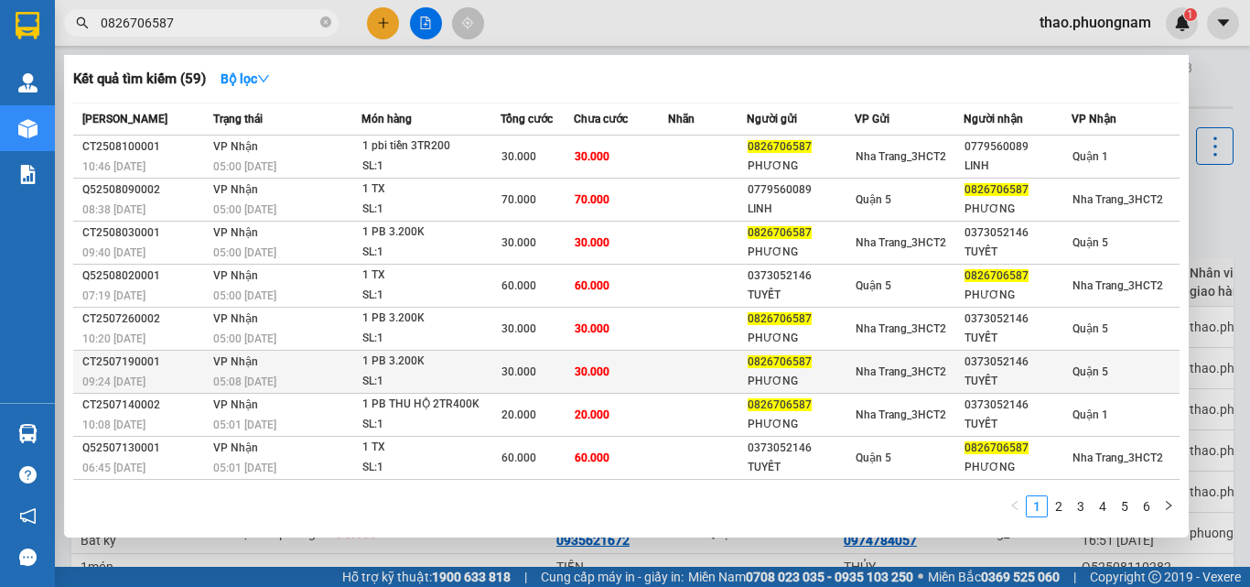
scroll to position [81, 0]
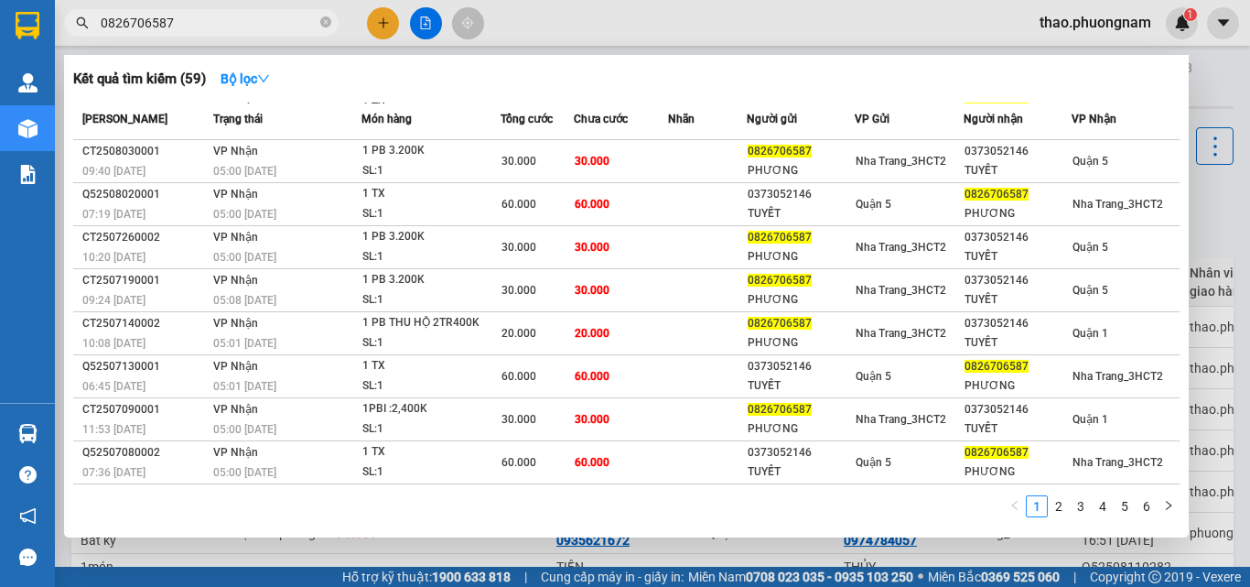
type input "0826706587"
click at [318, 31] on span "0826706587" at bounding box center [201, 22] width 275 height 27
click at [322, 21] on icon "close-circle" at bounding box center [325, 21] width 11 height 11
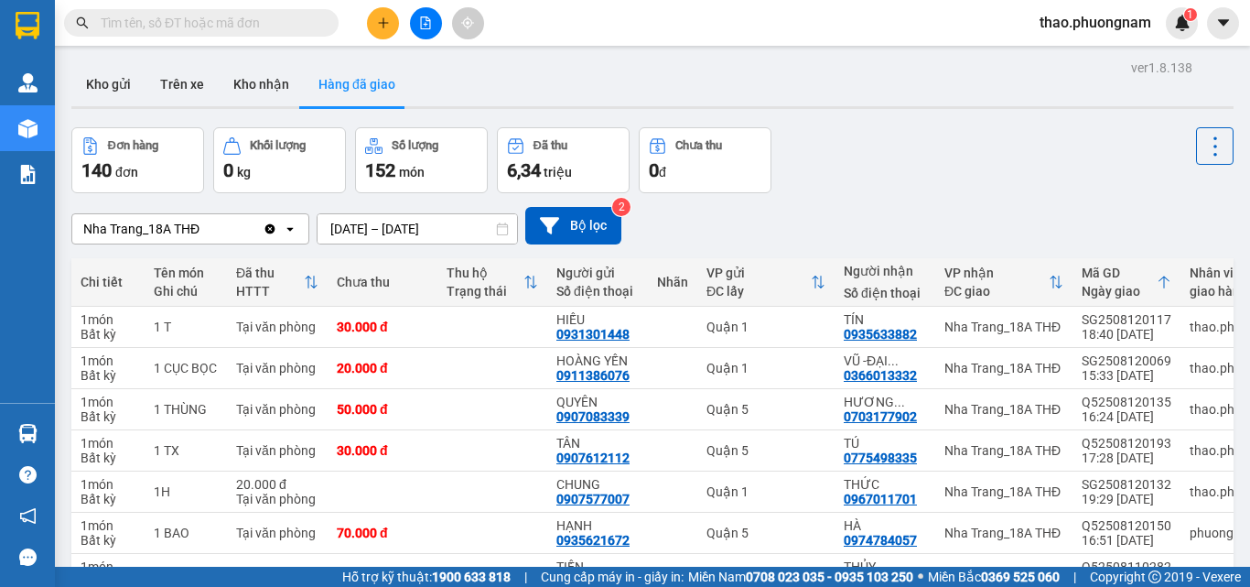
click at [245, 27] on input "text" at bounding box center [209, 23] width 216 height 20
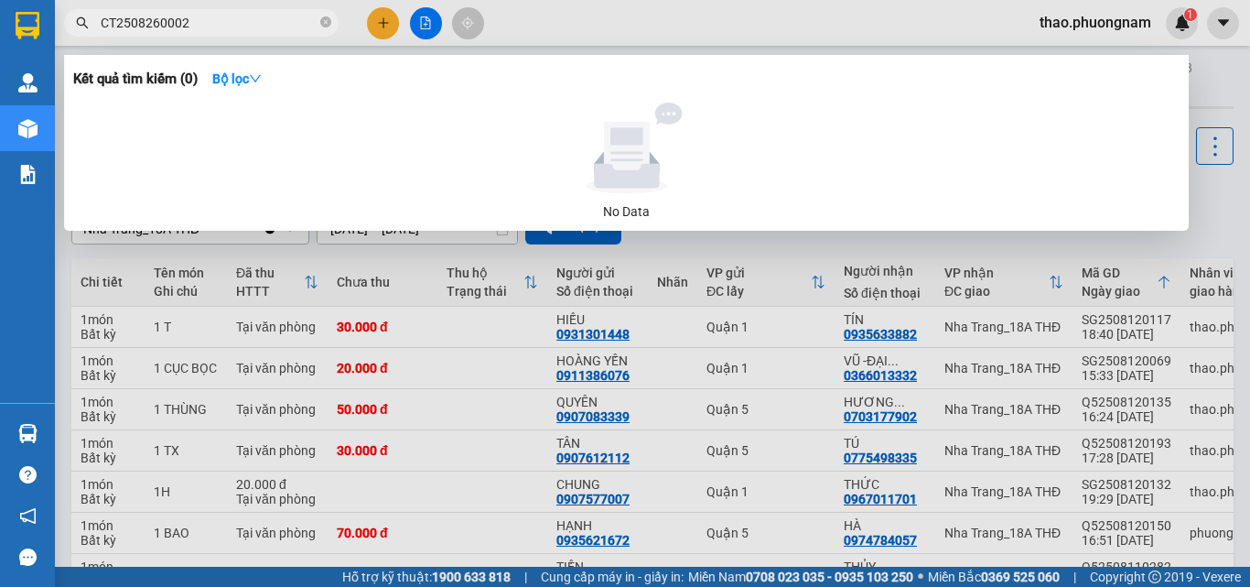
click at [128, 23] on input "CT2508260002" at bounding box center [209, 23] width 216 height 20
type input "08260002"
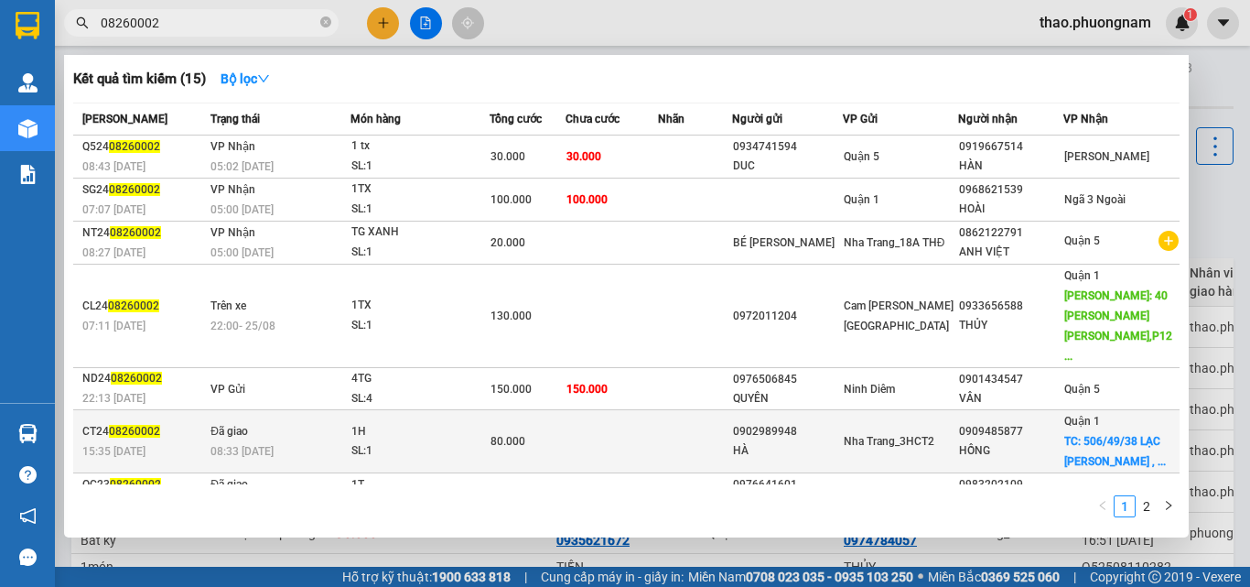
scroll to position [141, 0]
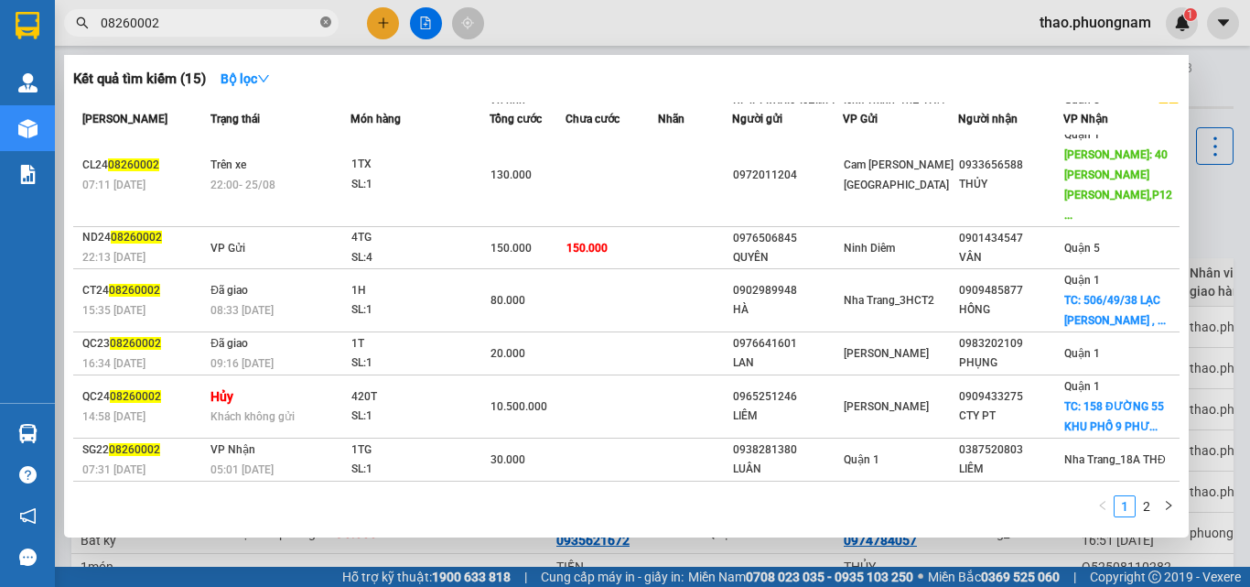
click at [321, 26] on icon "close-circle" at bounding box center [325, 21] width 11 height 11
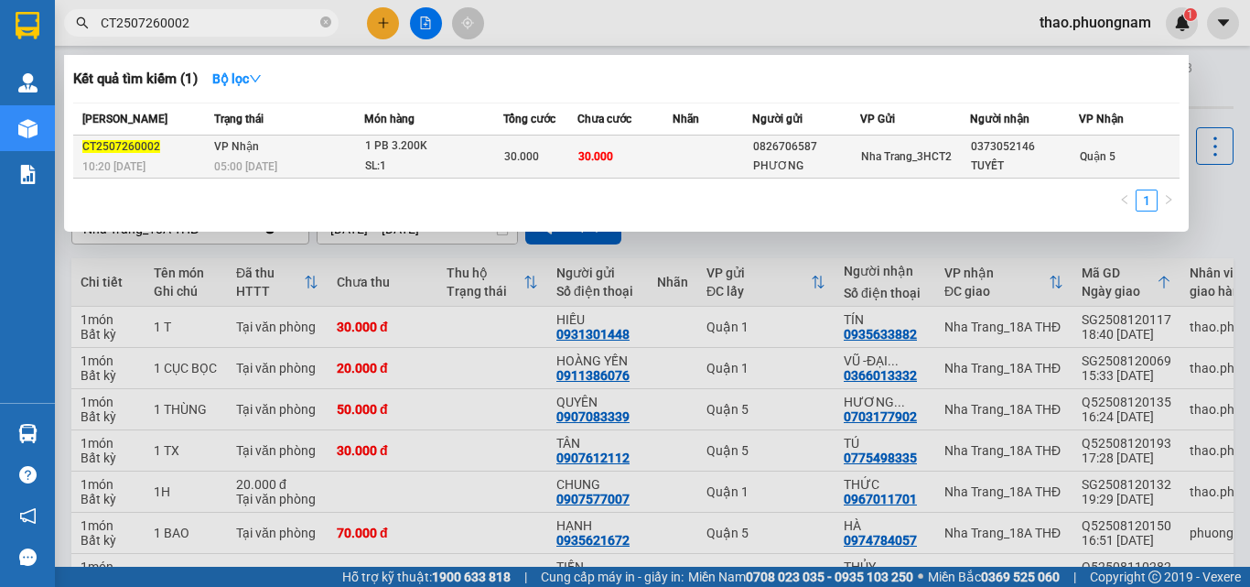
type input "CT2507260002"
click at [455, 138] on div "1 PB 3.200K" at bounding box center [433, 146] width 137 height 20
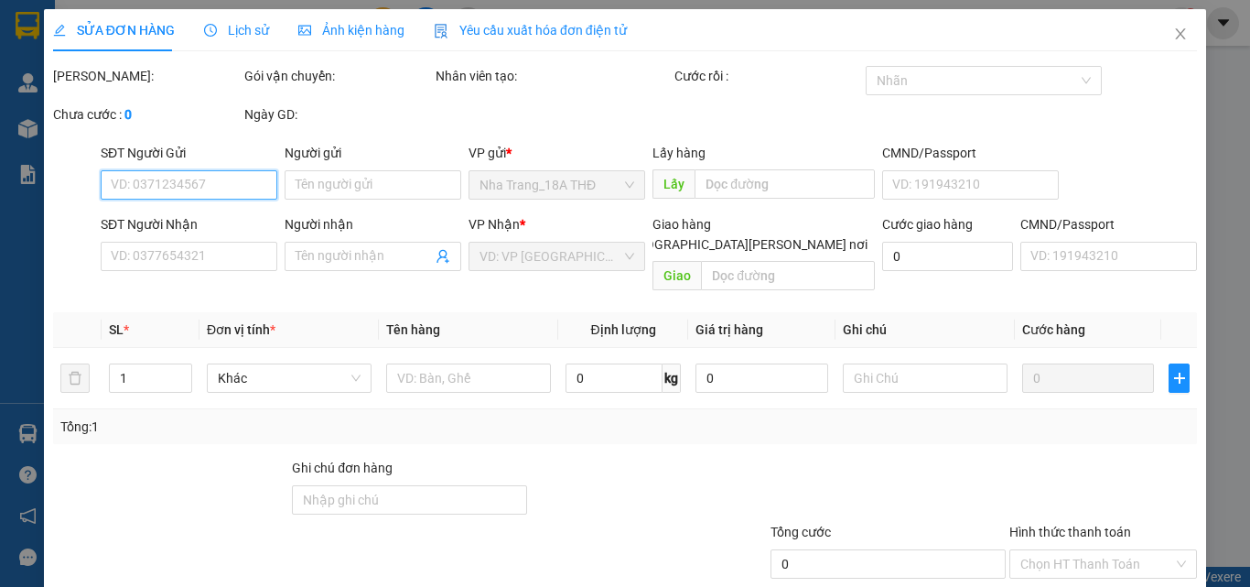
type input "0826706587"
type input "PHƯƠNG"
type input "0373052146"
type input "TUYẾT"
type input "30.000"
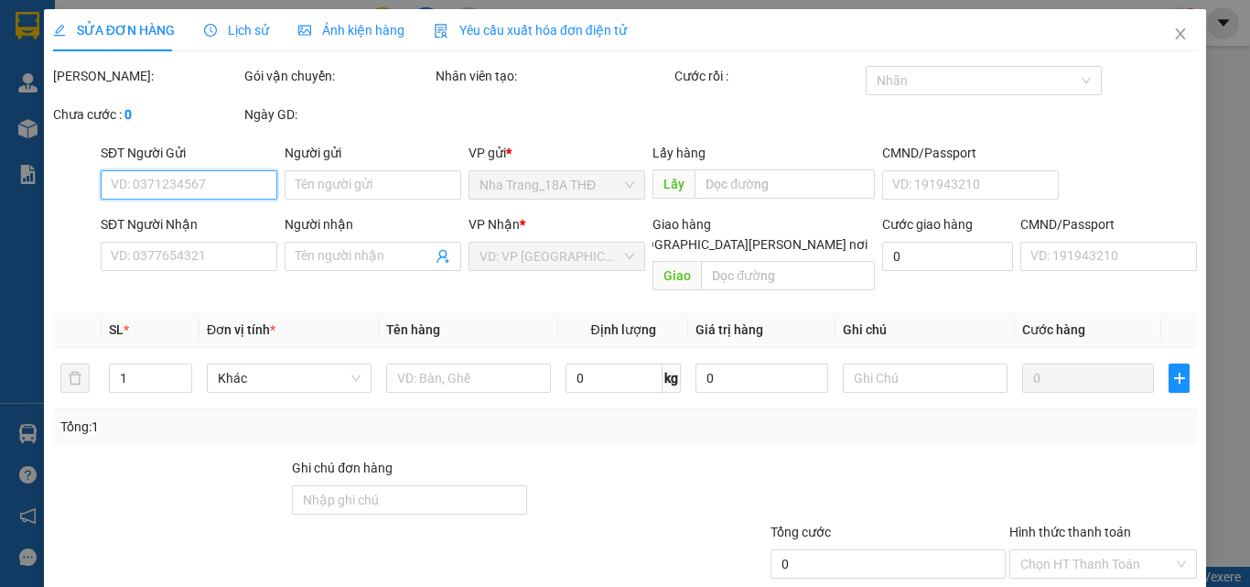
type input "30.000"
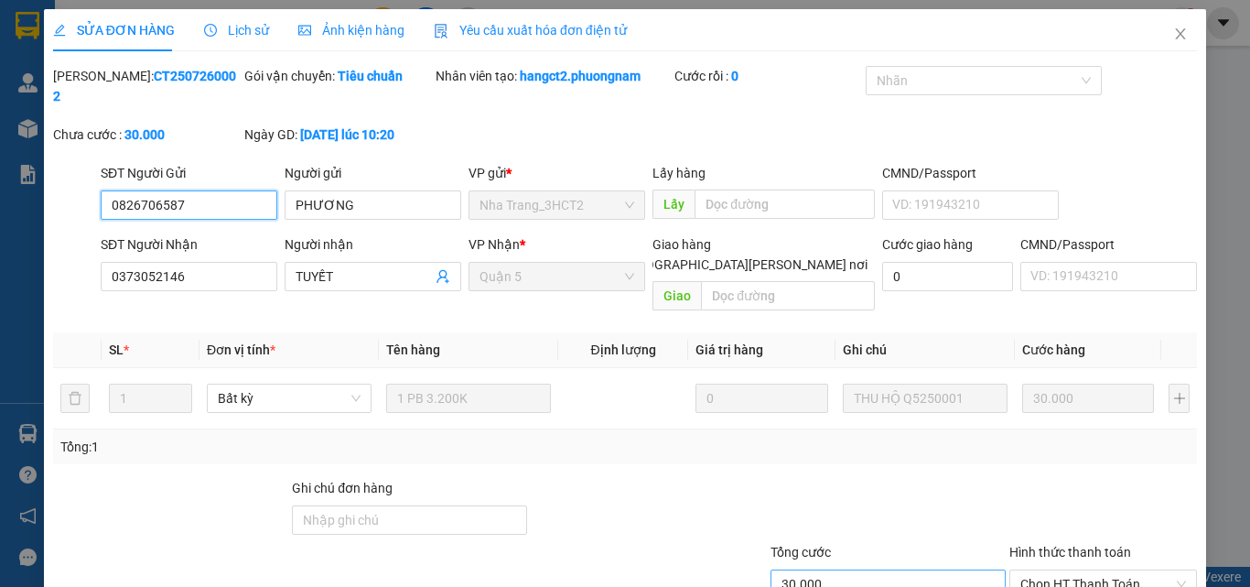
scroll to position [94, 0]
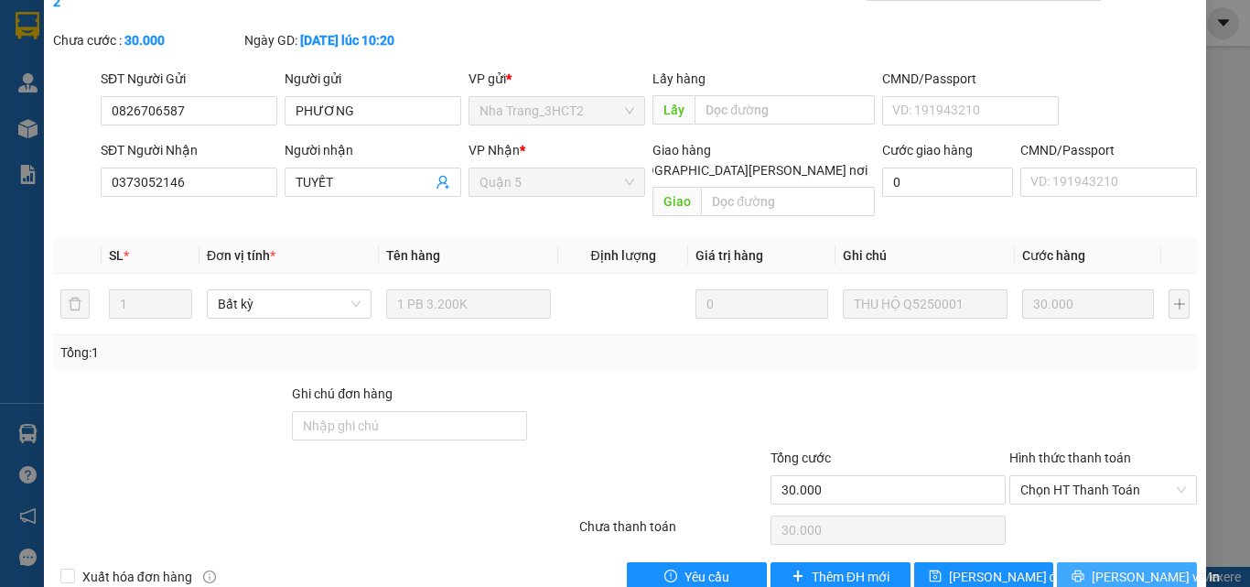
click at [1084, 562] on button "[PERSON_NAME] và In" at bounding box center [1127, 576] width 140 height 29
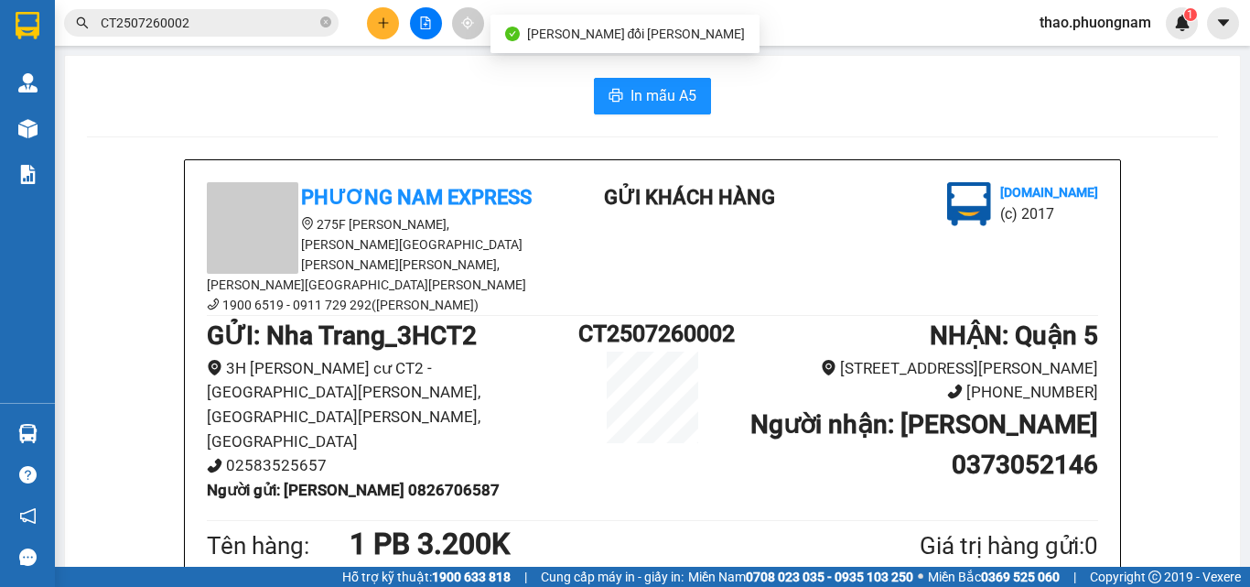
scroll to position [92, 0]
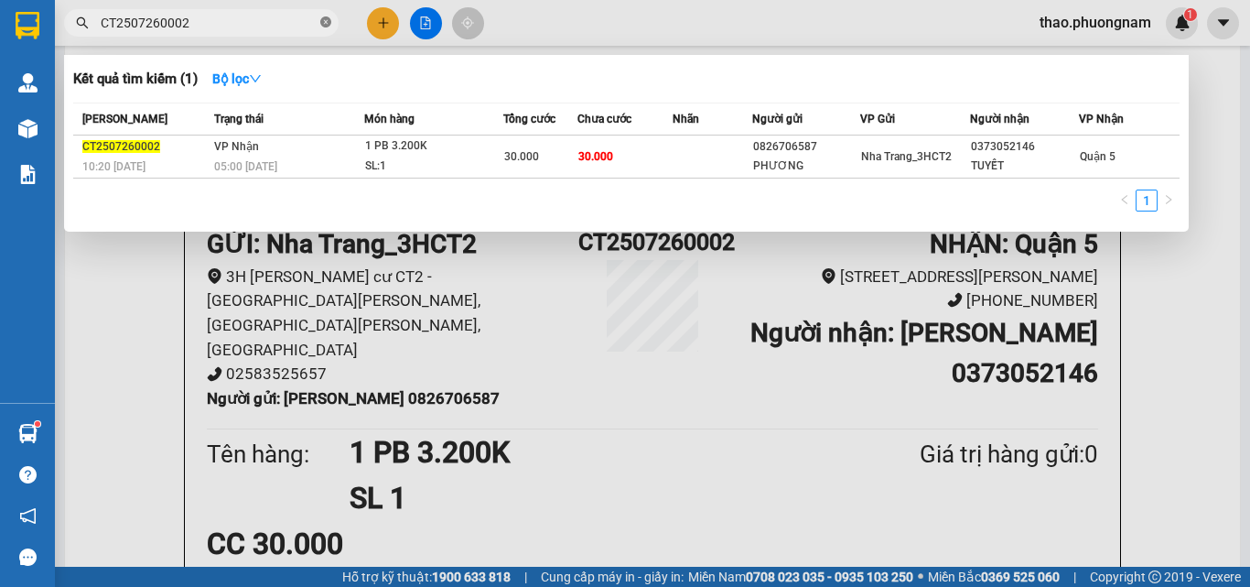
click at [325, 23] on icon "close-circle" at bounding box center [325, 21] width 11 height 11
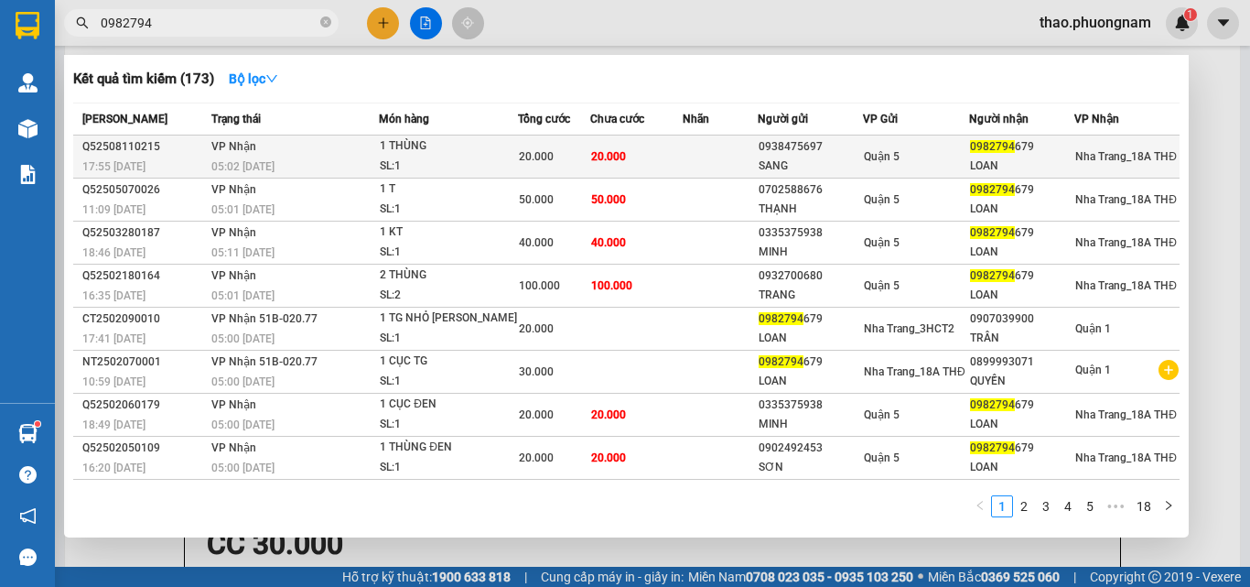
type input "0982794"
click at [710, 141] on td at bounding box center [720, 156] width 75 height 43
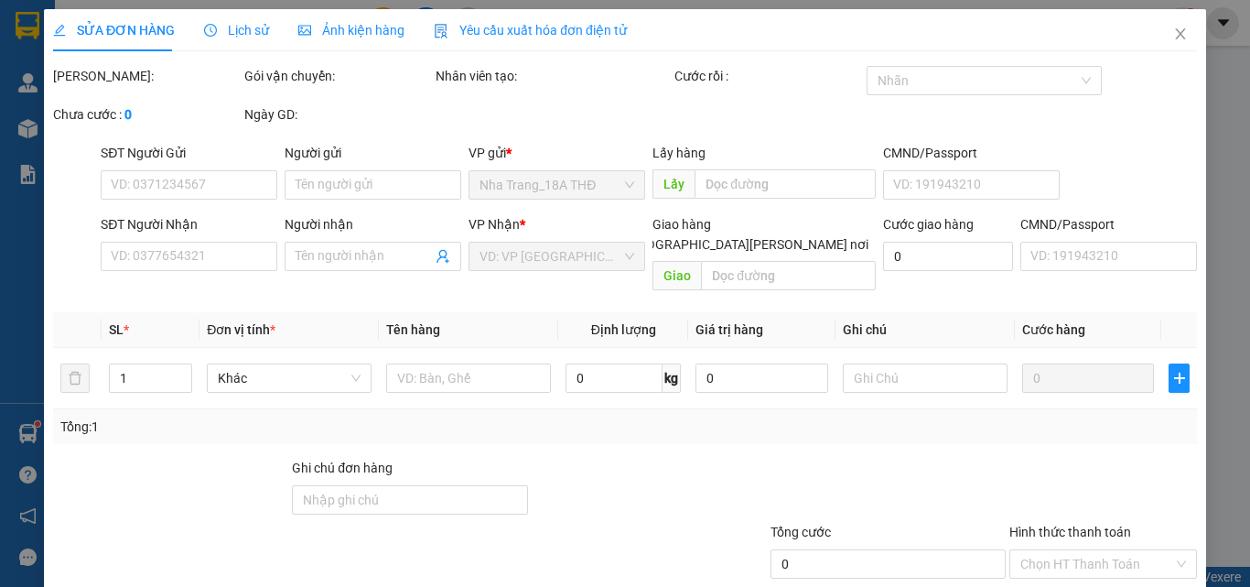
type input "0938475697"
type input "SANG"
type input "0982794679"
type input "LOAN"
type input "20.000"
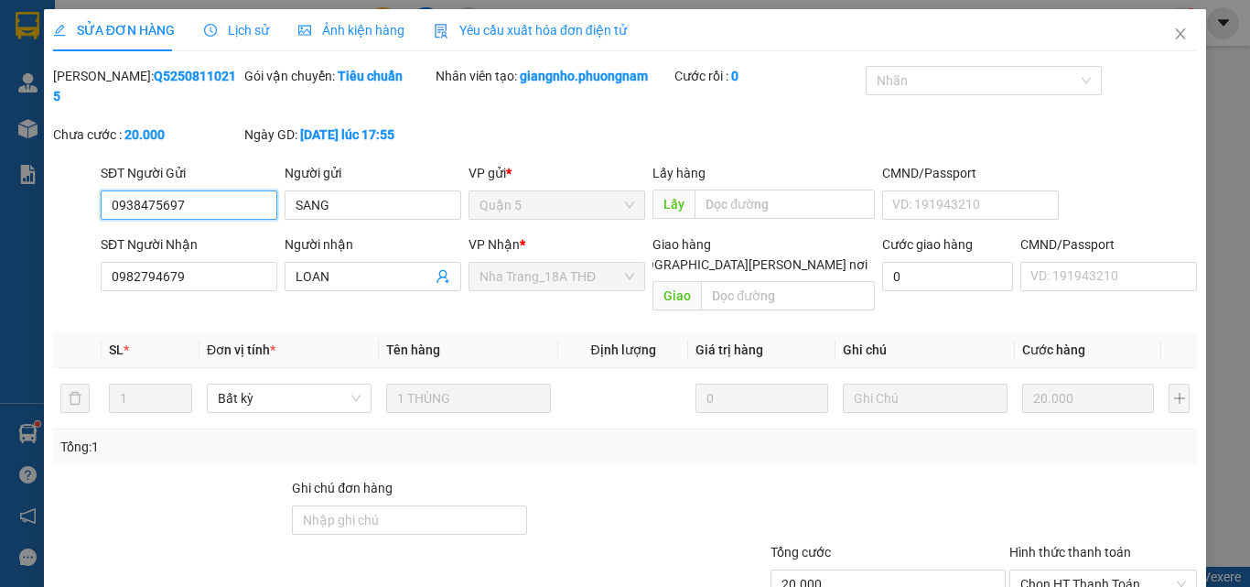
scroll to position [94, 0]
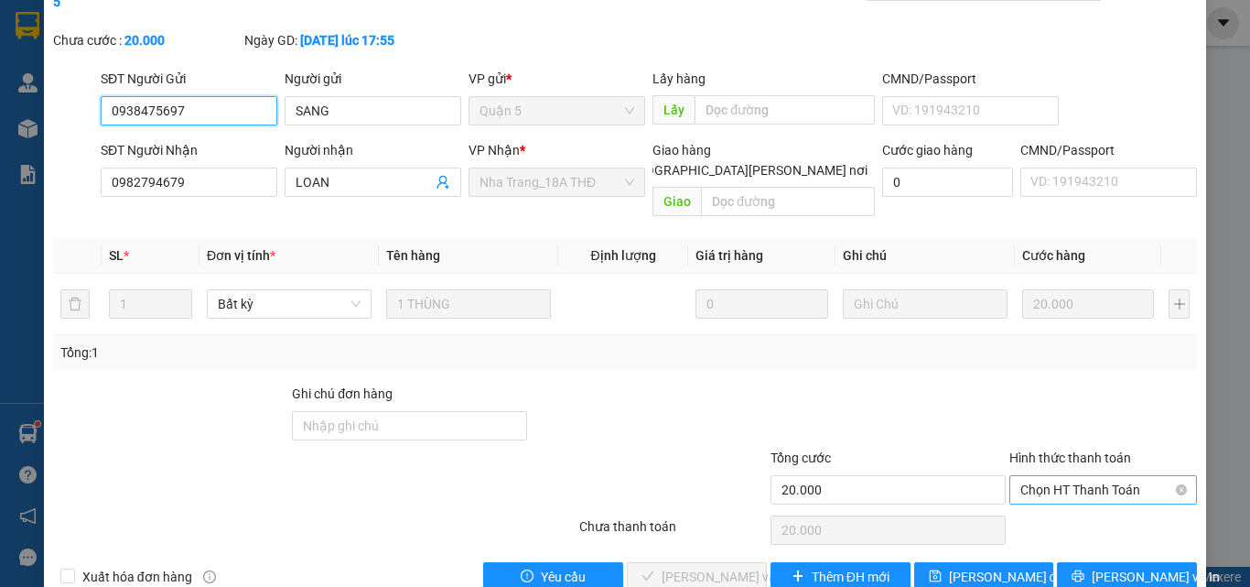
click at [1101, 476] on span "Chọn HT Thanh Toán" at bounding box center [1104, 489] width 166 height 27
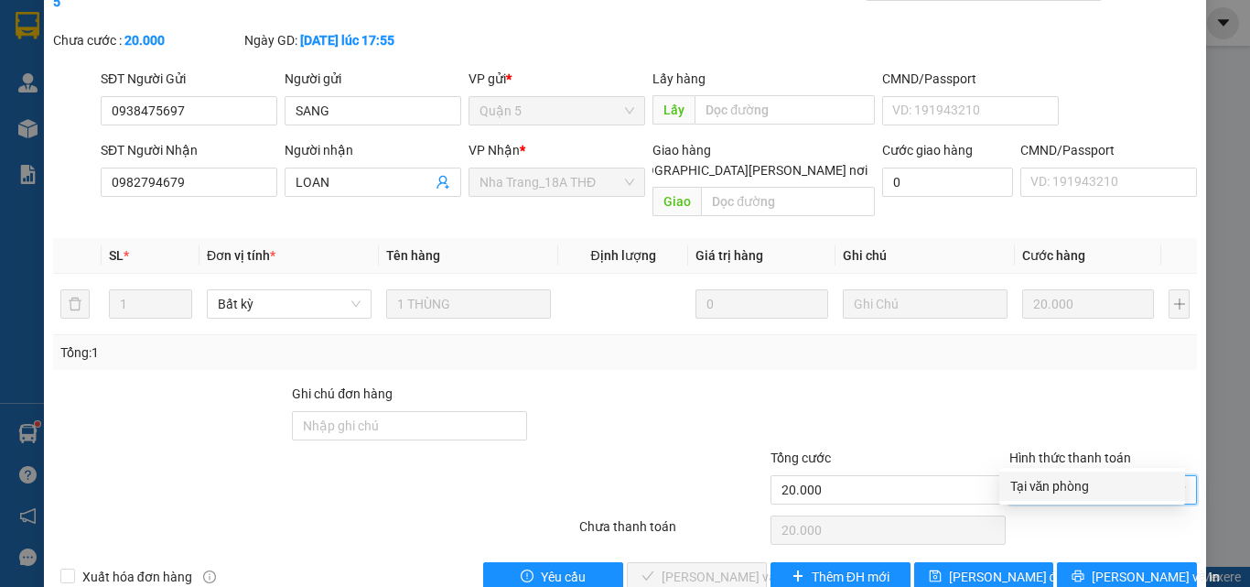
drag, startPoint x: 1089, startPoint y: 487, endPoint x: 646, endPoint y: 546, distance: 446.9
click at [1088, 487] on div "Tại văn phòng" at bounding box center [1093, 486] width 164 height 20
type input "0"
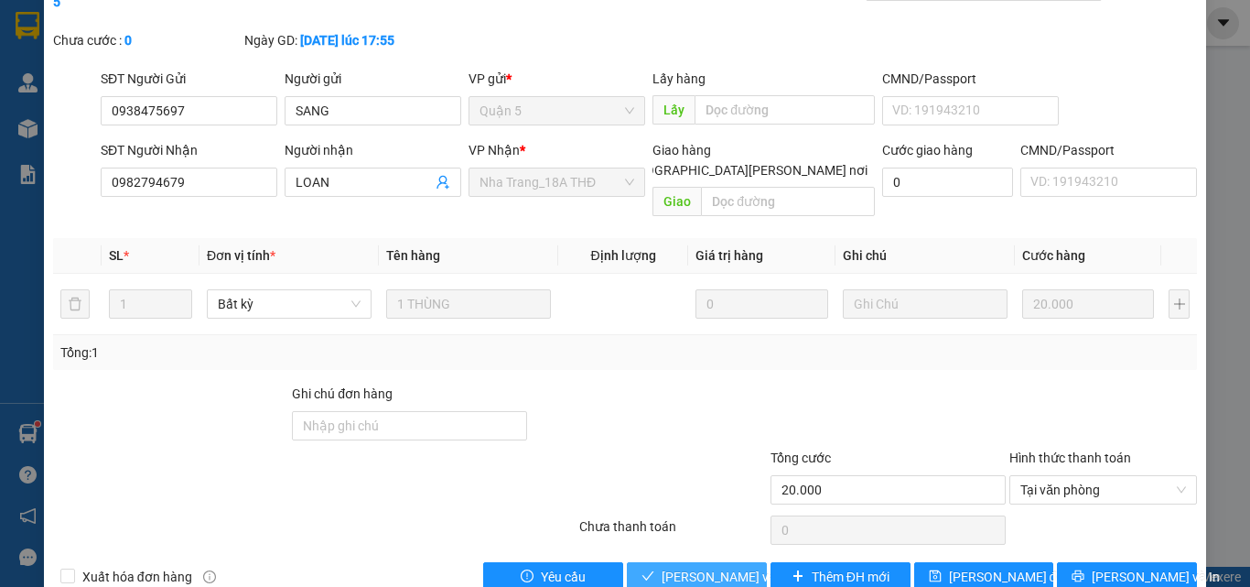
click at [671, 567] on span "[PERSON_NAME] và [PERSON_NAME] hàng" at bounding box center [785, 577] width 247 height 20
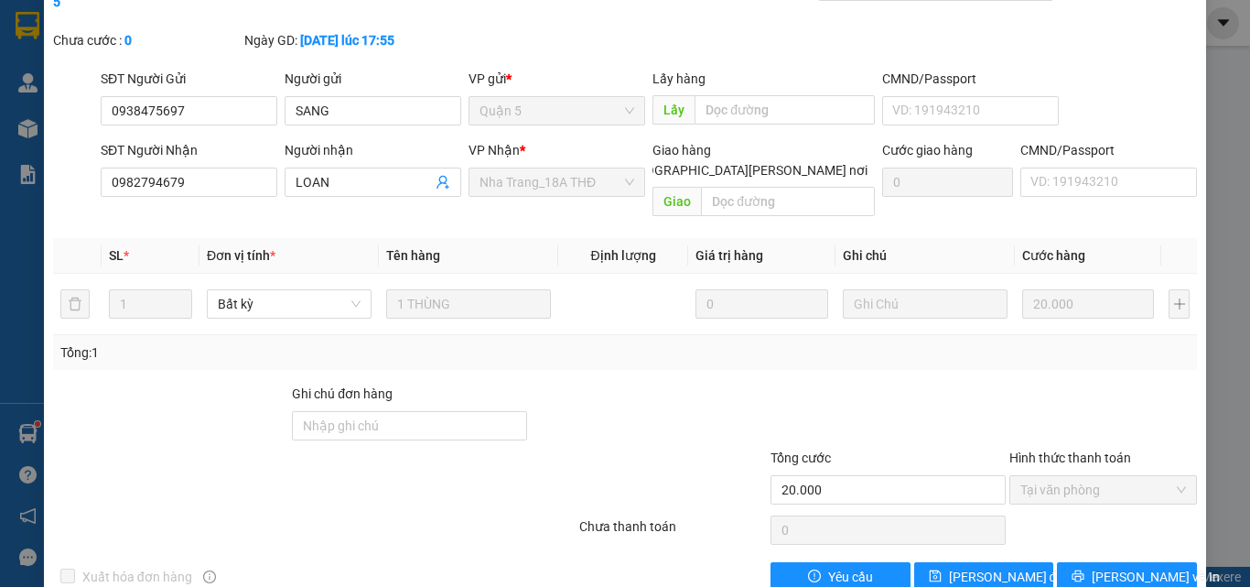
scroll to position [0, 0]
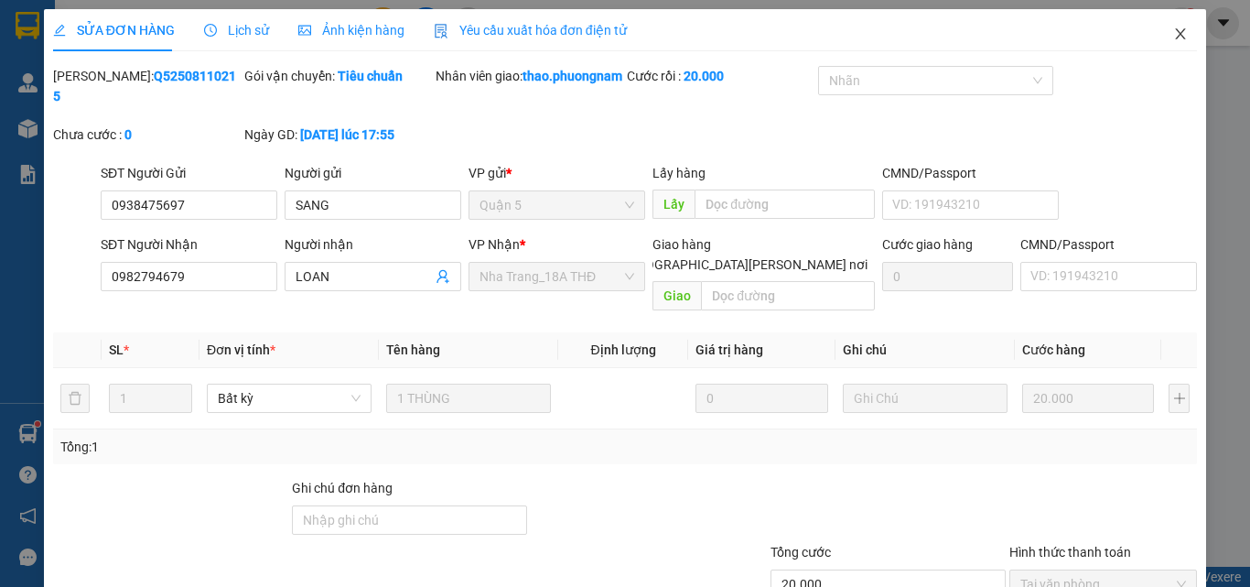
click at [1174, 32] on icon "close" at bounding box center [1181, 34] width 15 height 15
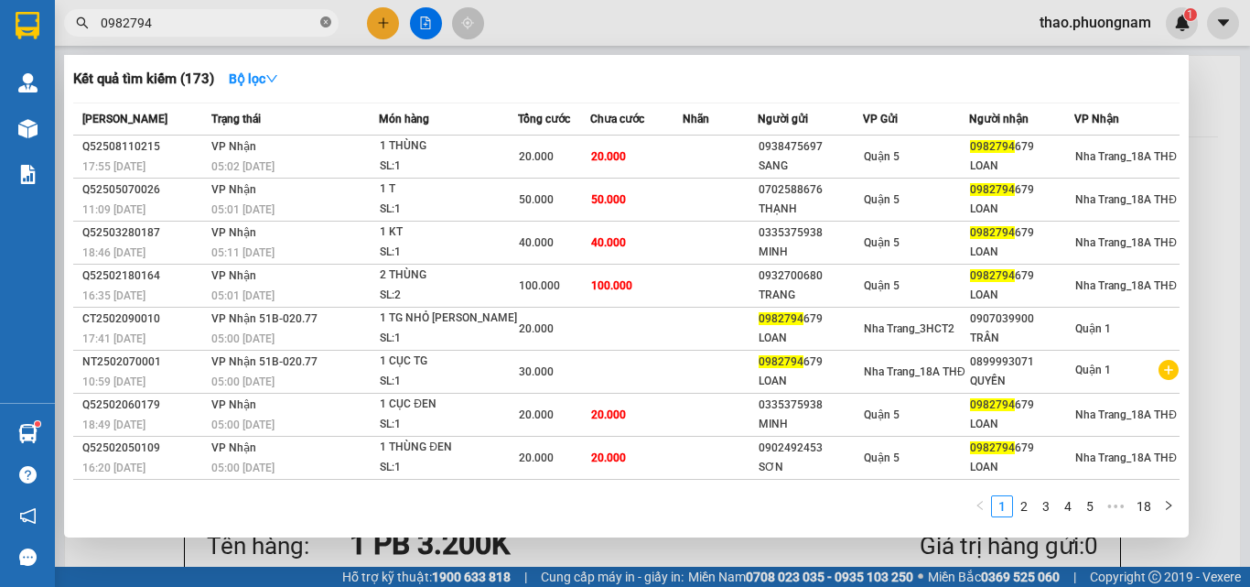
click at [324, 20] on icon "close-circle" at bounding box center [325, 21] width 11 height 11
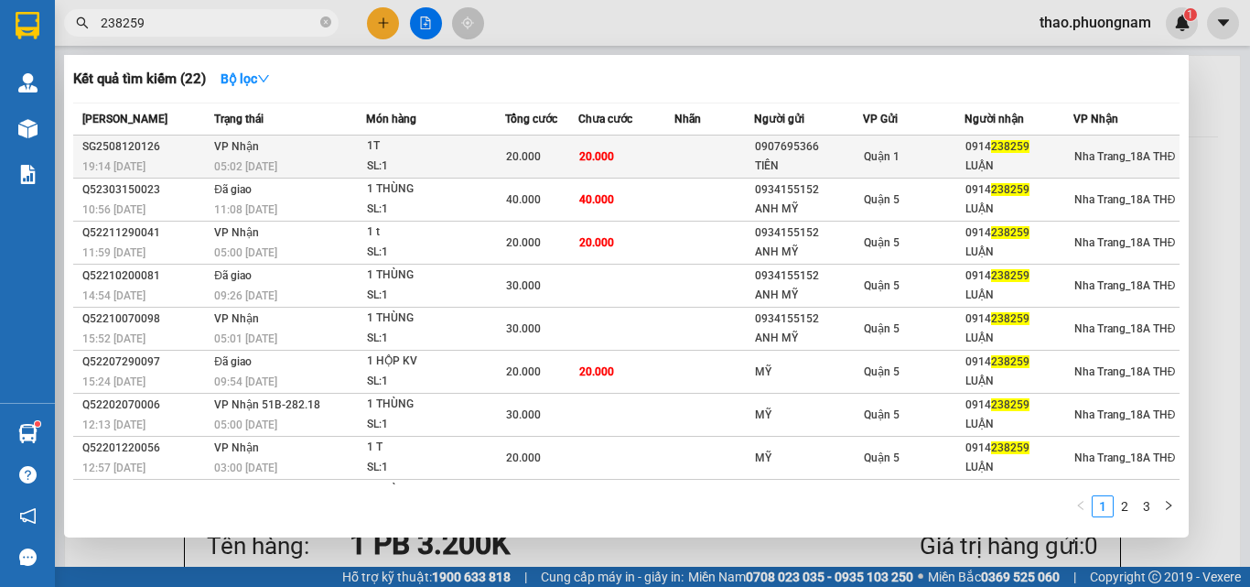
type input "238259"
click at [590, 157] on span "20.000" at bounding box center [596, 156] width 35 height 13
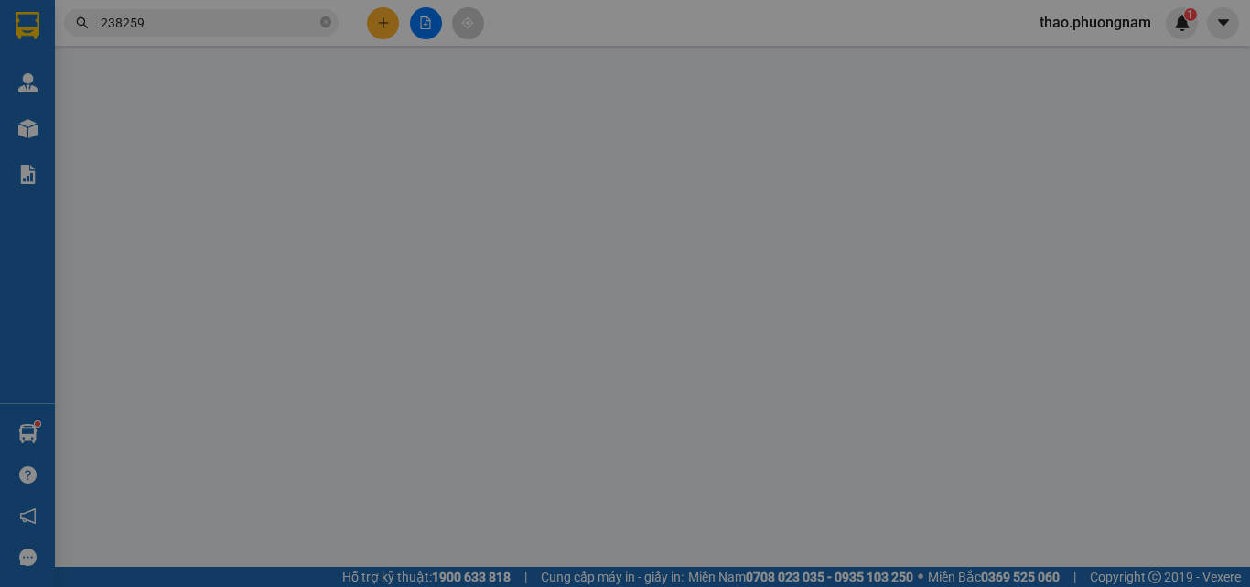
type input "0907695366"
type input "TIÊN"
type input "0914238259"
type input "LUẬN"
type input "20.000"
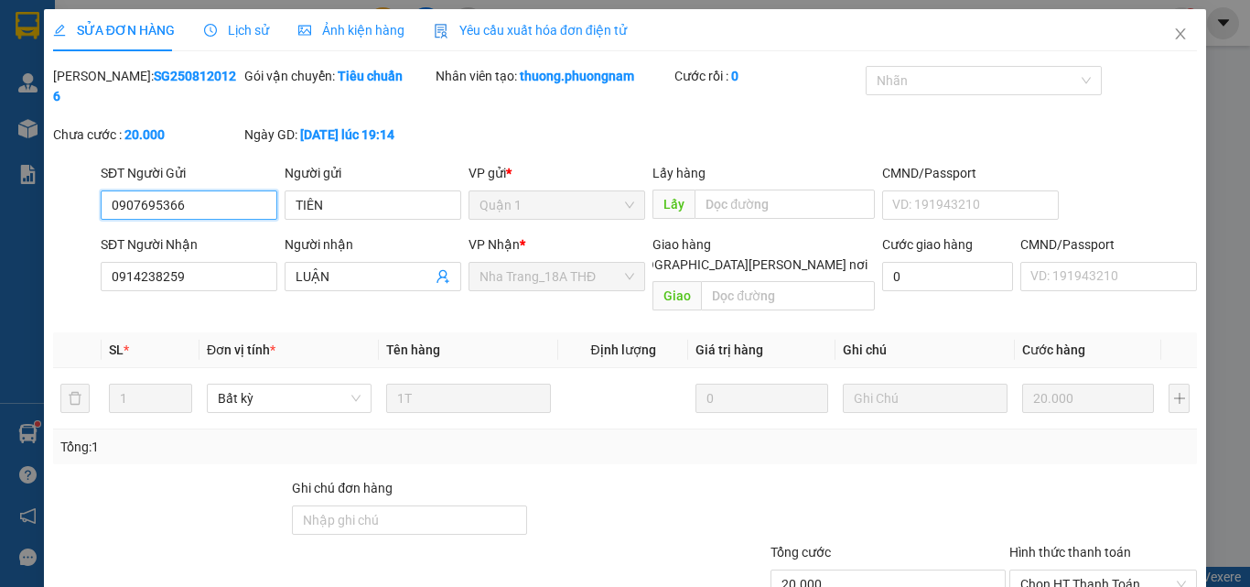
scroll to position [94, 0]
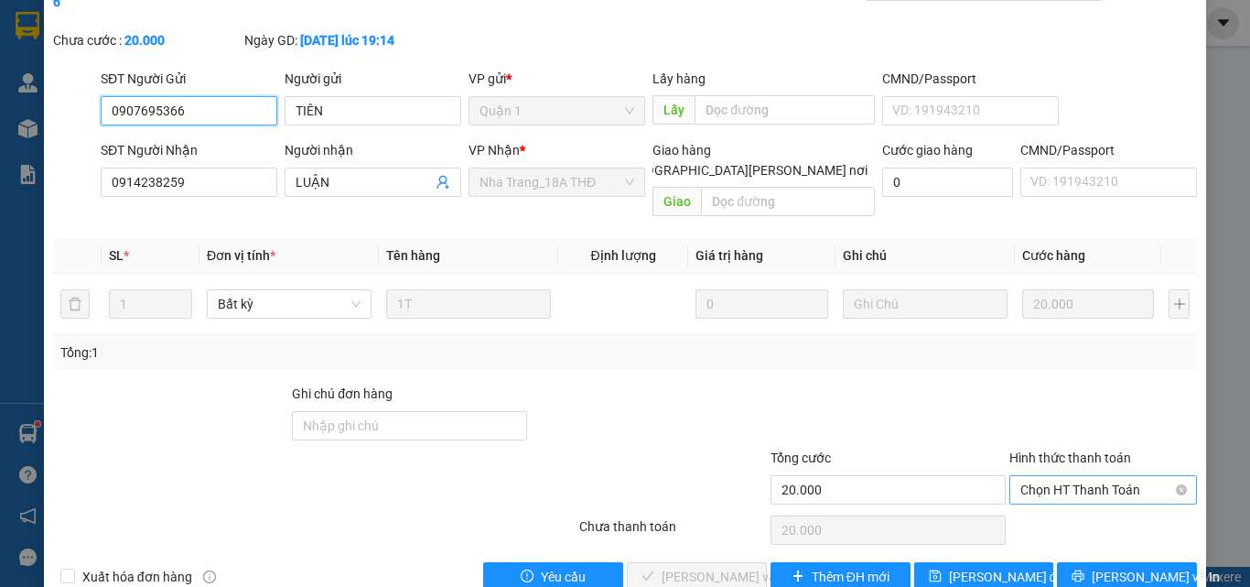
click at [1128, 476] on span "Chọn HT Thanh Toán" at bounding box center [1104, 489] width 166 height 27
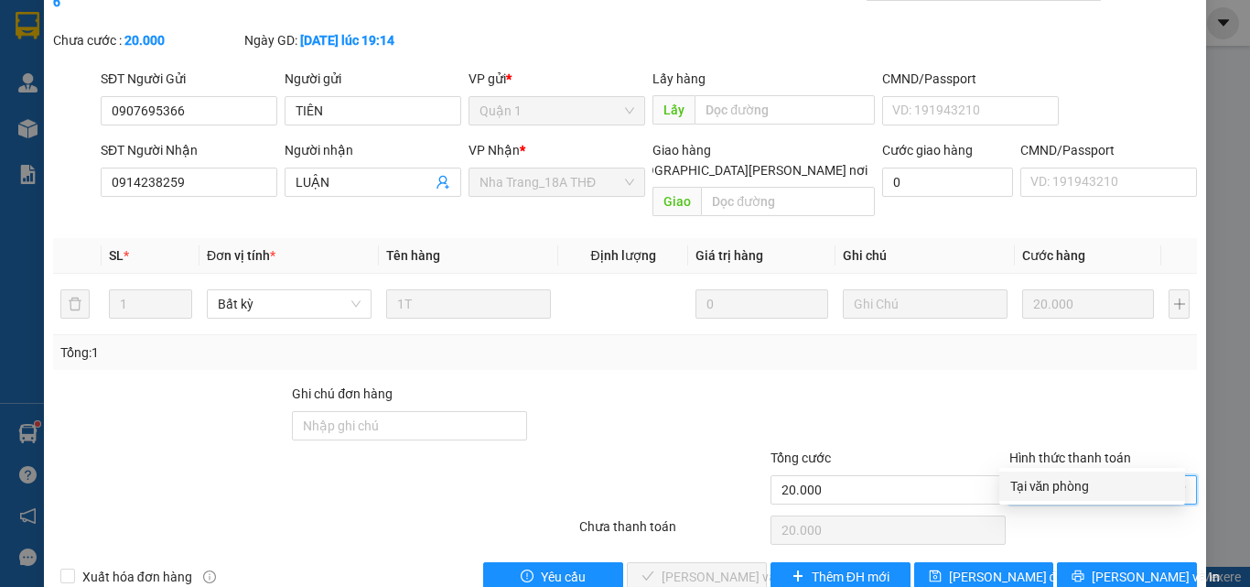
click at [1122, 492] on div "Tại văn phòng" at bounding box center [1093, 486] width 164 height 20
type input "0"
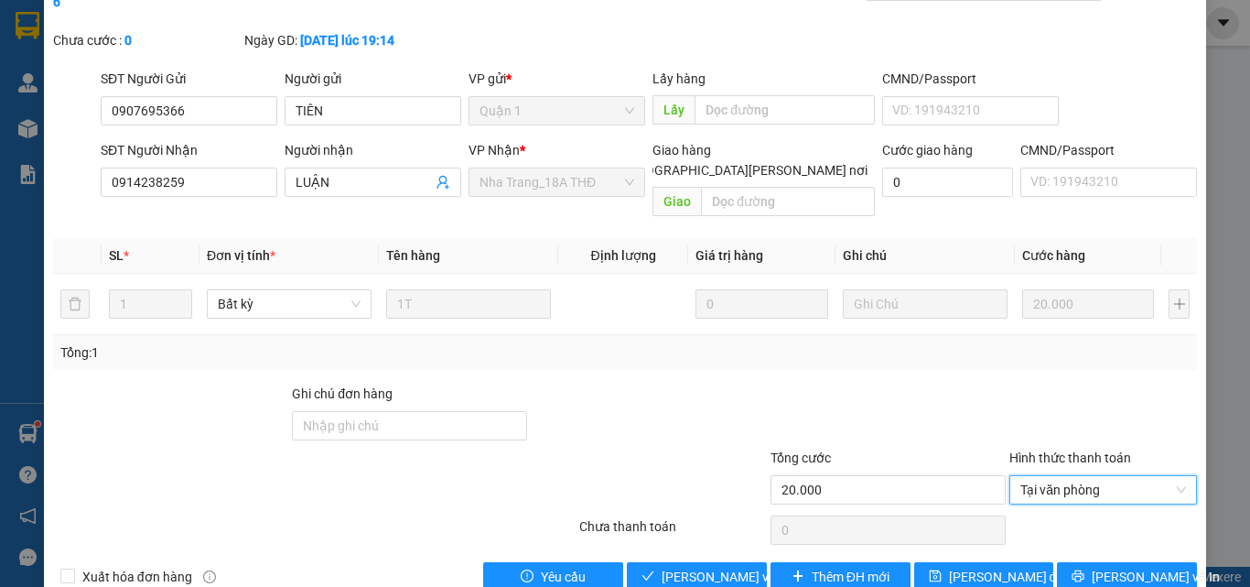
scroll to position [0, 0]
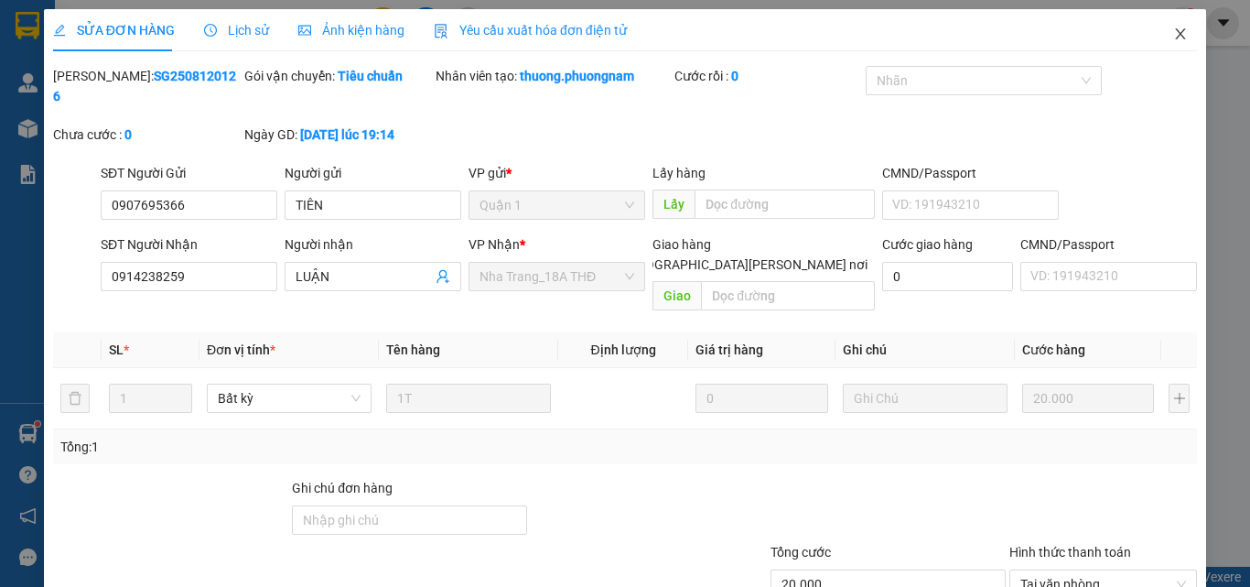
click at [1174, 31] on icon "close" at bounding box center [1181, 34] width 15 height 15
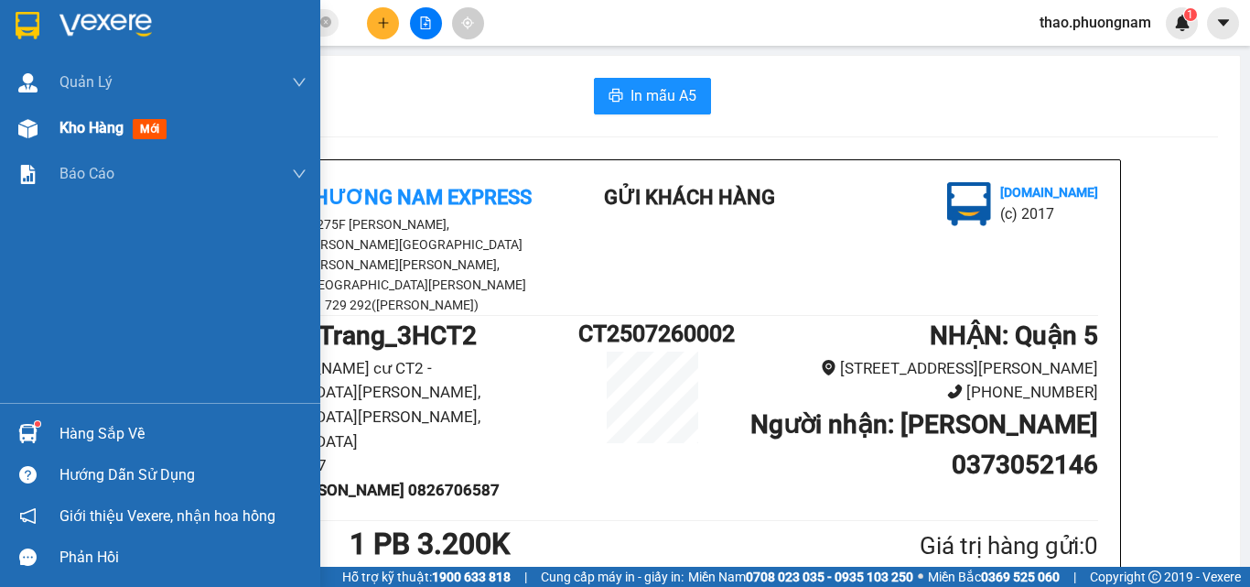
click at [80, 133] on span "Kho hàng" at bounding box center [92, 127] width 64 height 17
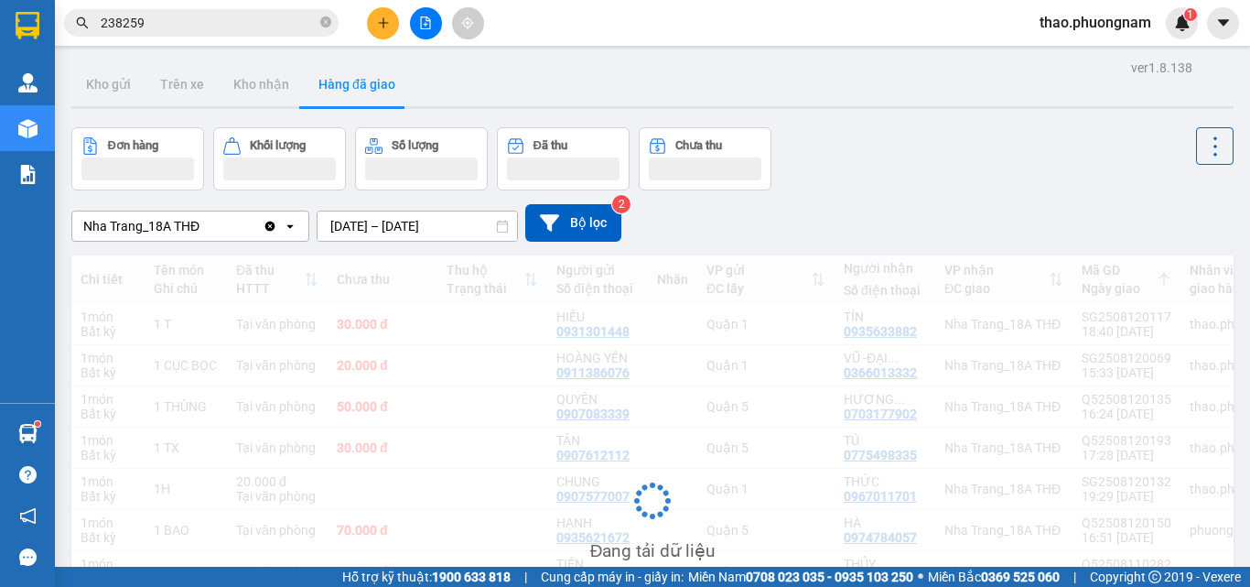
click at [943, 164] on div "Đơn hàng Khối lượng Số lượng Đã thu Chưa thu" at bounding box center [652, 158] width 1163 height 63
click at [1204, 140] on icon at bounding box center [1216, 147] width 26 height 26
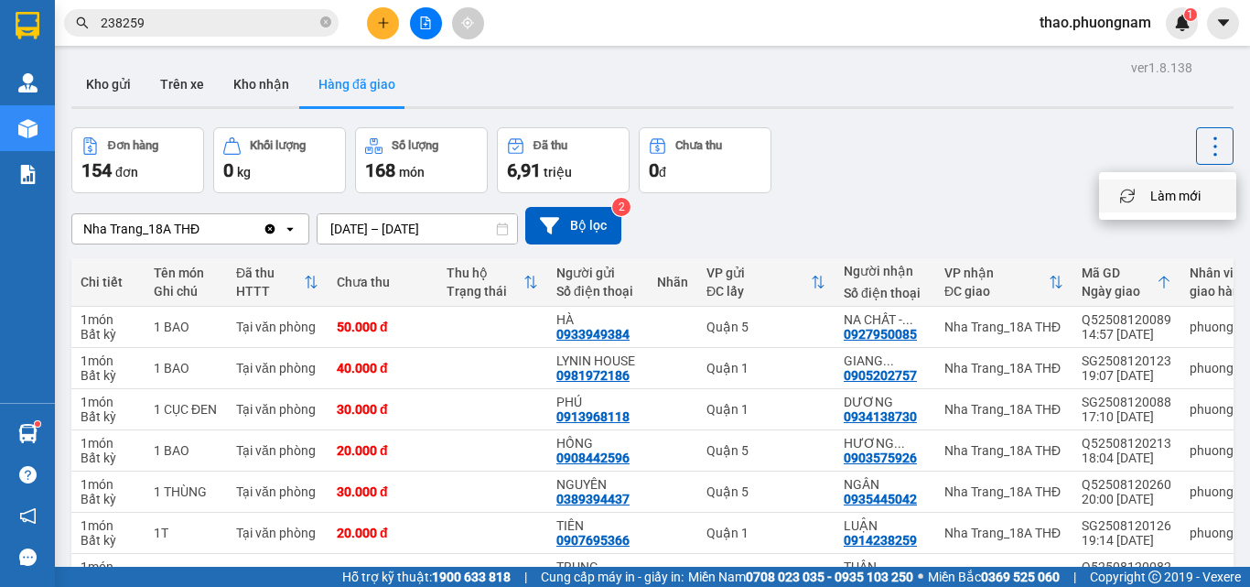
drag, startPoint x: 1157, startPoint y: 201, endPoint x: 387, endPoint y: 37, distance: 787.3
click at [1159, 201] on span "Làm mới" at bounding box center [1176, 196] width 50 height 18
click at [113, 90] on button "Kho gửi" at bounding box center [108, 84] width 74 height 44
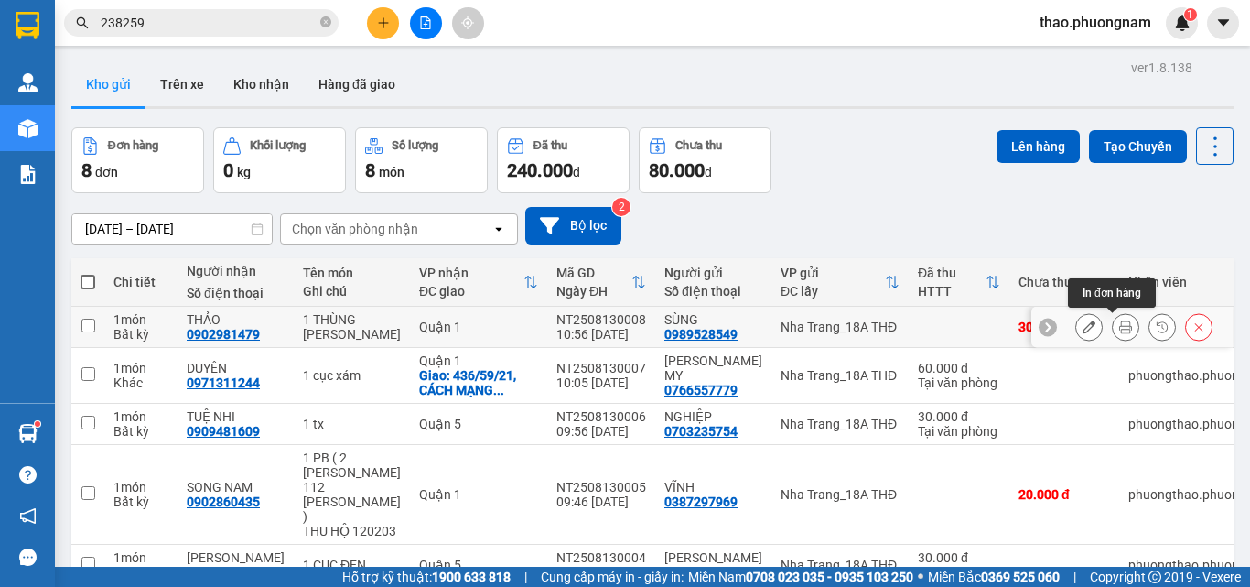
click at [1120, 322] on icon at bounding box center [1126, 326] width 13 height 13
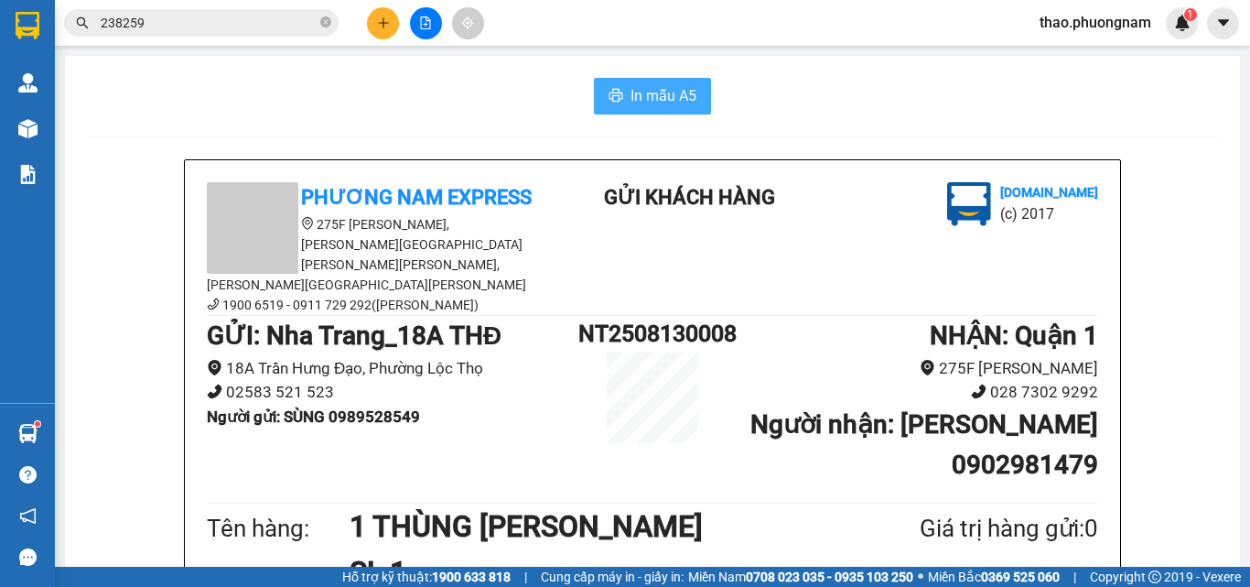
click at [639, 92] on span "In mẫu A5" at bounding box center [664, 95] width 66 height 23
